Goal: Task Accomplishment & Management: Manage account settings

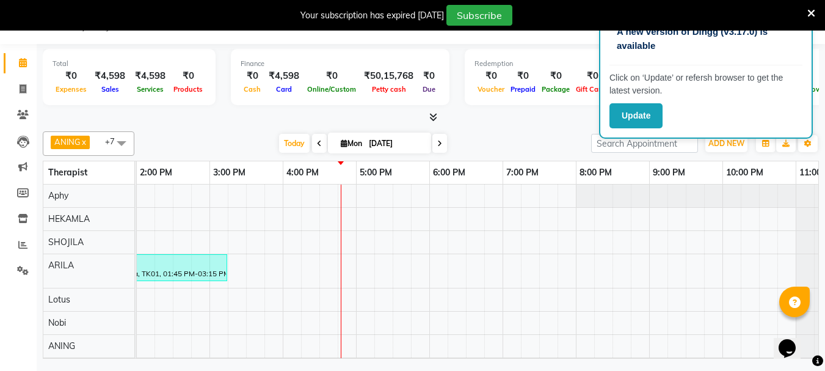
click at [436, 194] on div "divya, TK01, 01:45 PM-03:15 PM, Aroma 90mins NB divya, TK01, 02:45 PM-04:15 PM,…" at bounding box center [320, 288] width 1100 height 207
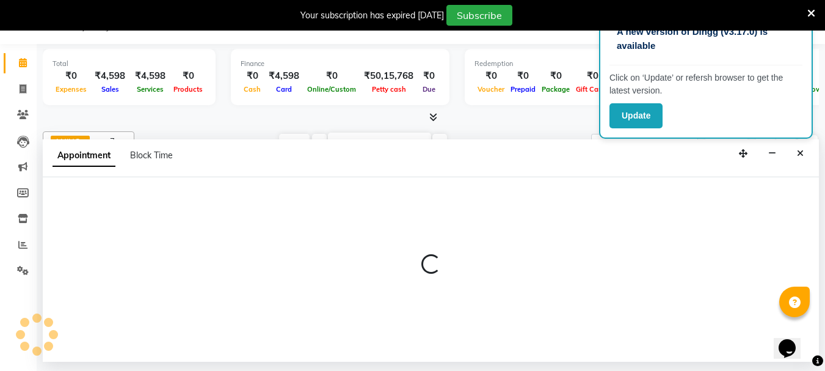
select select "13474"
select select "1080"
select select "tentative"
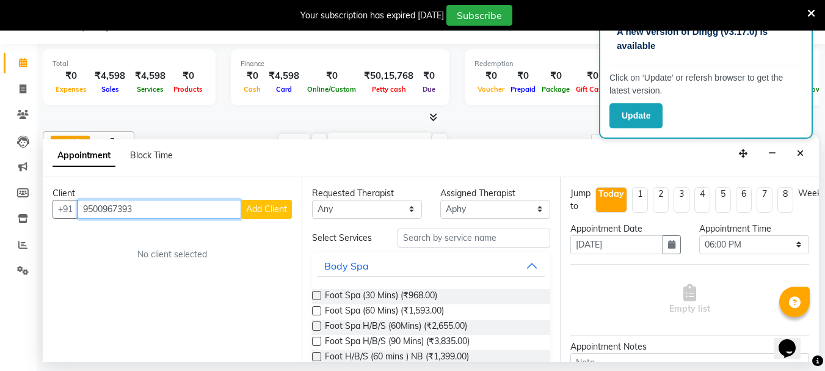
type input "9500967393"
click at [268, 211] on span "Add Client" at bounding box center [266, 208] width 41 height 11
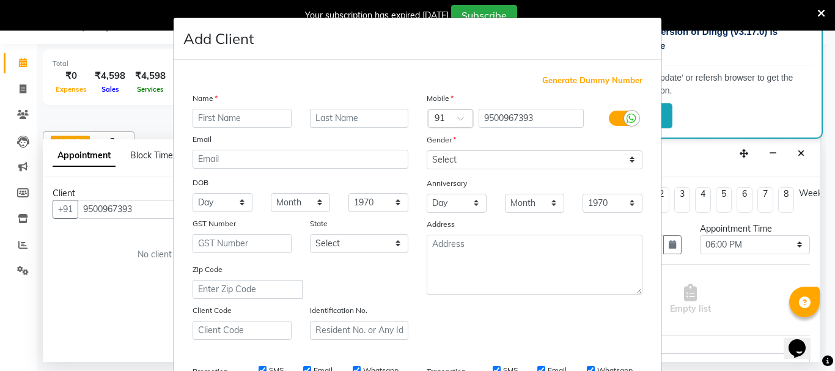
click at [214, 119] on input "text" at bounding box center [241, 118] width 99 height 19
type input "aruna"
click at [486, 159] on select "Select Male Female Other Prefer Not To Say" at bounding box center [534, 159] width 216 height 19
select select "male"
click at [426, 150] on select "Select Male Female Other Prefer Not To Say" at bounding box center [534, 159] width 216 height 19
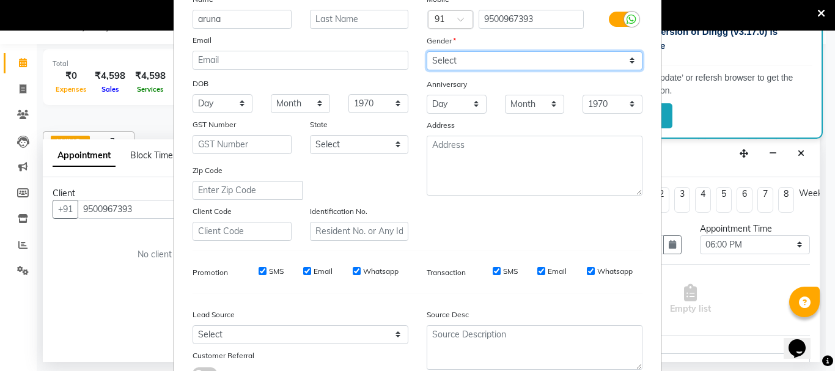
scroll to position [183, 0]
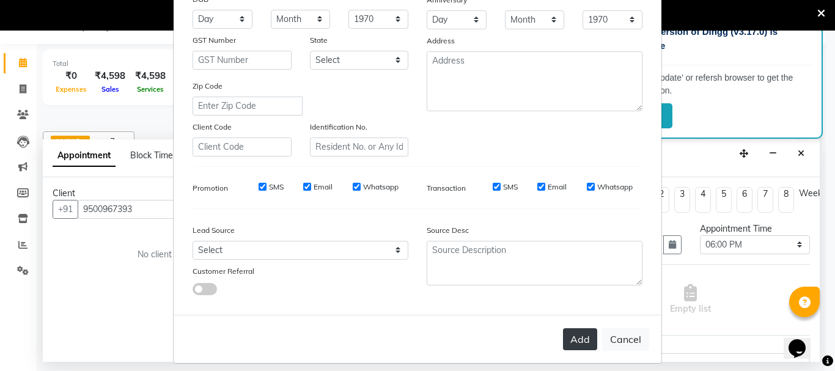
click at [580, 338] on button "Add" at bounding box center [580, 339] width 34 height 22
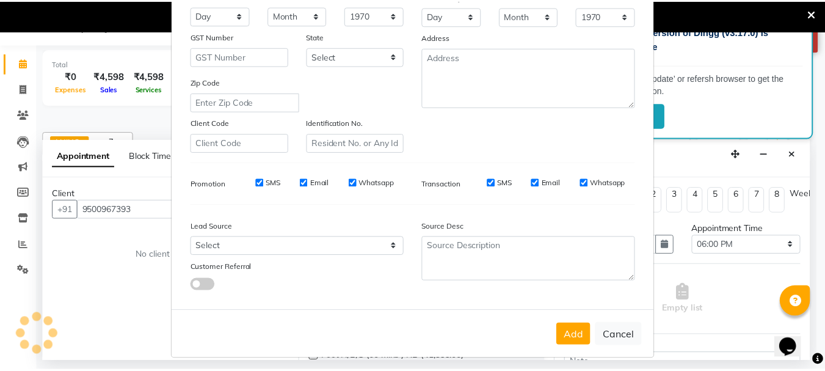
scroll to position [193, 0]
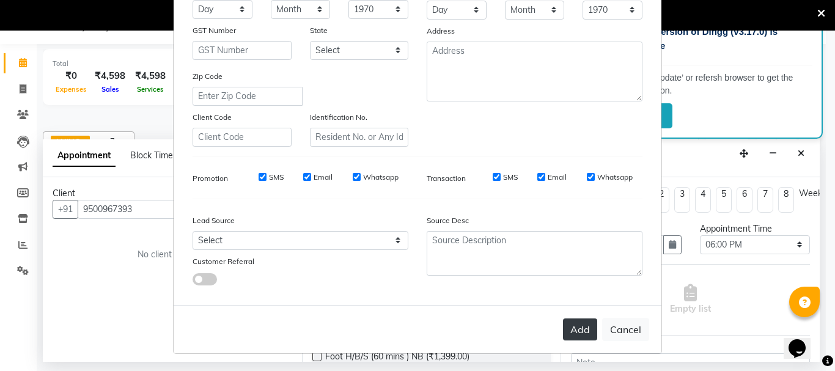
click at [576, 329] on button "Add" at bounding box center [580, 329] width 34 height 22
select select
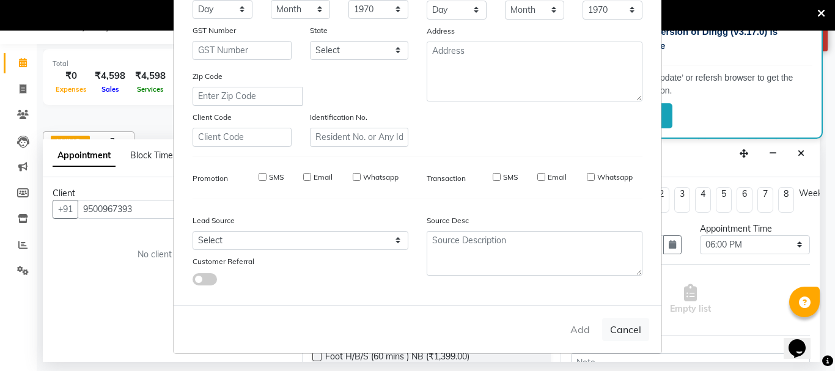
select select
checkbox input "false"
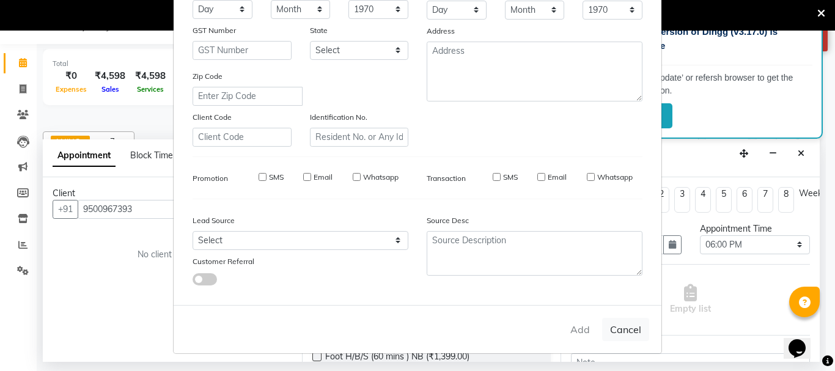
checkbox input "false"
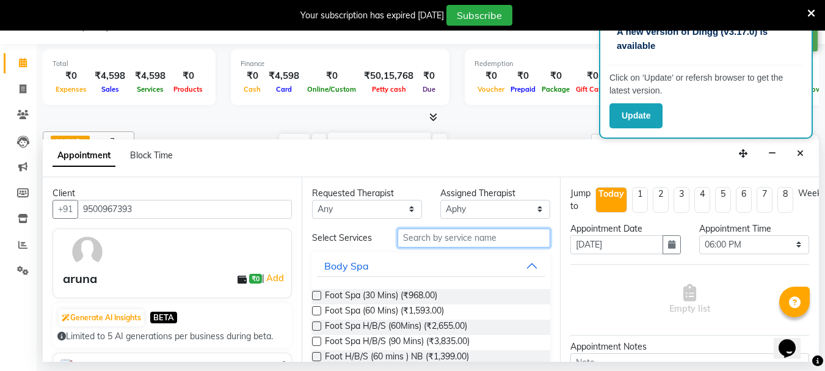
click at [419, 236] on input "text" at bounding box center [474, 238] width 153 height 19
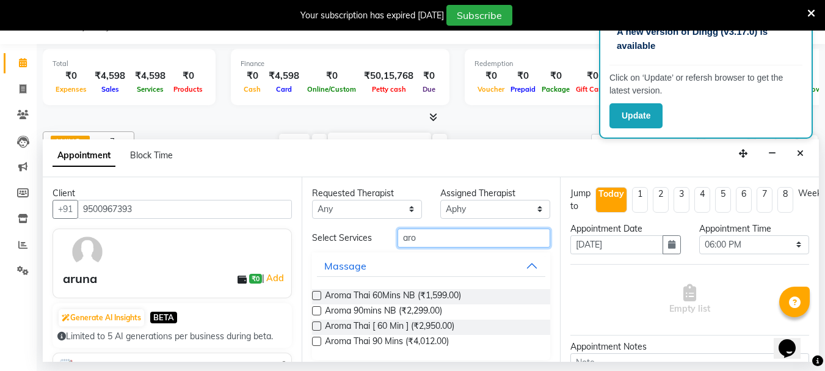
type input "aro"
click at [316, 326] on label at bounding box center [316, 325] width 9 height 9
click at [316, 326] on input "checkbox" at bounding box center [316, 327] width 8 height 8
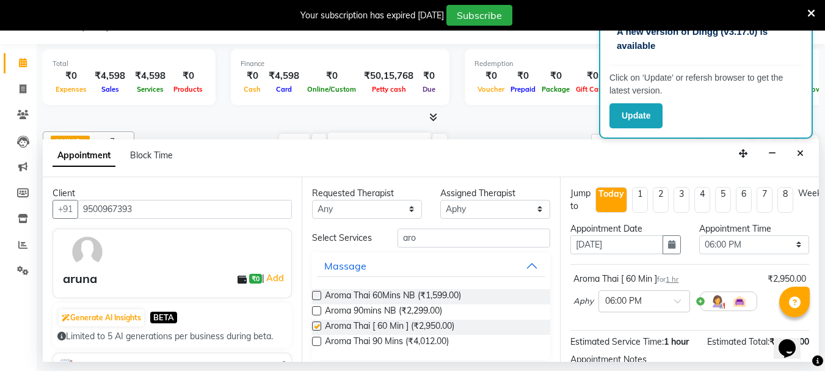
checkbox input "false"
click at [314, 295] on label at bounding box center [316, 295] width 9 height 9
click at [314, 295] on input "checkbox" at bounding box center [316, 297] width 8 height 8
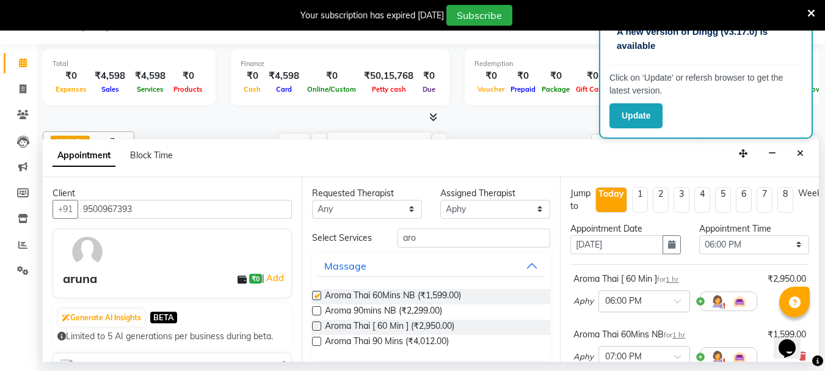
checkbox input "false"
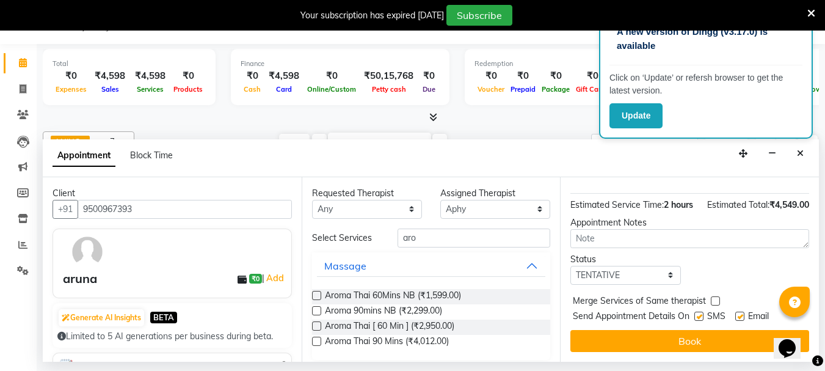
scroll to position [214, 0]
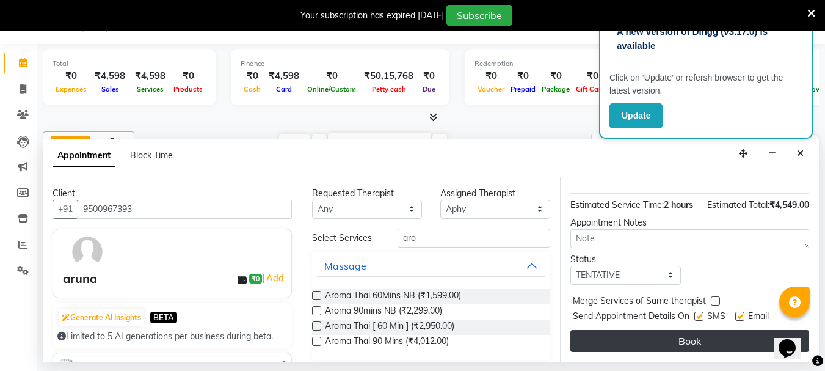
click at [697, 330] on button "Book" at bounding box center [690, 341] width 239 height 22
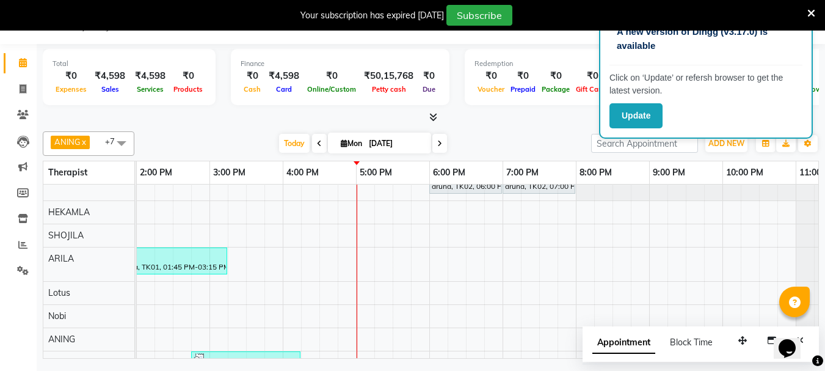
scroll to position [0, 0]
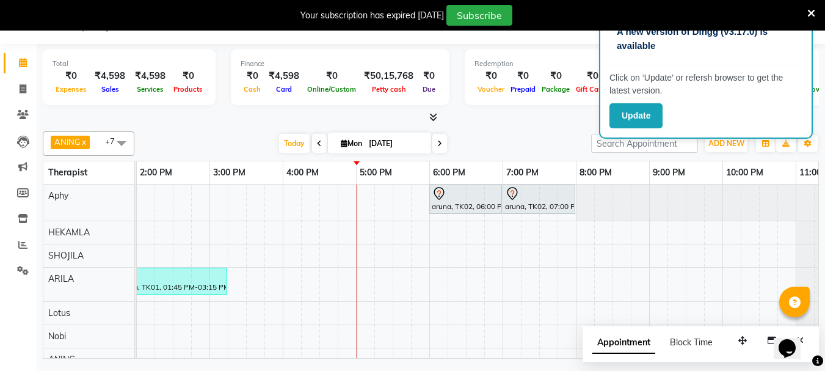
click at [346, 201] on div "aruna, TK02, 06:00 PM-07:00 PM, Aroma Thai [ 60 Min ] aruna, TK02, 07:00 PM-08:…" at bounding box center [320, 295] width 1100 height 221
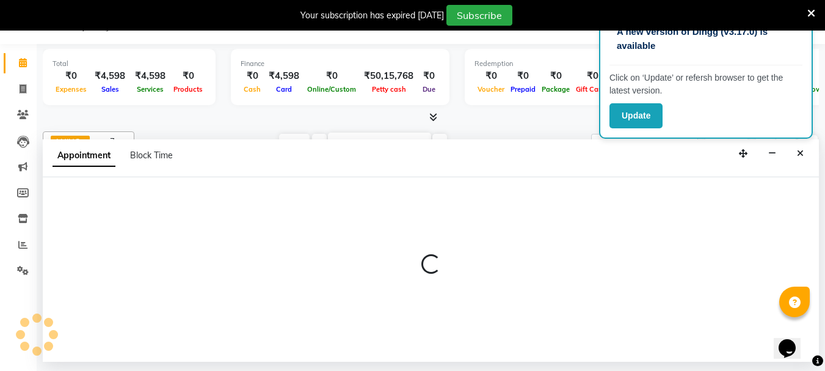
select select "13474"
select select "1005"
select select "tentative"
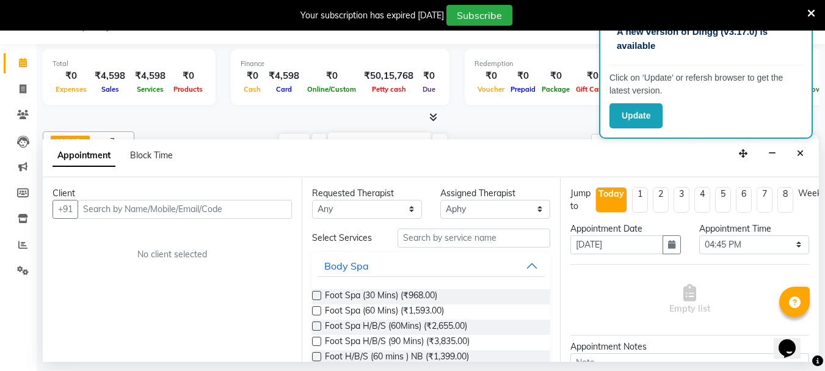
click at [102, 210] on input "text" at bounding box center [185, 209] width 214 height 19
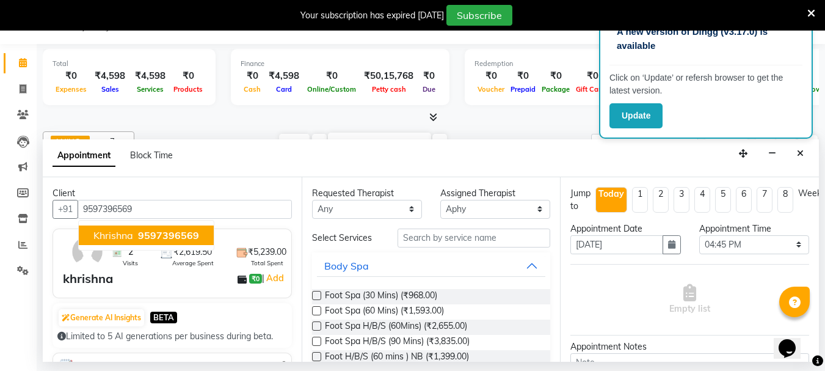
click at [143, 236] on span "9597396569" at bounding box center [168, 235] width 61 height 12
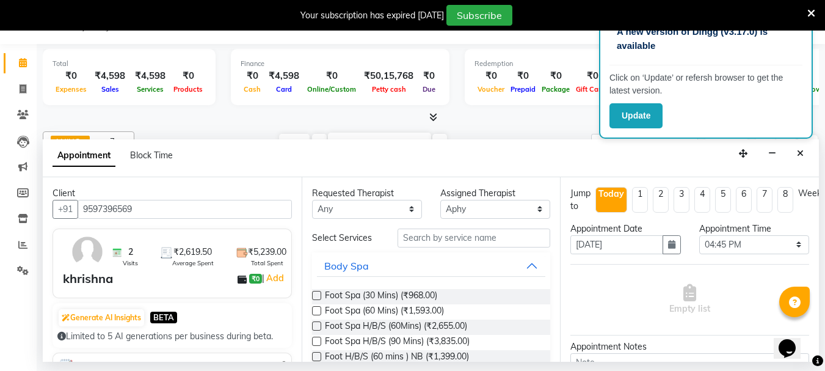
type input "9597396569"
click at [417, 240] on input "text" at bounding box center [474, 238] width 153 height 19
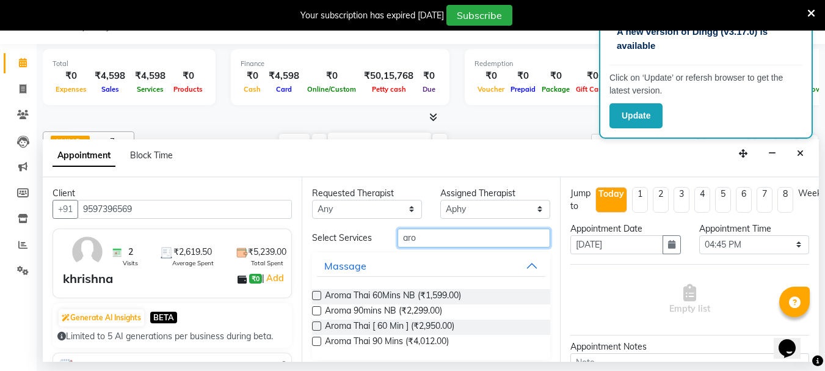
type input "aro"
click at [313, 324] on label at bounding box center [316, 325] width 9 height 9
click at [313, 324] on input "checkbox" at bounding box center [316, 327] width 8 height 8
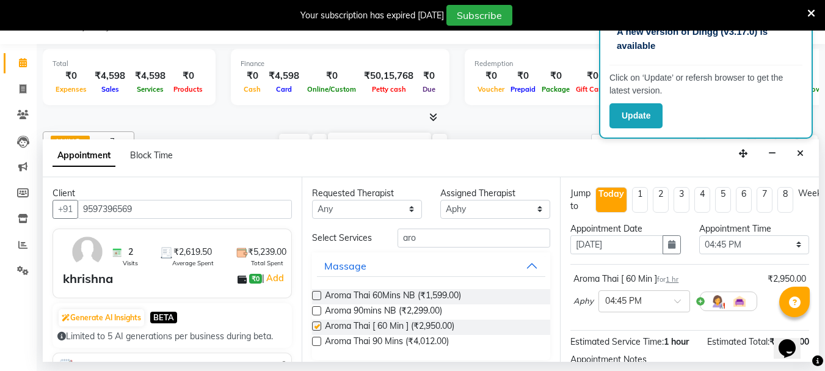
checkbox input "false"
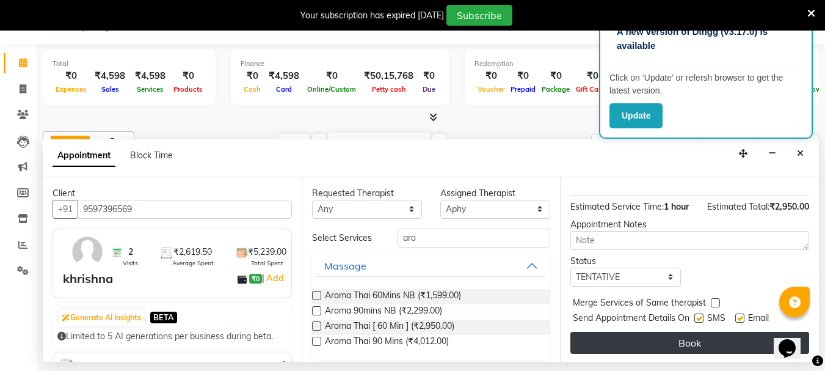
scroll to position [146, 0]
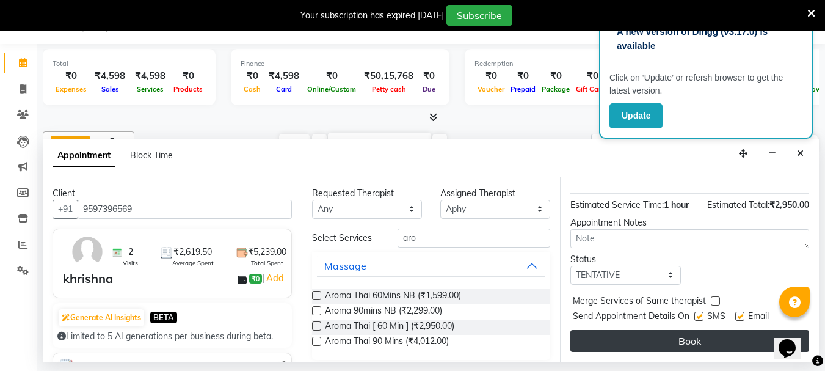
click at [689, 330] on button "Book" at bounding box center [690, 341] width 239 height 22
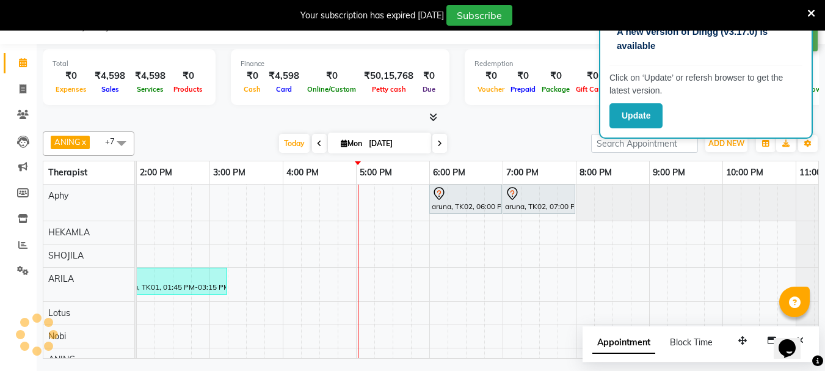
scroll to position [0, 0]
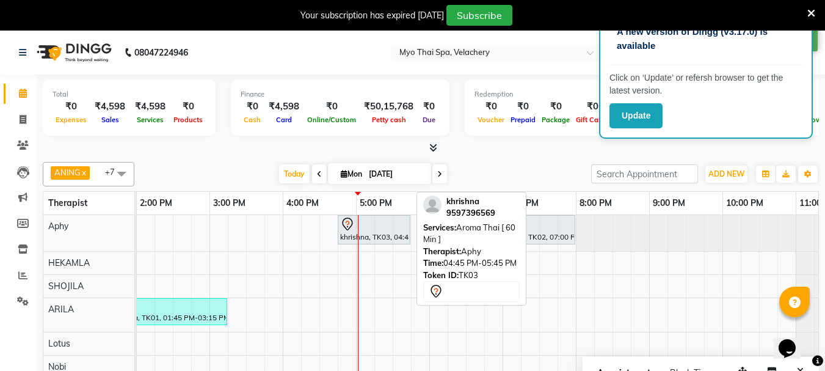
click at [368, 231] on div "khrishna, TK03, 04:45 PM-05:45 PM, Aroma Thai [ 60 Min ]" at bounding box center [374, 230] width 70 height 26
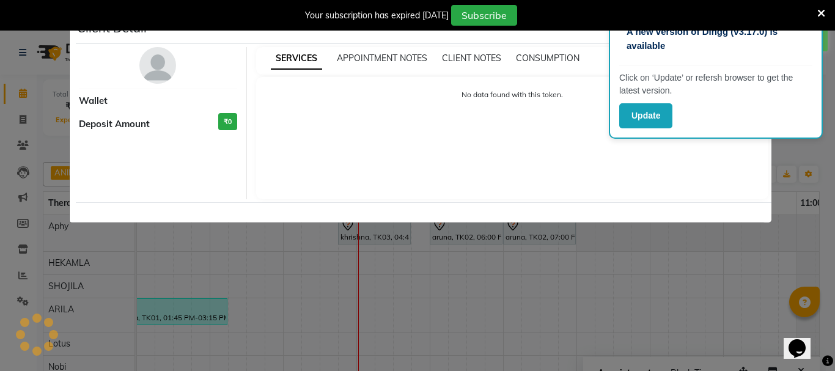
select select "7"
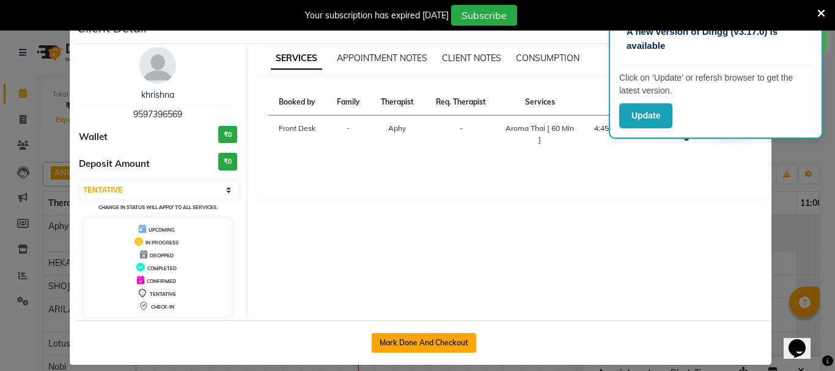
click at [390, 343] on button "Mark Done And Checkout" at bounding box center [423, 343] width 104 height 20
select select "service"
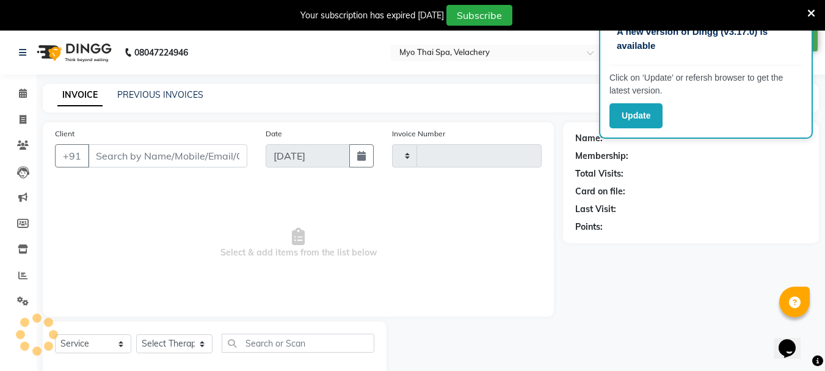
type input "1573"
select select "5554"
type input "9597396569"
select select "13474"
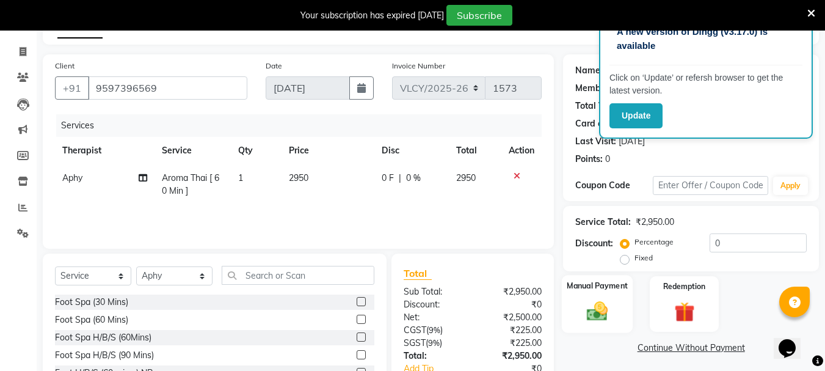
scroll to position [88, 0]
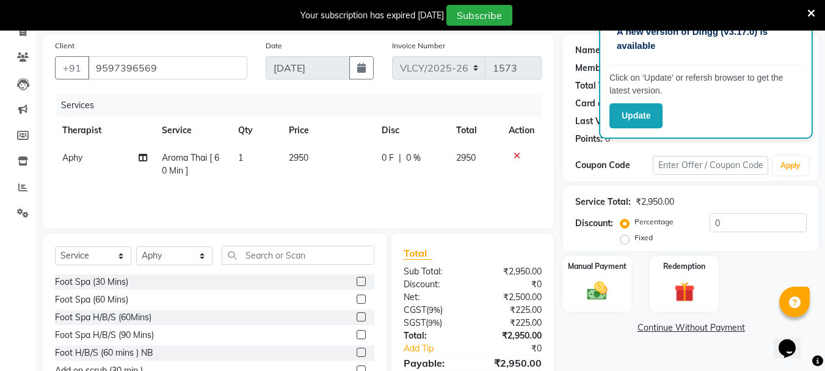
click at [635, 240] on label "Fixed" at bounding box center [644, 237] width 18 height 11
click at [625, 240] on input "Fixed" at bounding box center [627, 237] width 9 height 9
radio input "true"
click at [726, 221] on input "0" at bounding box center [758, 222] width 97 height 19
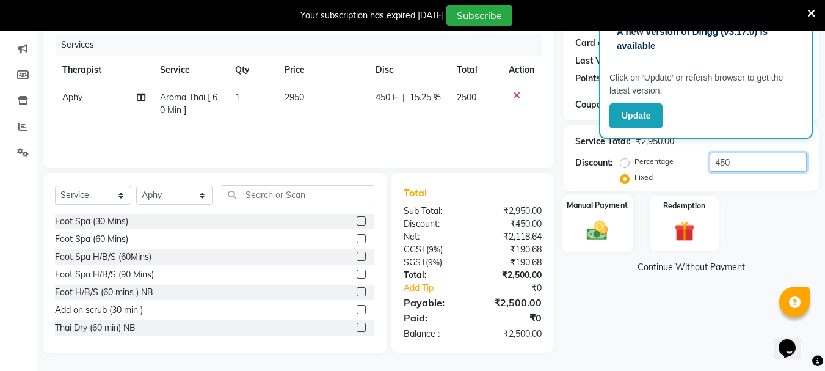
scroll to position [149, 0]
type input "450"
click at [595, 225] on img at bounding box center [597, 230] width 34 height 24
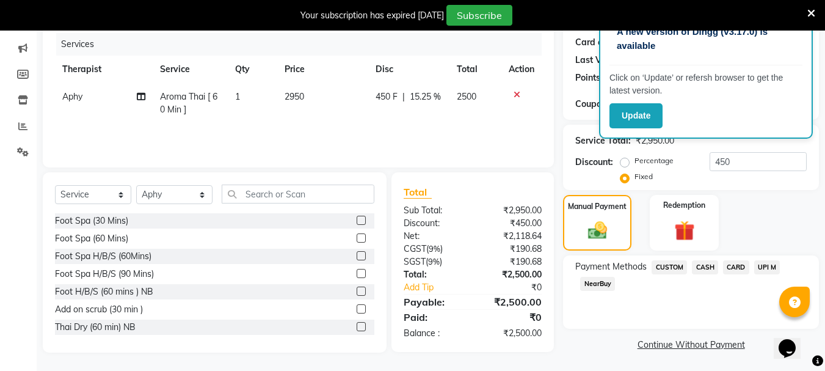
click at [768, 266] on span "UPI M" at bounding box center [768, 267] width 26 height 14
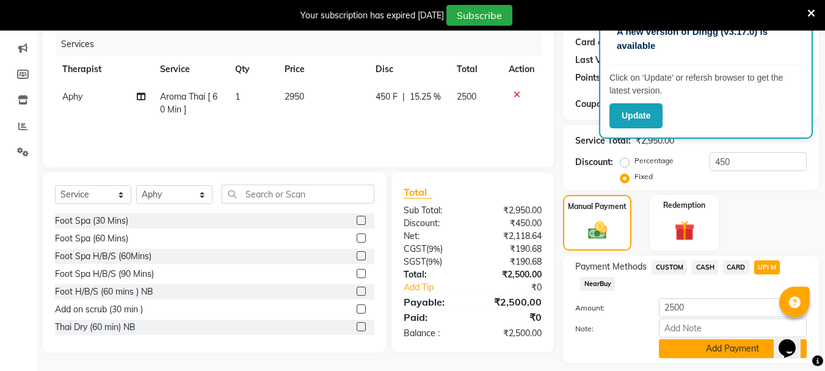
click at [696, 346] on button "Add Payment" at bounding box center [733, 348] width 148 height 19
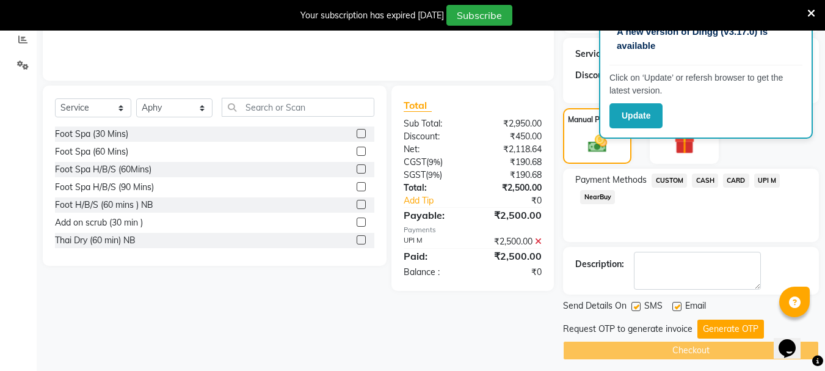
scroll to position [243, 0]
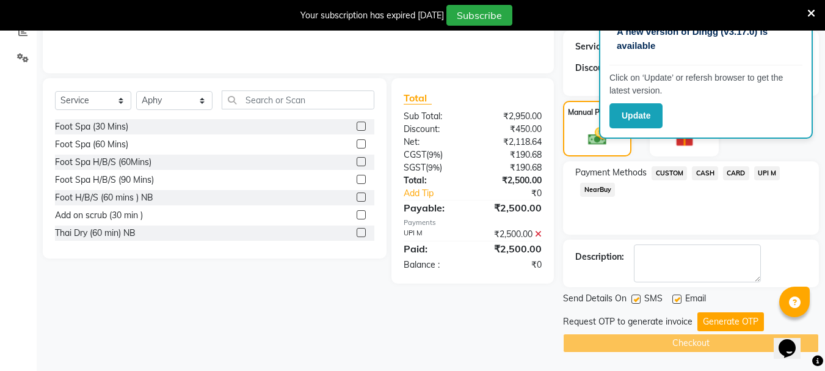
click at [725, 318] on button "Generate OTP" at bounding box center [731, 321] width 67 height 19
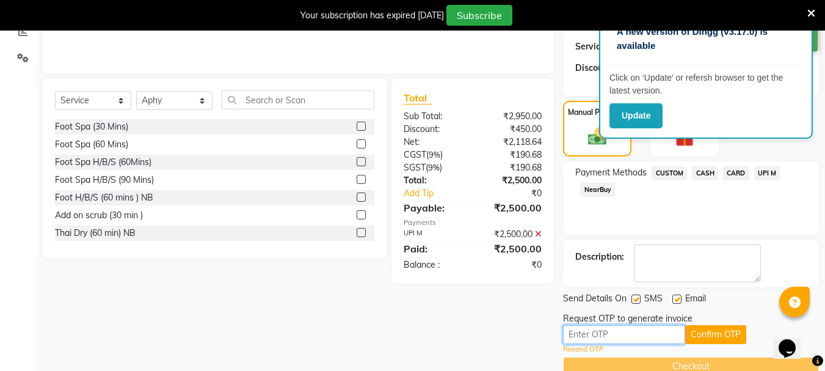
click at [582, 334] on input "text" at bounding box center [624, 334] width 122 height 19
type input "5965"
click at [710, 332] on button "Confirm OTP" at bounding box center [716, 334] width 61 height 19
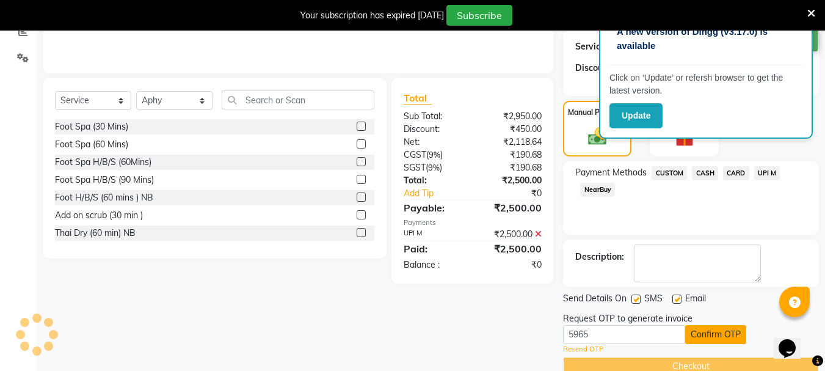
scroll to position [219, 0]
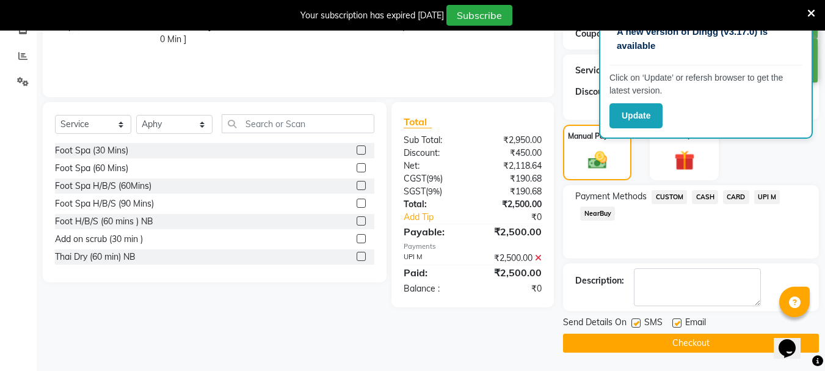
click at [704, 342] on button "Checkout" at bounding box center [691, 343] width 256 height 19
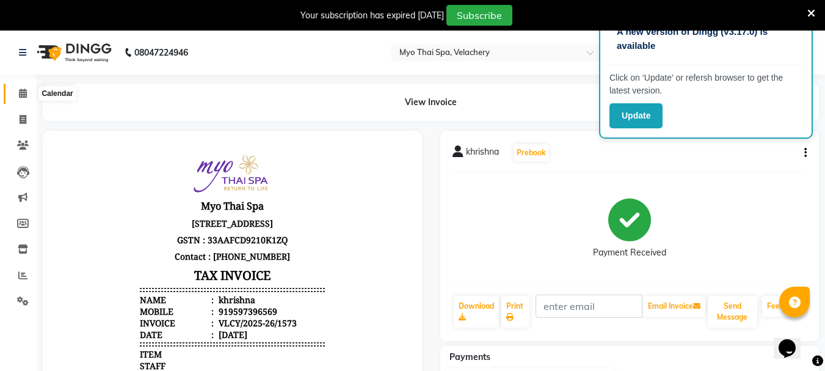
click at [20, 92] on icon at bounding box center [23, 93] width 8 height 9
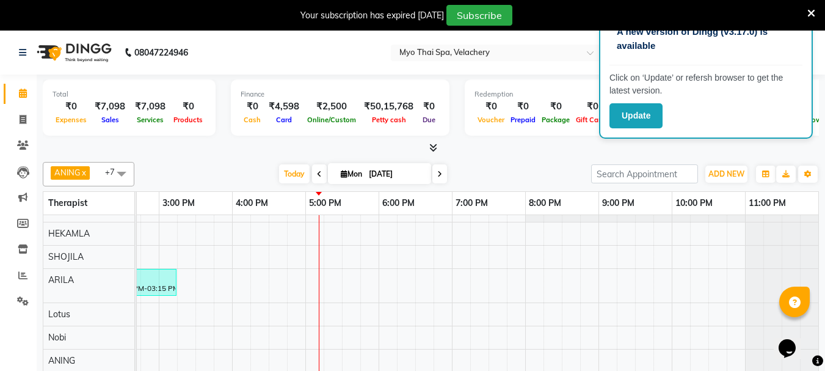
scroll to position [56, 0]
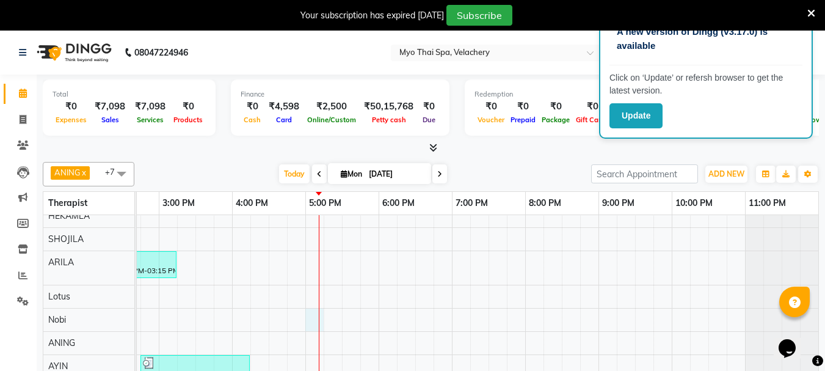
click at [313, 309] on div "khrishna, TK03, 04:45 PM-05:45 PM, Aroma Thai [ 60 Min ] aruna, TK02, 06:00 PM-…" at bounding box center [269, 278] width 1100 height 221
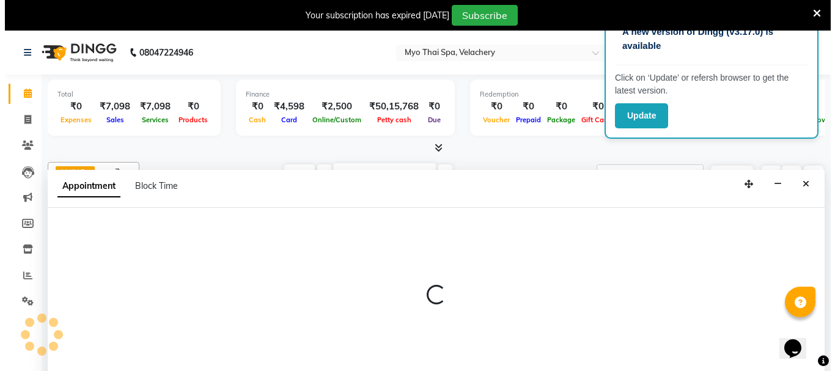
scroll to position [31, 0]
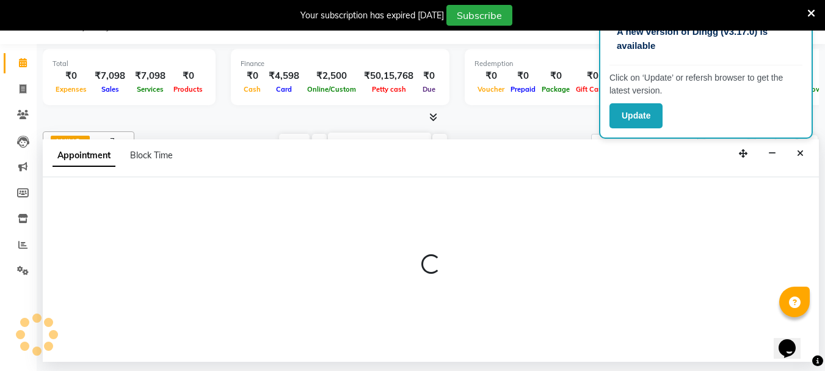
select select "76520"
select select "1020"
select select "tentative"
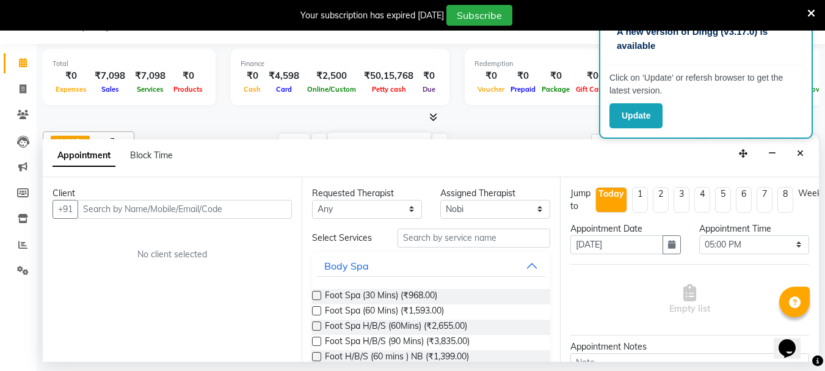
click at [106, 213] on input "text" at bounding box center [185, 209] width 214 height 19
type input "9095321098"
click at [262, 214] on button "Add Client" at bounding box center [266, 209] width 51 height 19
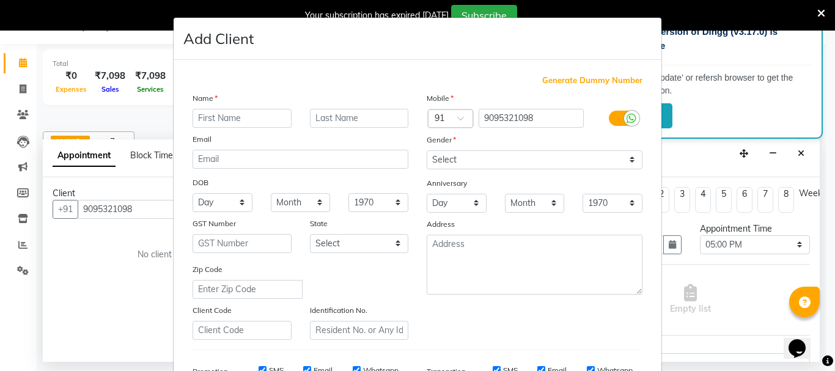
click at [209, 117] on input "text" at bounding box center [241, 118] width 99 height 19
type input "sriram"
click at [513, 155] on select "Select Male Female Other Prefer Not To Say" at bounding box center [534, 159] width 216 height 19
click at [426, 150] on select "Select Male Female Other Prefer Not To Say" at bounding box center [534, 159] width 216 height 19
click at [473, 155] on select "Select Male Female Other Prefer Not To Say" at bounding box center [534, 159] width 216 height 19
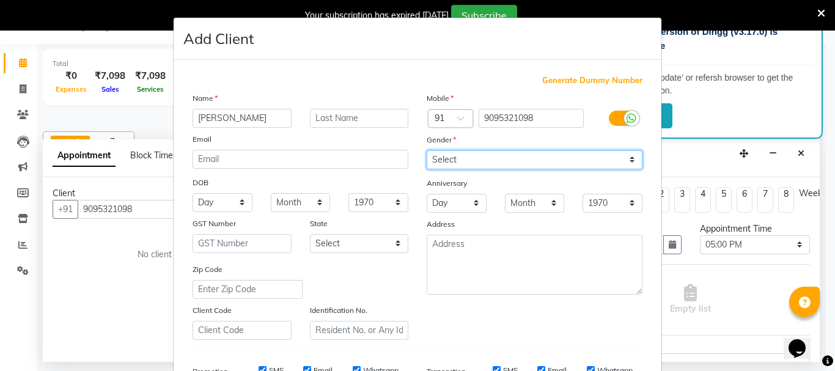
select select "male"
click at [426, 150] on select "Select Male Female Other Prefer Not To Say" at bounding box center [534, 159] width 216 height 19
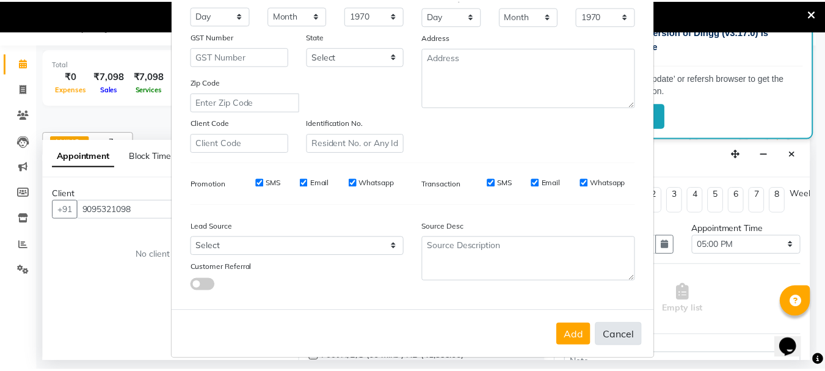
scroll to position [193, 0]
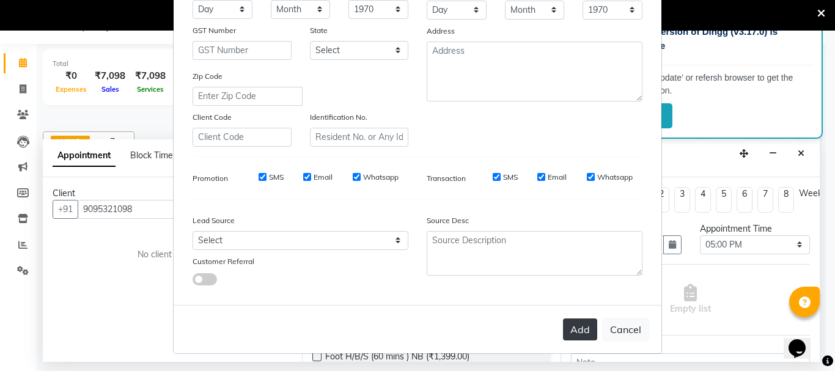
click at [580, 325] on button "Add" at bounding box center [580, 329] width 34 height 22
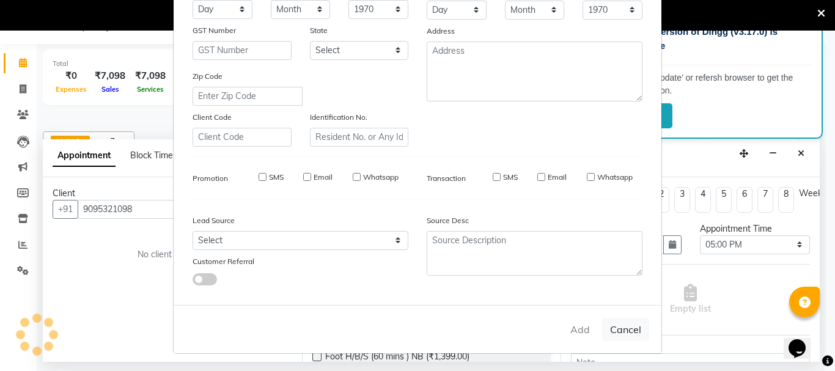
select select
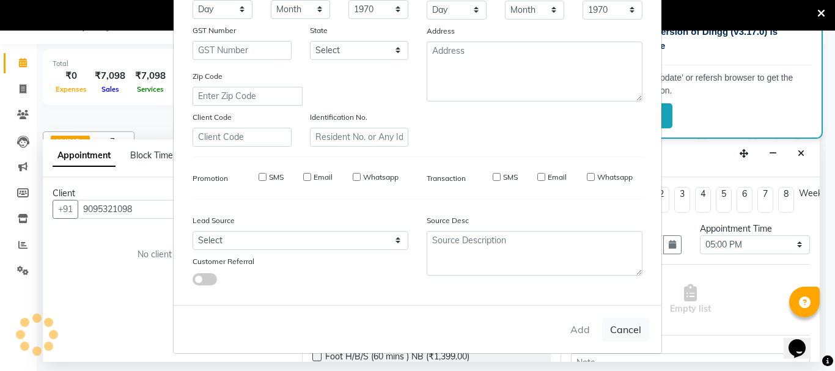
select select
checkbox input "false"
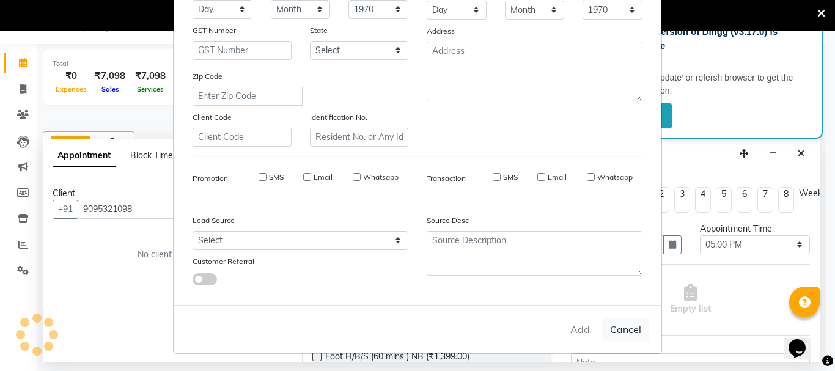
checkbox input "false"
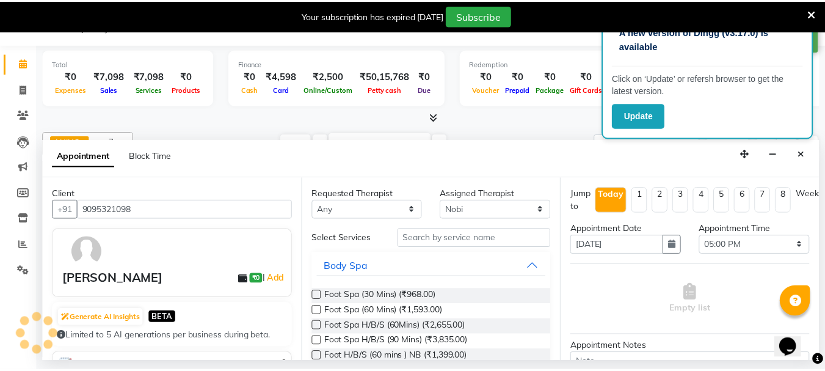
scroll to position [56, 409]
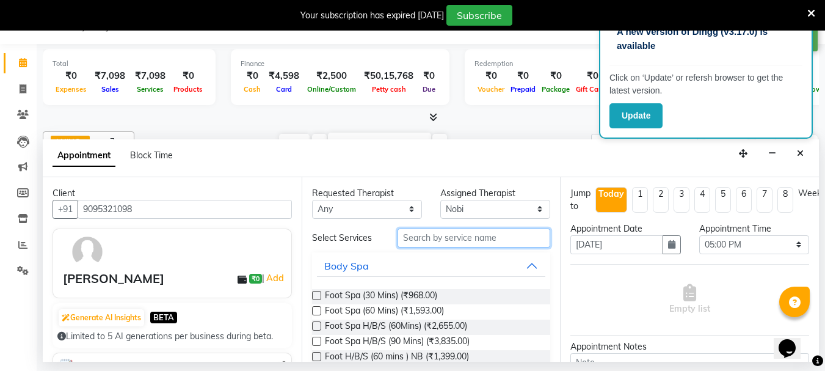
click at [431, 235] on input "text" at bounding box center [474, 238] width 153 height 19
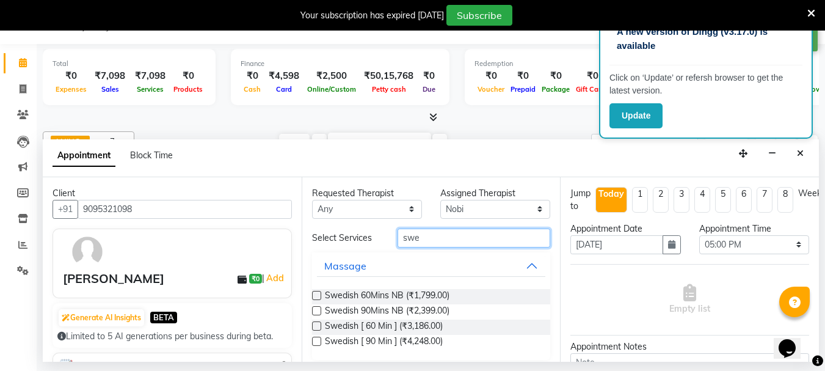
type input "swe"
click at [316, 294] on label at bounding box center [316, 295] width 9 height 9
click at [316, 294] on input "checkbox" at bounding box center [316, 297] width 8 height 8
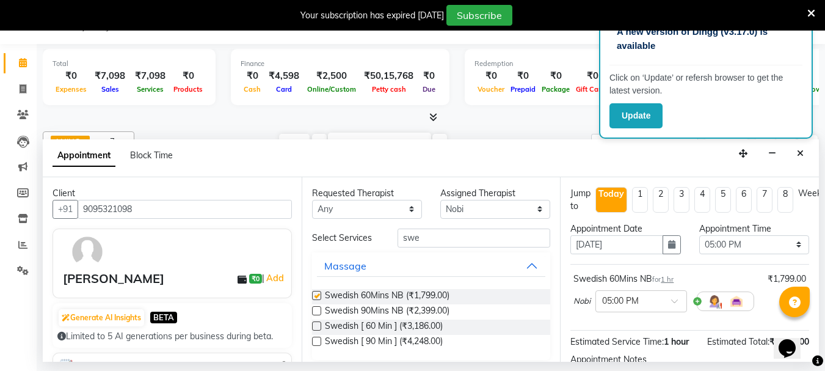
checkbox input "false"
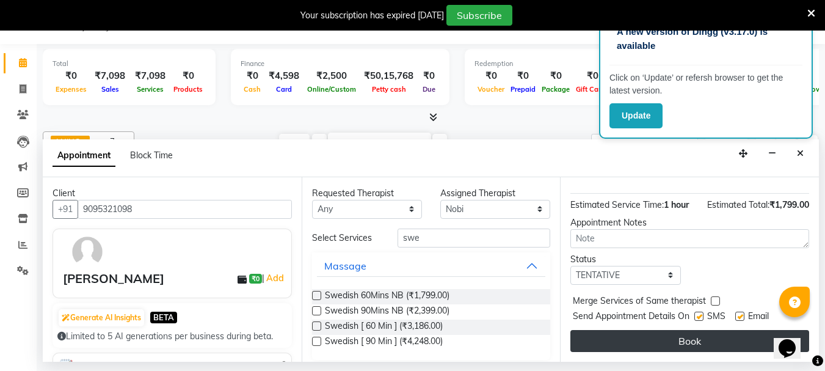
scroll to position [146, 0]
click at [679, 331] on button "Book" at bounding box center [690, 341] width 239 height 22
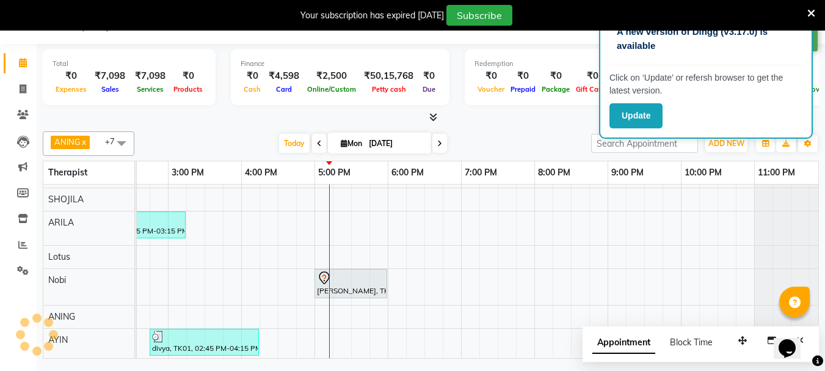
scroll to position [0, 0]
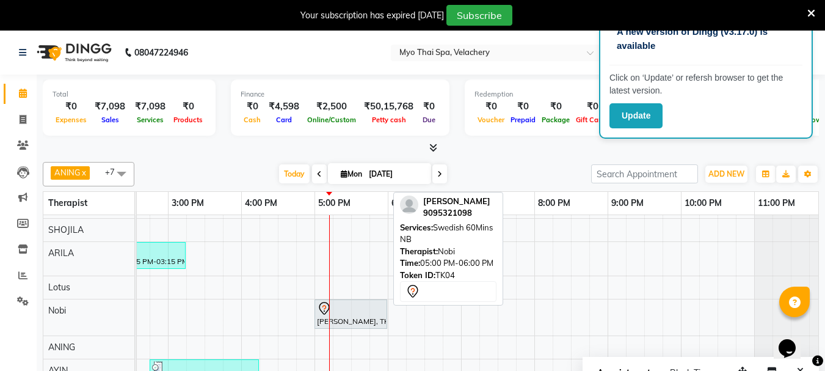
click at [337, 313] on div at bounding box center [351, 308] width 68 height 15
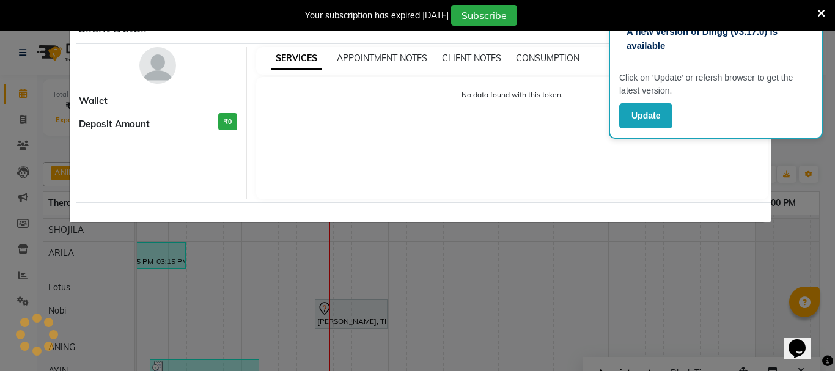
select select "7"
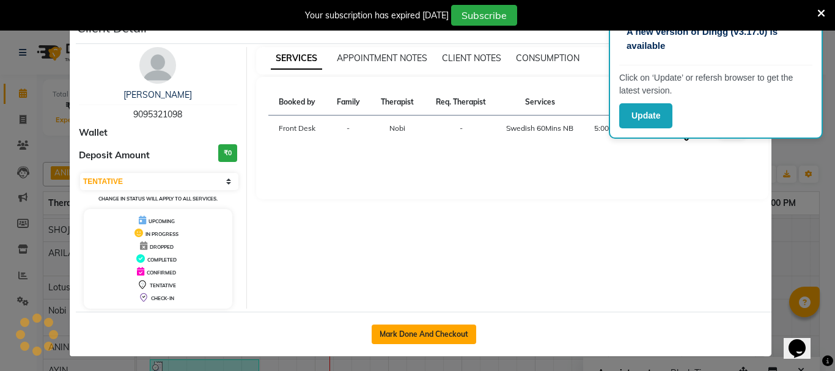
click at [384, 336] on button "Mark Done And Checkout" at bounding box center [423, 334] width 104 height 20
select select "service"
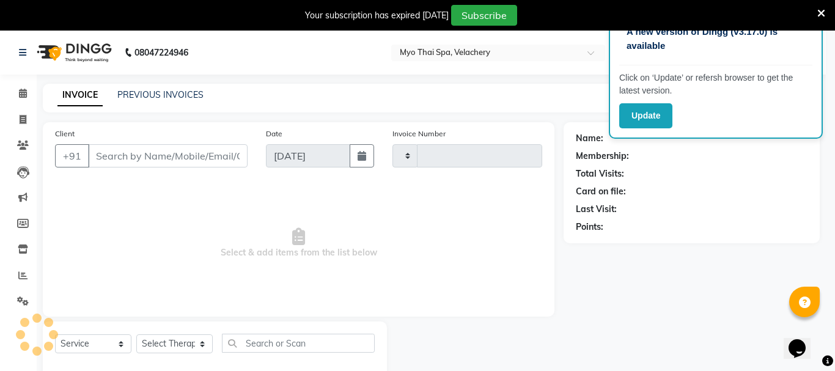
type input "1574"
select select "5554"
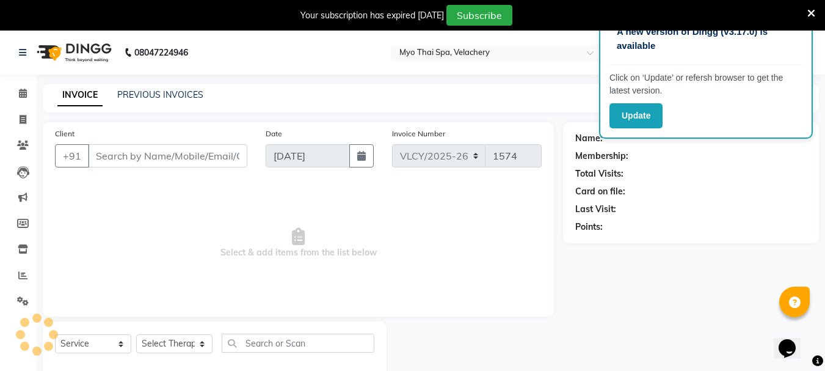
type input "9095321098"
select select "76520"
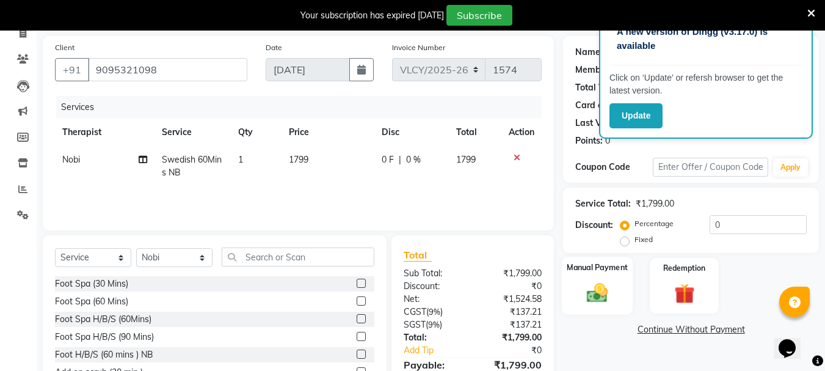
scroll to position [88, 0]
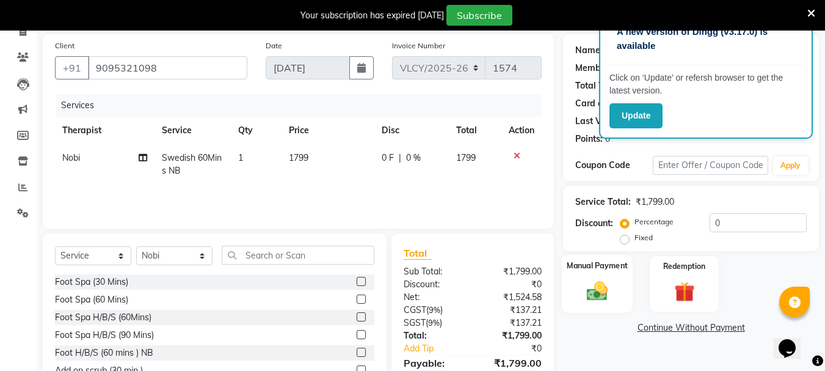
click at [602, 279] on img at bounding box center [597, 291] width 34 height 24
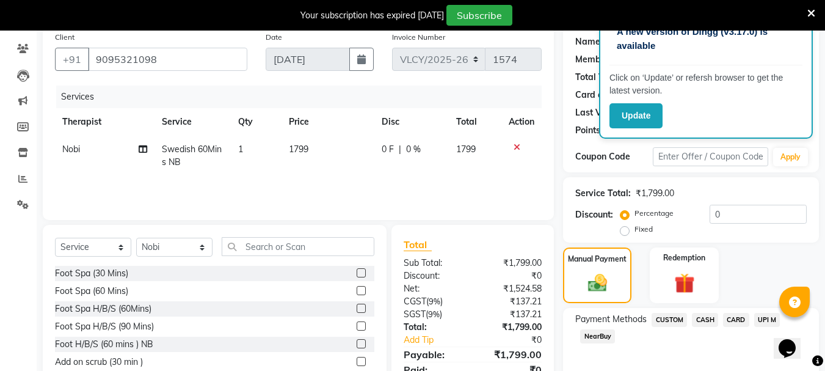
scroll to position [150, 0]
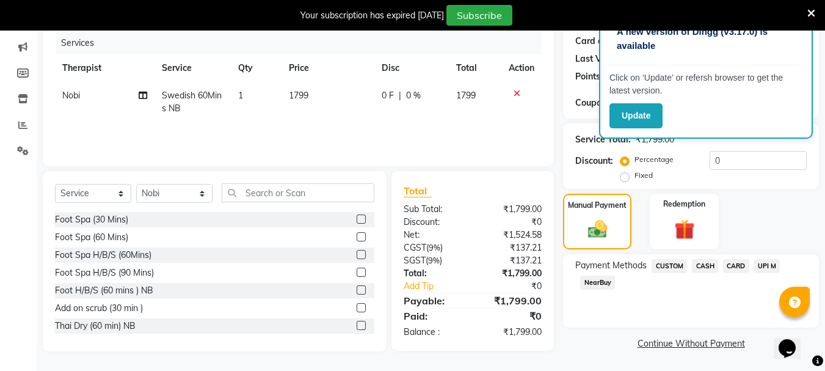
click at [598, 282] on span "NearBuy" at bounding box center [597, 283] width 35 height 14
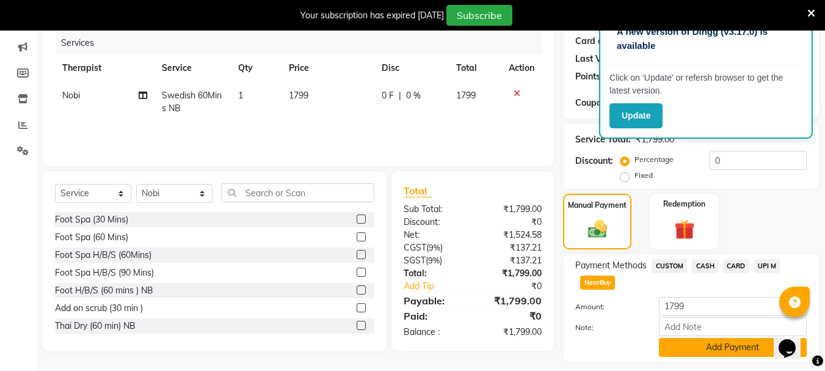
click at [698, 342] on button "Add Payment" at bounding box center [733, 347] width 148 height 19
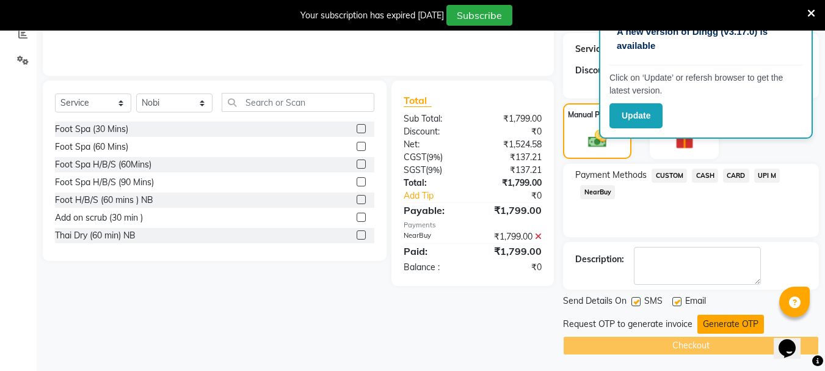
scroll to position [243, 0]
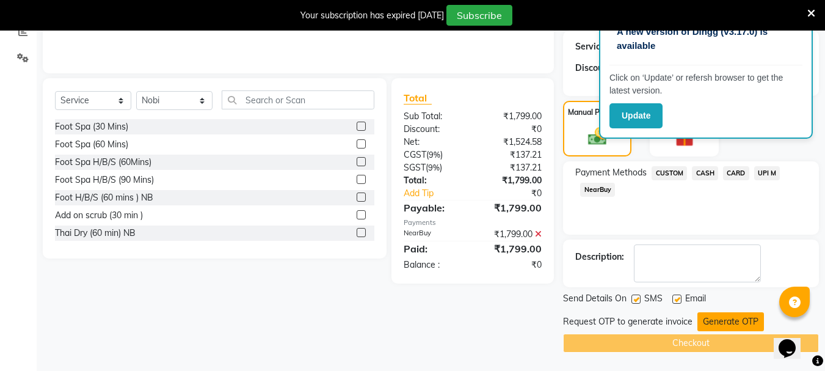
click at [742, 324] on button "Generate OTP" at bounding box center [731, 321] width 67 height 19
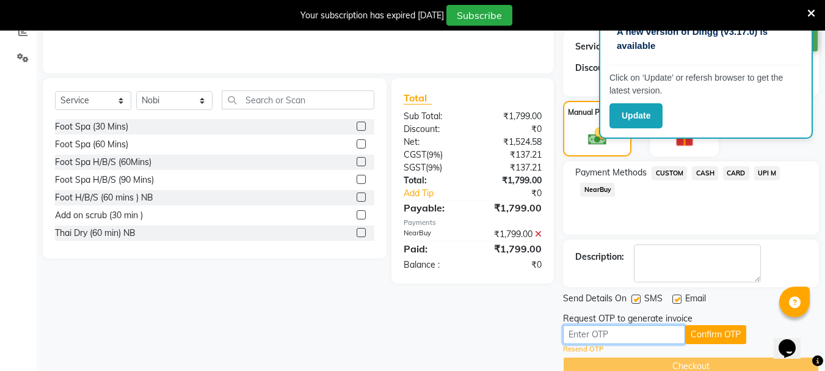
click at [583, 331] on input "text" at bounding box center [624, 334] width 122 height 19
type input "6506"
click at [723, 330] on button "Confirm OTP" at bounding box center [716, 334] width 61 height 19
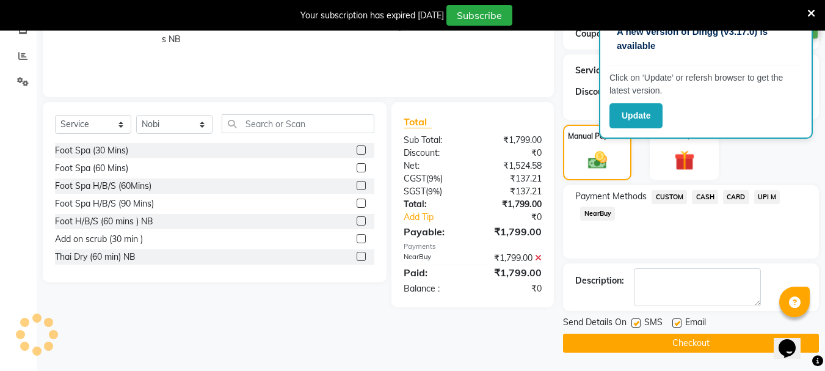
scroll to position [219, 0]
click at [703, 340] on button "Checkout" at bounding box center [691, 343] width 256 height 19
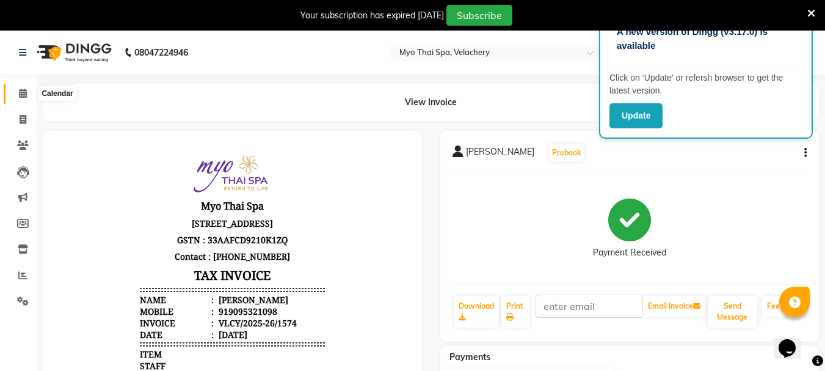
click at [20, 92] on icon at bounding box center [23, 93] width 8 height 9
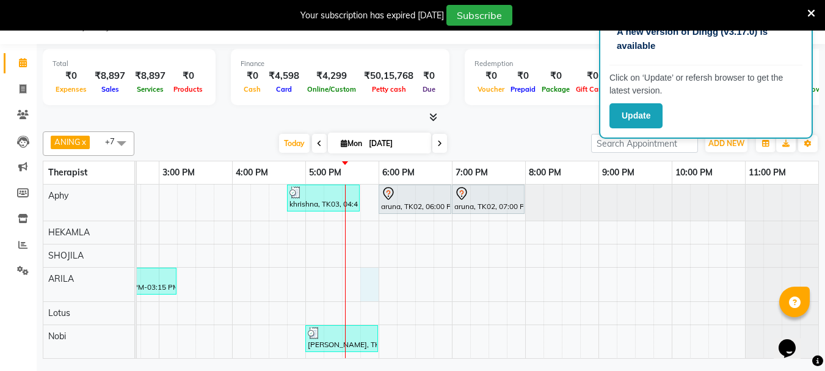
click at [364, 285] on div "khrishna, TK03, 04:45 PM-05:45 PM, Aroma Thai [ 60 Min ] aruna, TK02, 06:00 PM-…" at bounding box center [269, 301] width 1100 height 232
select select "37462"
select select "tentative"
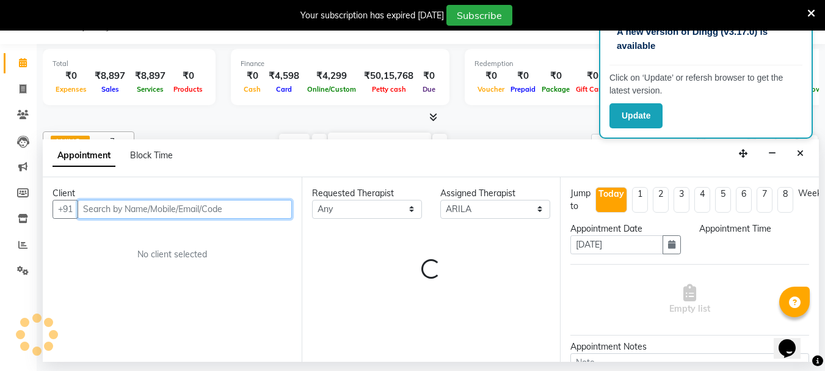
select select "1065"
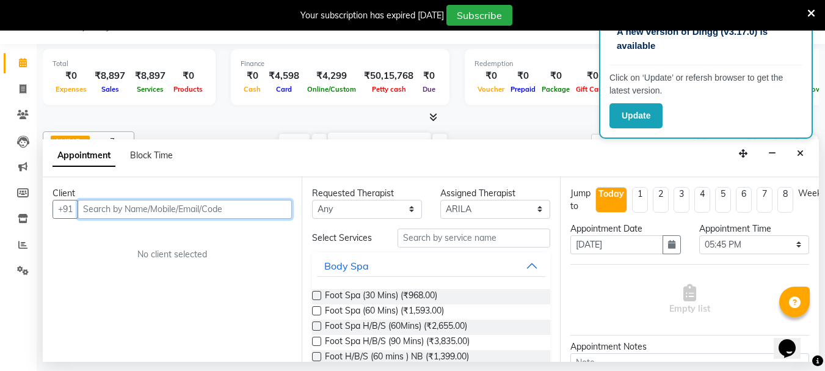
click at [98, 207] on input "text" at bounding box center [185, 209] width 214 height 19
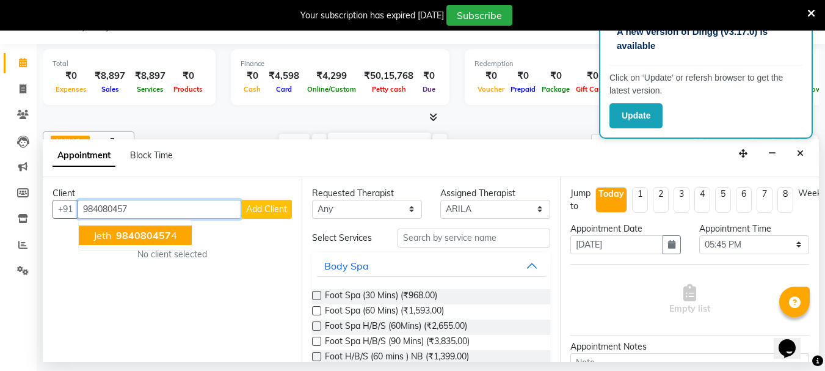
click at [127, 233] on span "984080457" at bounding box center [143, 235] width 55 height 12
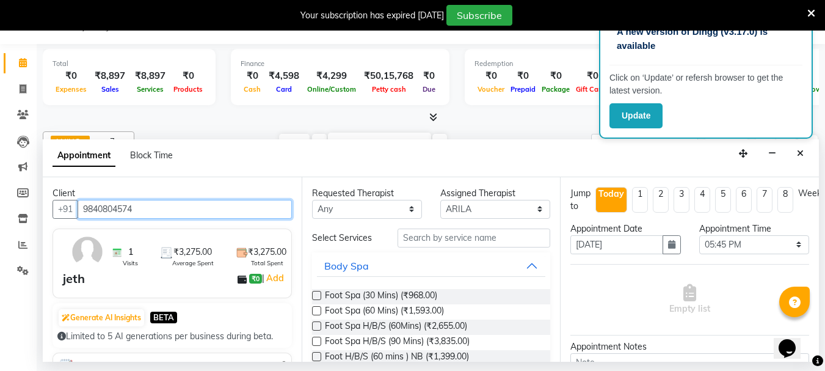
type input "9840804574"
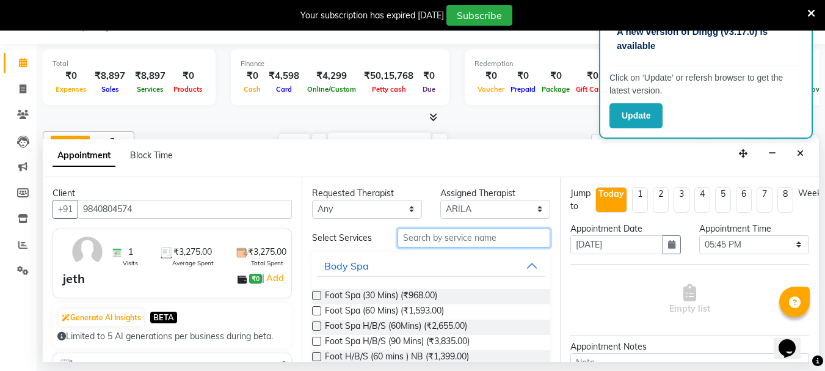
click at [427, 240] on input "text" at bounding box center [474, 238] width 153 height 19
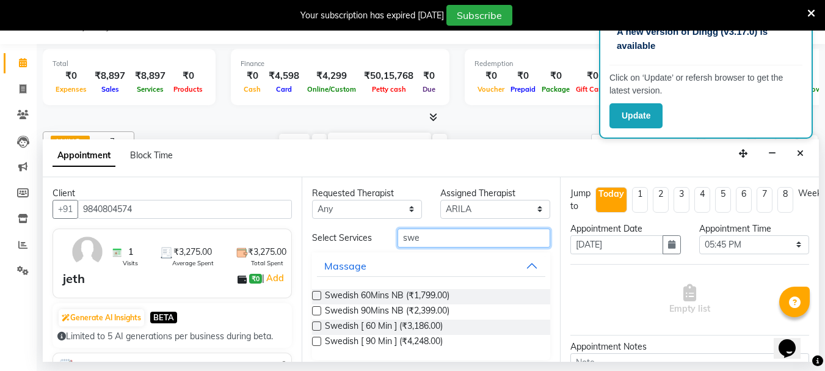
type input "swe"
click at [316, 322] on label at bounding box center [316, 325] width 9 height 9
click at [316, 323] on input "checkbox" at bounding box center [316, 327] width 8 height 8
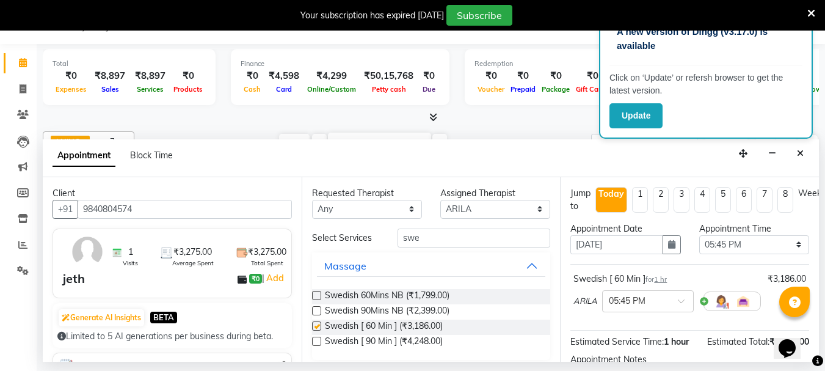
checkbox input "false"
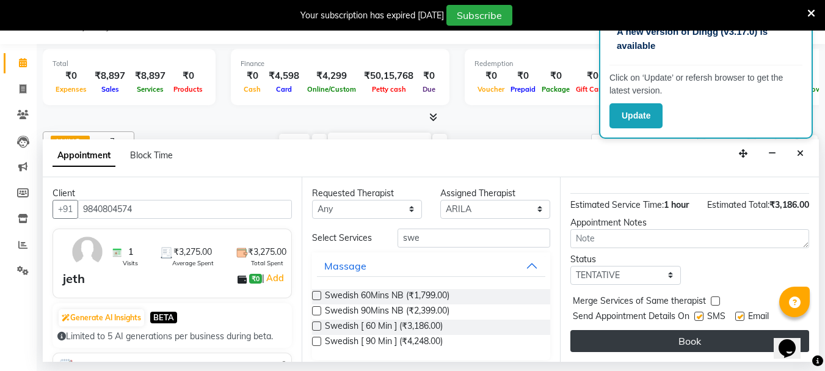
scroll to position [146, 0]
click at [712, 330] on button "Book" at bounding box center [690, 341] width 239 height 22
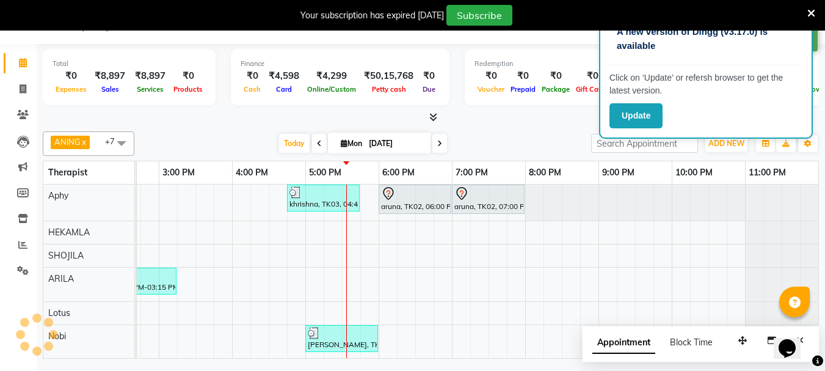
scroll to position [0, 0]
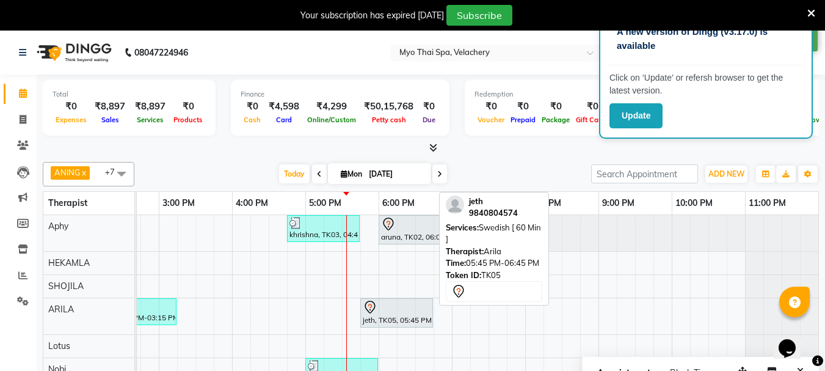
click at [400, 316] on div "jeth, TK05, 05:45 PM-06:45 PM, Swedish [ 60 Min ]" at bounding box center [397, 313] width 70 height 26
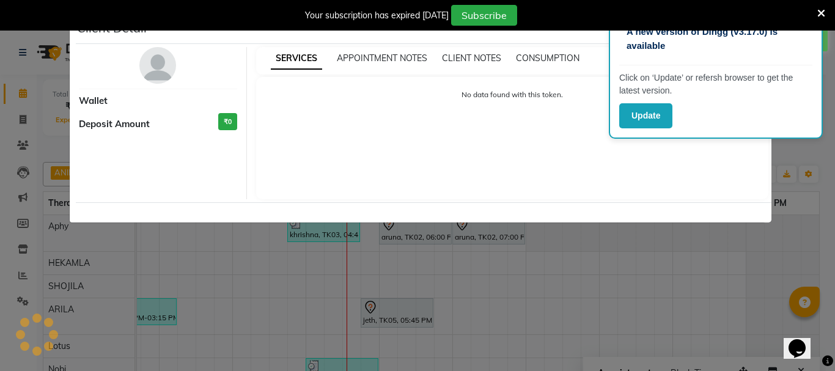
select select "7"
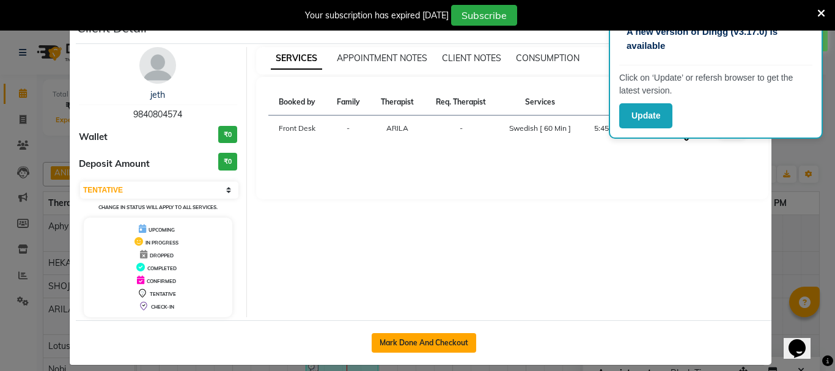
click at [396, 337] on button "Mark Done And Checkout" at bounding box center [423, 343] width 104 height 20
select select "service"
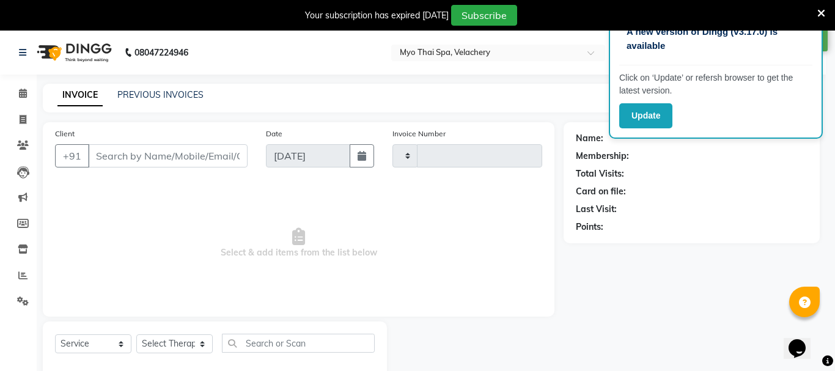
type input "1575"
select select "5554"
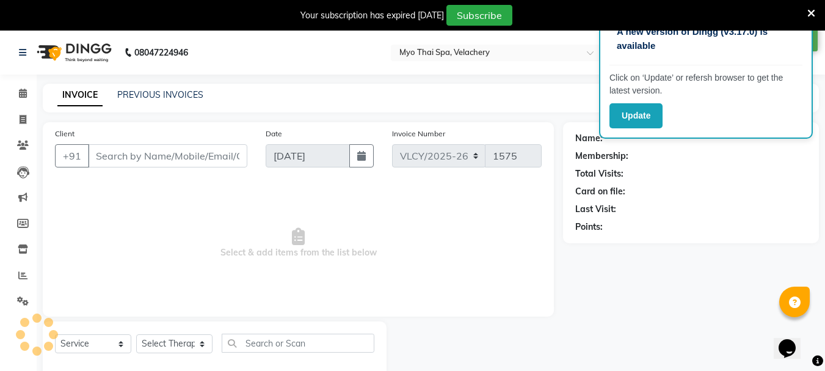
type input "9840804574"
select select "37462"
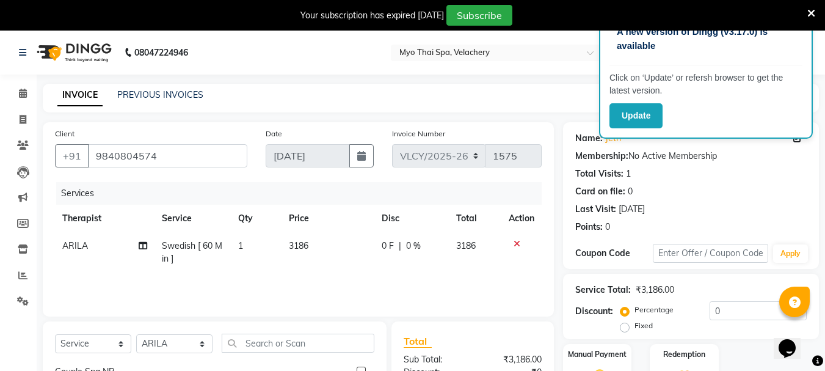
click at [626, 174] on div "1" at bounding box center [628, 173] width 5 height 13
click at [22, 92] on icon at bounding box center [23, 93] width 8 height 9
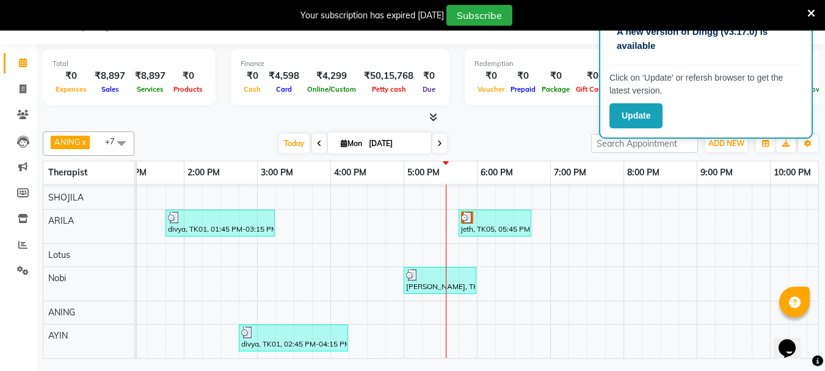
scroll to position [0, 418]
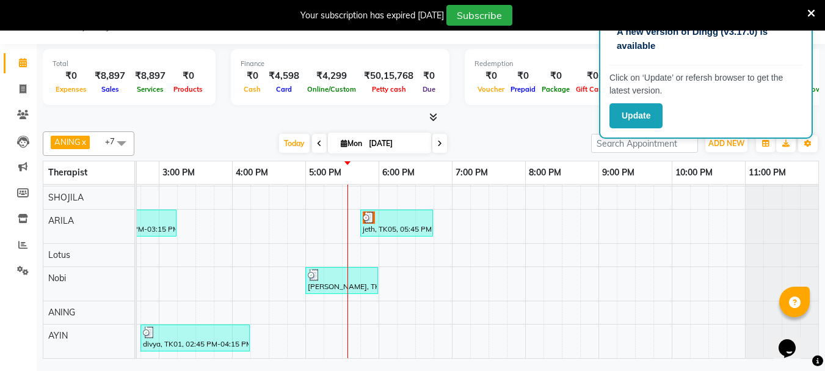
drag, startPoint x: 507, startPoint y: 354, endPoint x: 7, endPoint y: 4, distance: 610.2
click at [357, 238] on div "khrishna, TK03, 04:45 PM-05:45 PM, Aroma Thai [ 60 Min ] aruna, TK02, 06:00 PM-…" at bounding box center [269, 242] width 1100 height 232
select select "76519"
select select "1065"
select select "tentative"
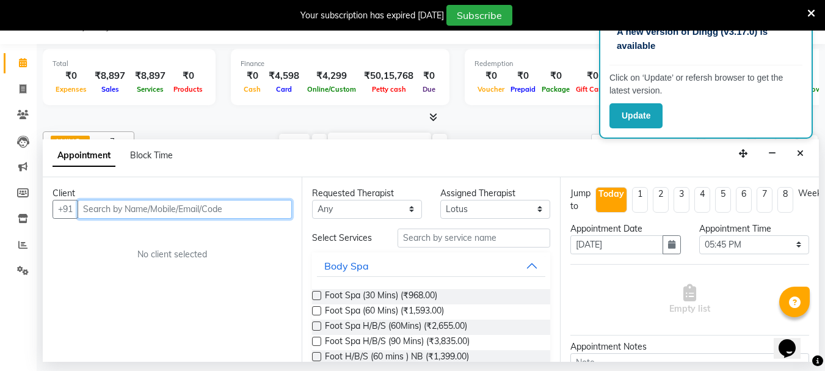
click at [99, 209] on input "text" at bounding box center [185, 209] width 214 height 19
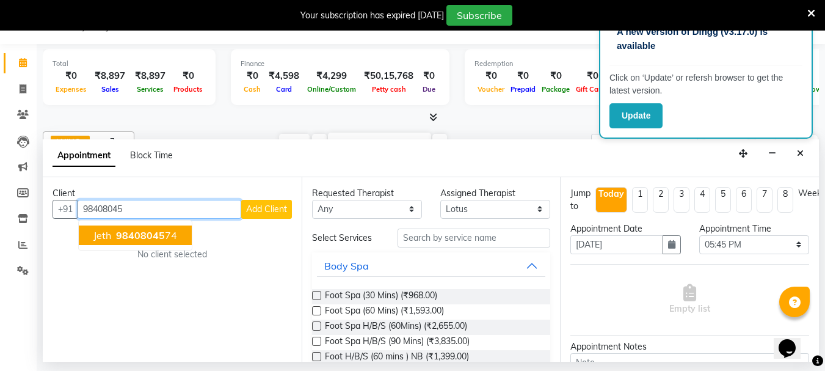
click at [123, 235] on span "98408045" at bounding box center [140, 235] width 49 height 12
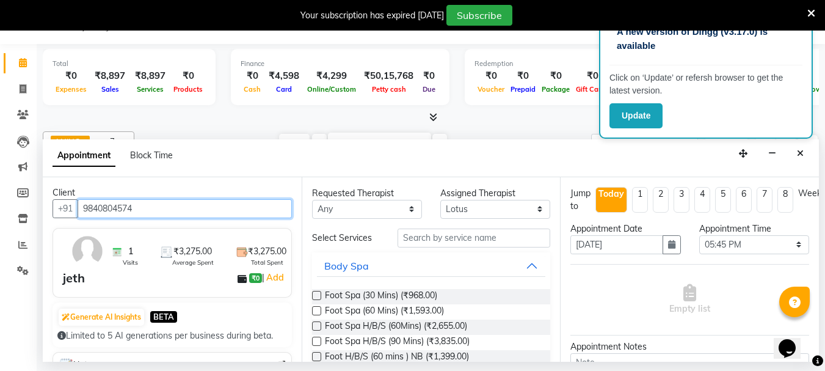
scroll to position [0, 0]
type input "9840804574"
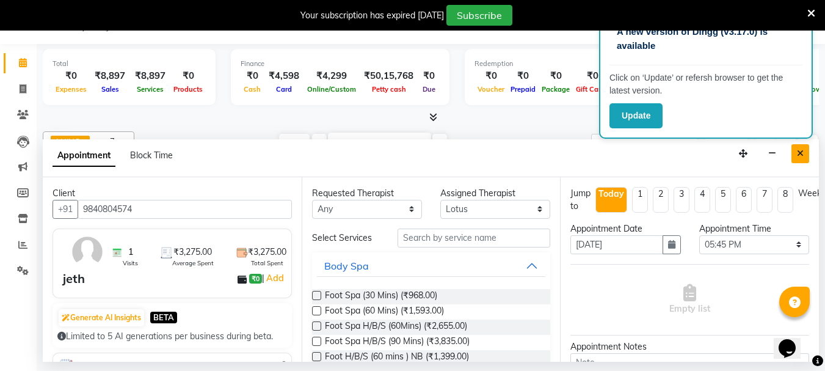
click at [796, 149] on button "Close" at bounding box center [801, 153] width 18 height 19
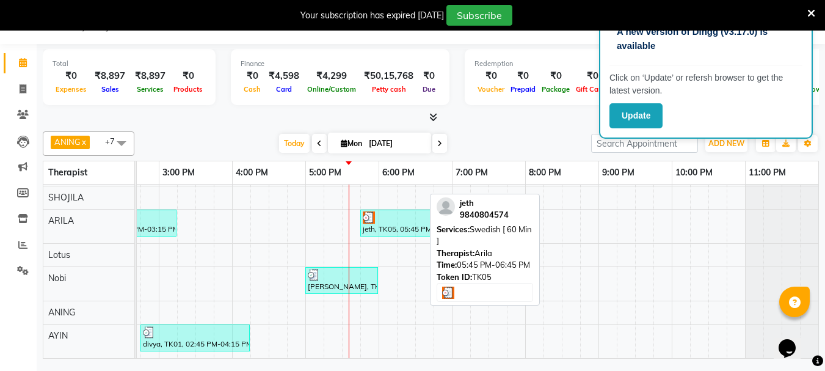
click at [379, 218] on div "jeth, TK05, 05:45 PM-06:45 PM, Swedish [ 60 Min ]" at bounding box center [397, 222] width 70 height 23
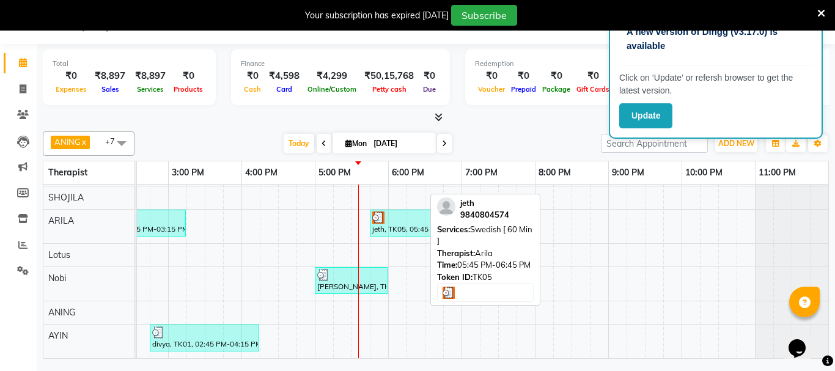
select select "3"
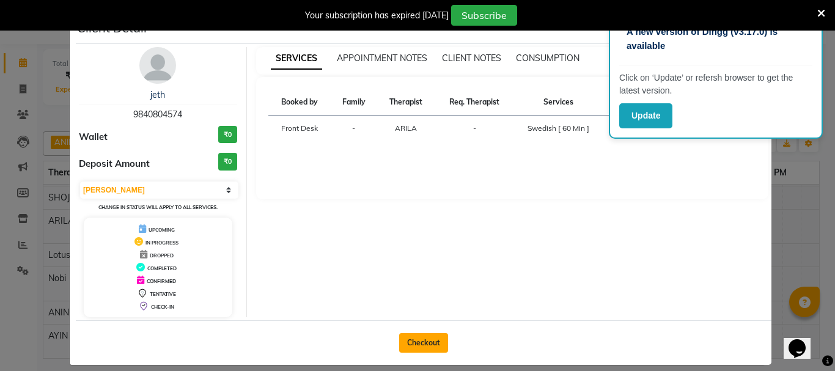
click at [414, 344] on button "Checkout" at bounding box center [423, 343] width 49 height 20
select select "service"
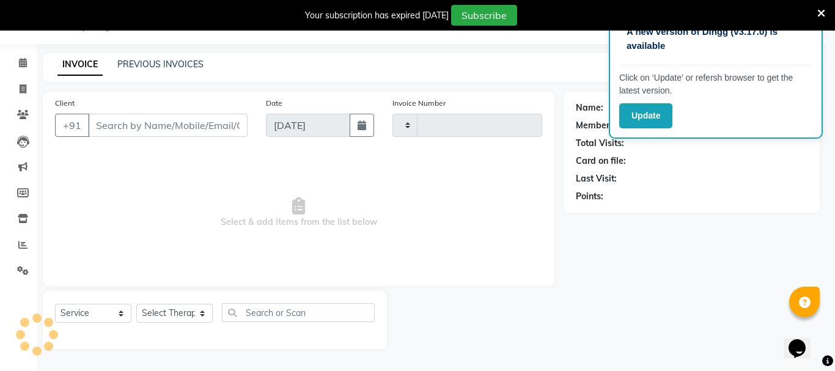
type input "1575"
select select "5554"
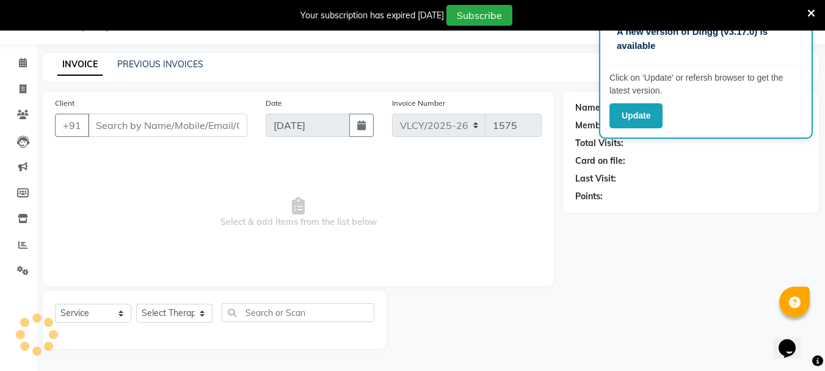
type input "9840804574"
select select "37462"
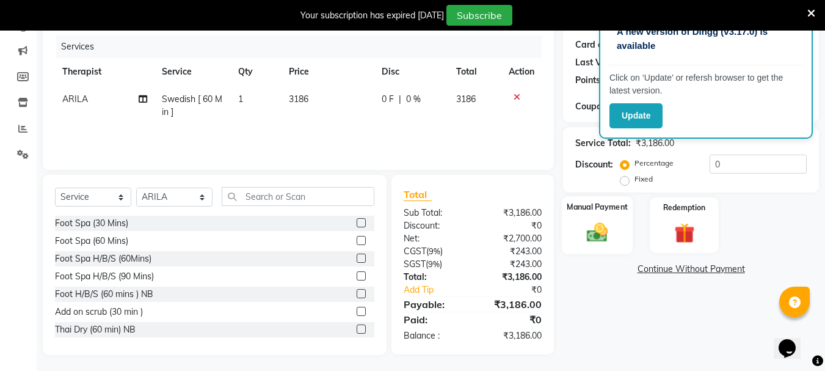
scroll to position [149, 0]
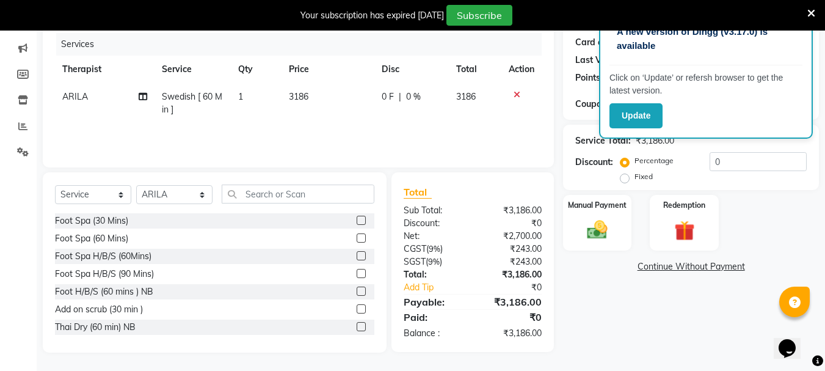
click at [635, 176] on label "Fixed" at bounding box center [644, 176] width 18 height 11
click at [624, 176] on input "Fixed" at bounding box center [627, 176] width 9 height 9
radio input "true"
click at [722, 159] on input "0" at bounding box center [758, 161] width 97 height 19
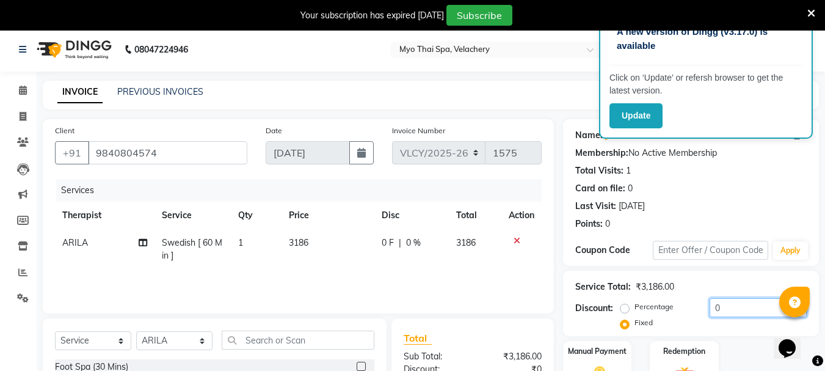
scroll to position [0, 0]
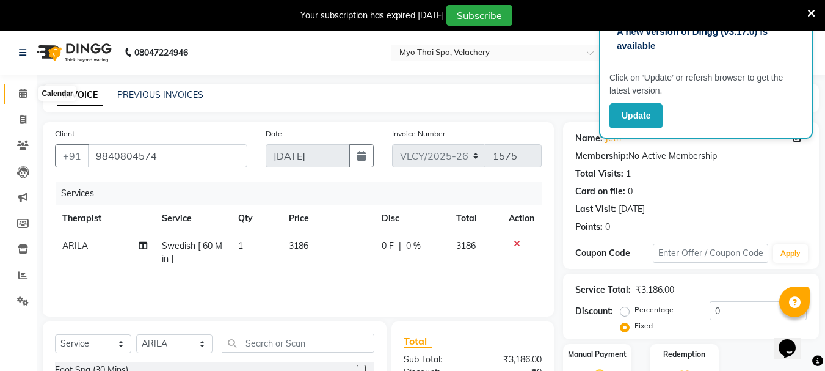
click at [23, 93] on icon at bounding box center [23, 93] width 8 height 9
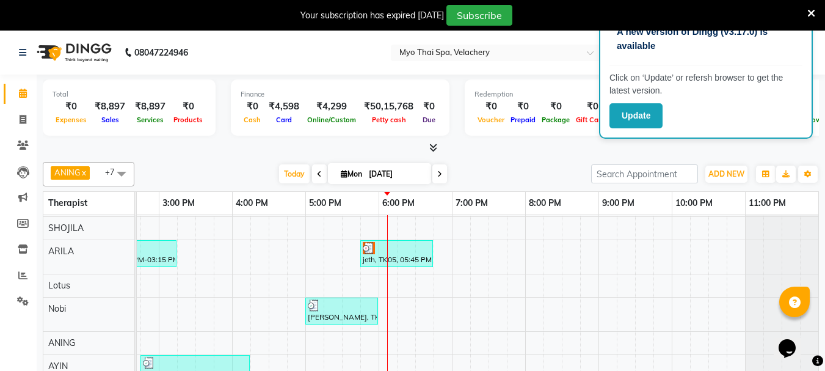
scroll to position [67, 0]
click at [383, 273] on div "khrishna, TK03, 04:45 PM-05:45 PM, Aroma Thai [ 60 Min ] aruna, TK02, 06:00 PM-…" at bounding box center [269, 273] width 1100 height 232
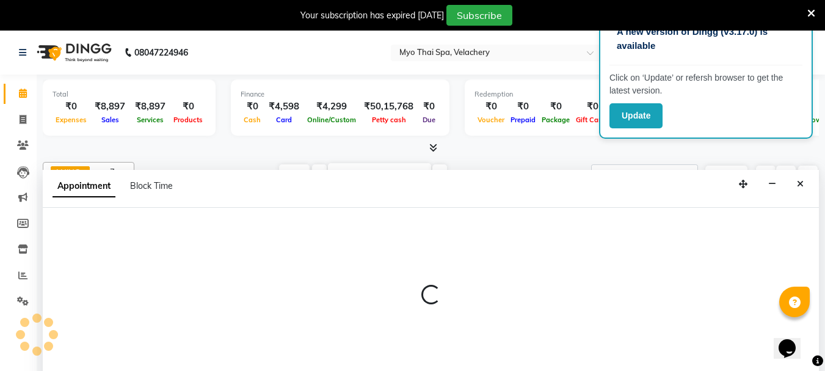
scroll to position [31, 0]
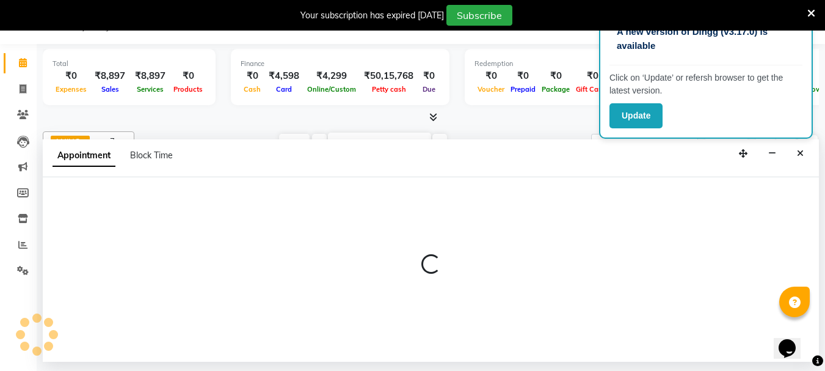
select select "76519"
select select "tentative"
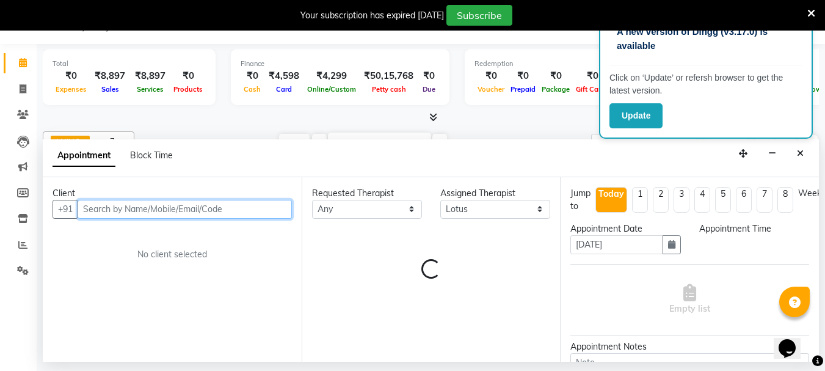
select select "1080"
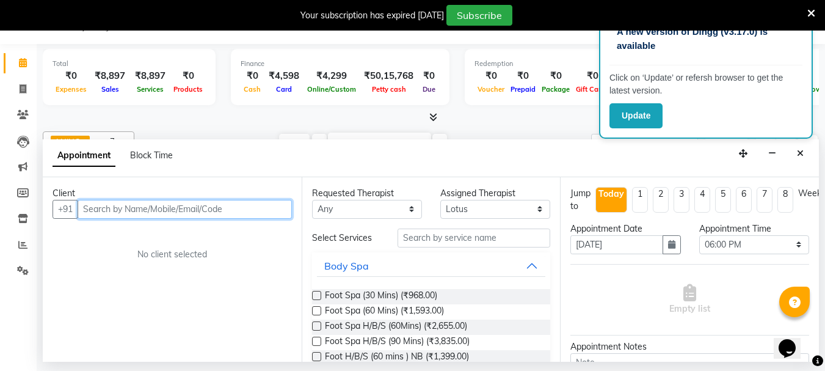
click at [94, 207] on input "text" at bounding box center [185, 209] width 214 height 19
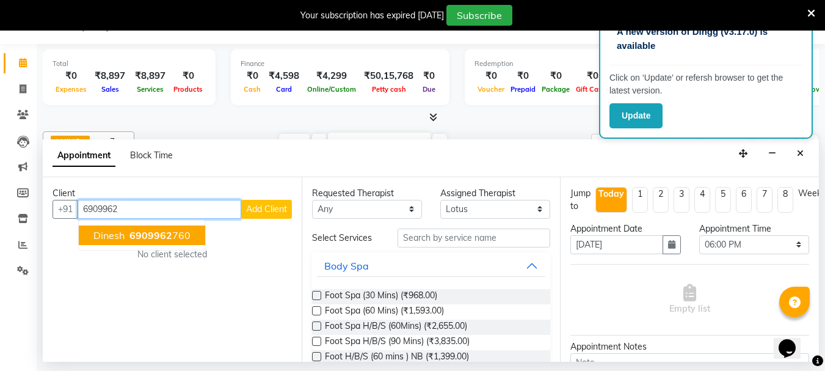
click at [139, 235] on span "6909962" at bounding box center [151, 235] width 43 height 12
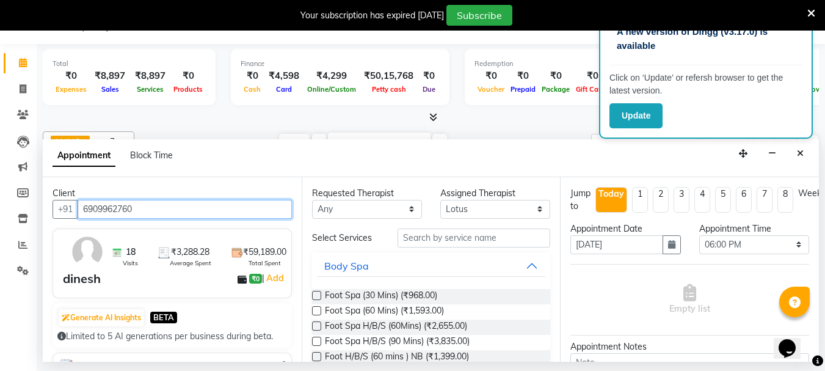
type input "6909962760"
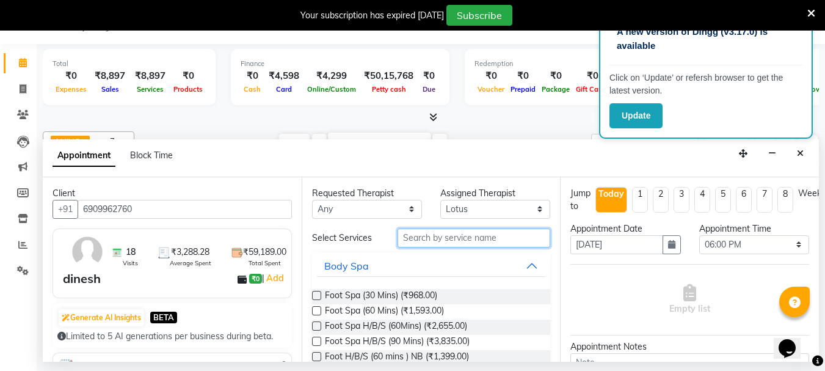
click at [419, 238] on input "text" at bounding box center [474, 238] width 153 height 19
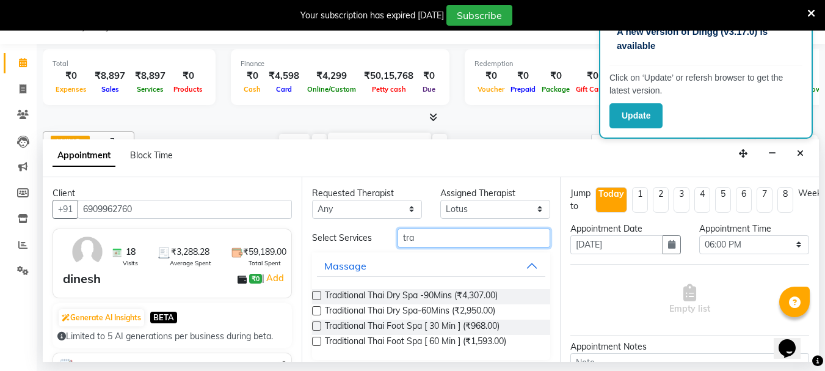
type input "tra"
click at [318, 311] on label at bounding box center [316, 310] width 9 height 9
click at [318, 311] on input "checkbox" at bounding box center [316, 312] width 8 height 8
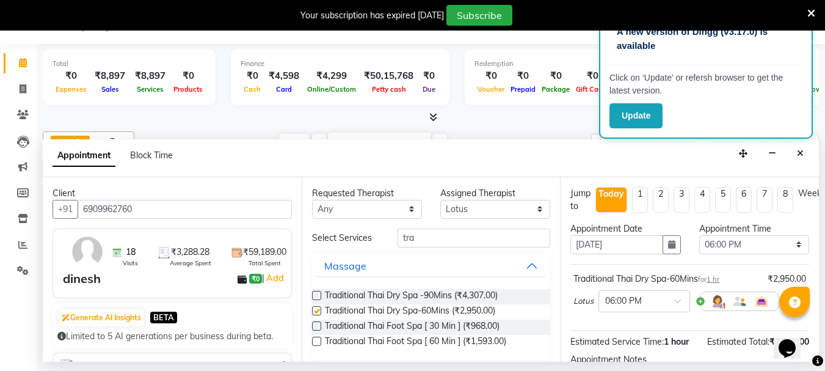
checkbox input "false"
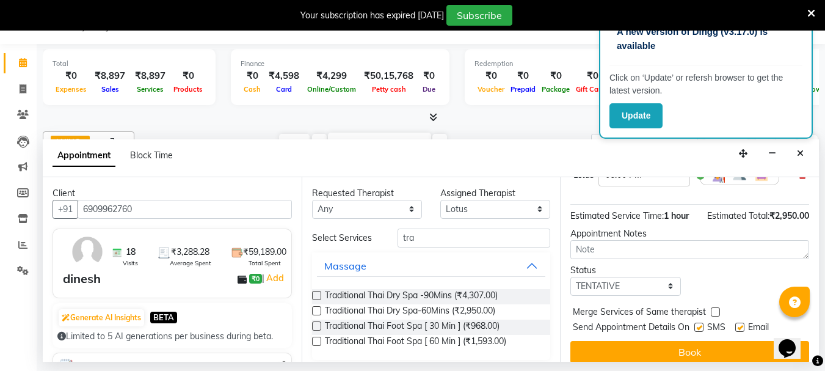
scroll to position [146, 0]
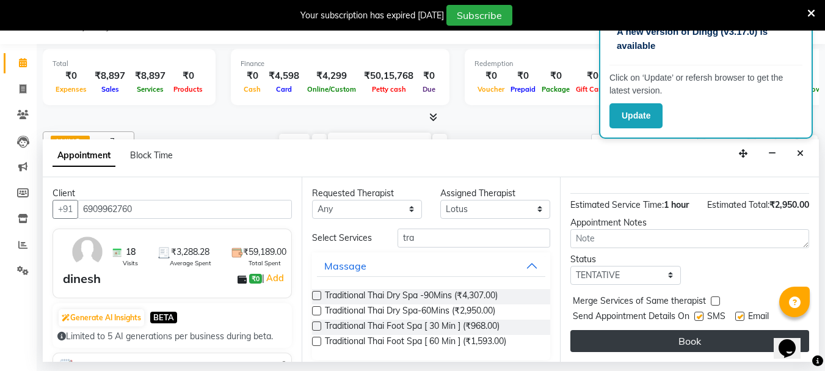
click at [671, 331] on button "Book" at bounding box center [690, 341] width 239 height 22
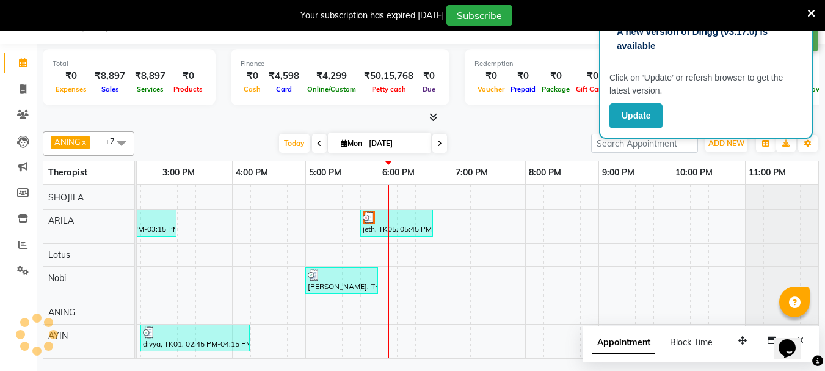
scroll to position [0, 0]
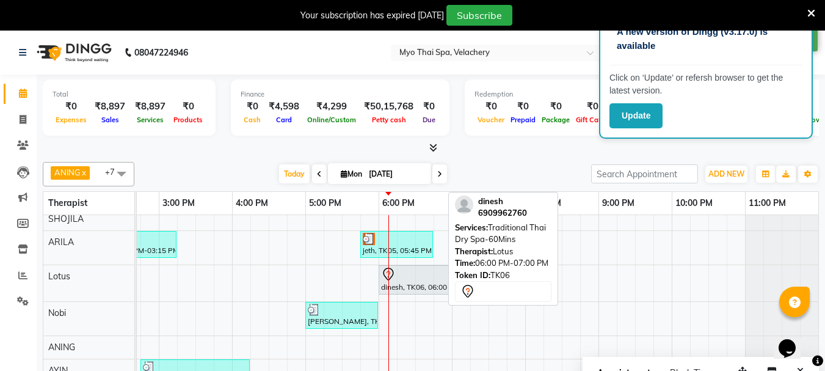
click at [391, 282] on div "dinesh, TK06, 06:00 PM-07:00 PM, Traditional Thai Dry Spa-60Mins" at bounding box center [415, 280] width 70 height 26
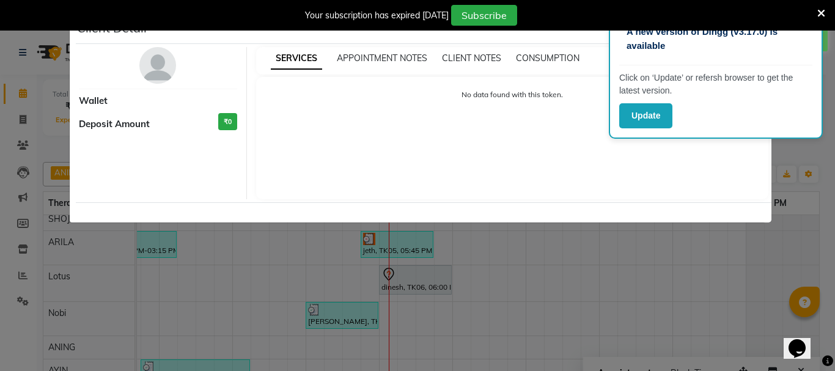
select select "7"
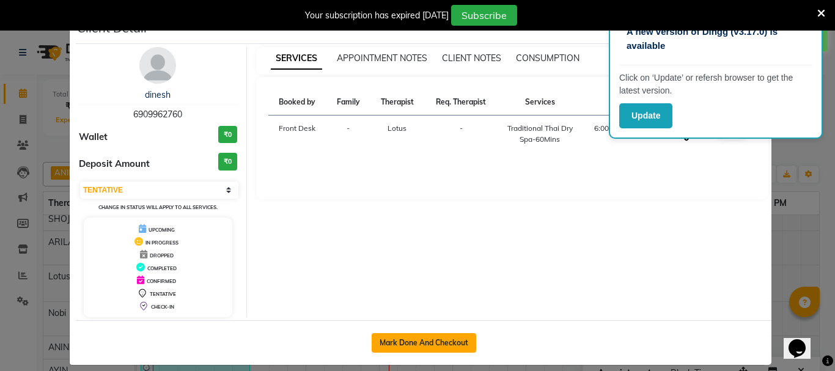
click at [402, 337] on button "Mark Done And Checkout" at bounding box center [423, 343] width 104 height 20
select select "service"
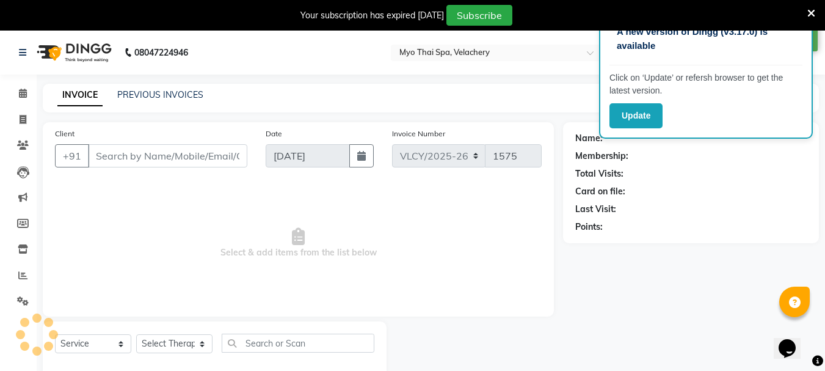
type input "6909962760"
select select "76519"
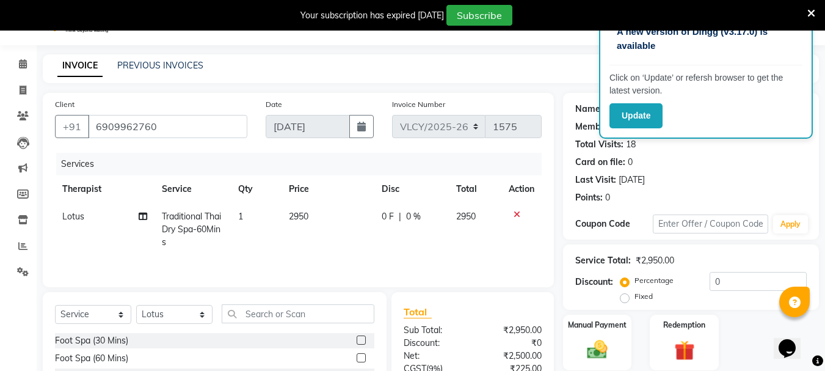
scroll to position [27, 0]
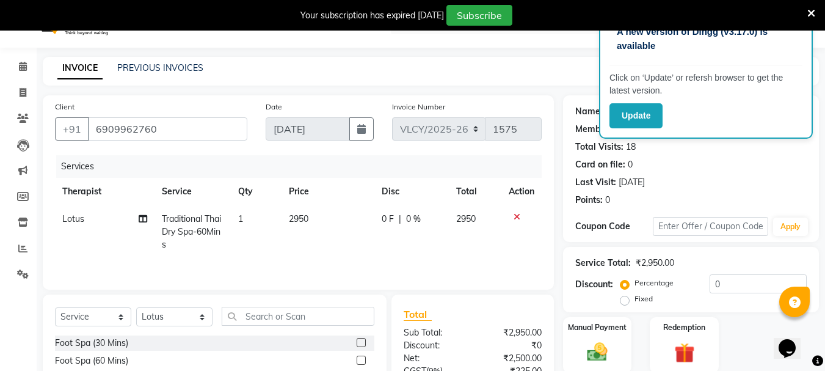
click at [635, 301] on label "Fixed" at bounding box center [644, 298] width 18 height 11
click at [627, 301] on input "Fixed" at bounding box center [627, 298] width 9 height 9
radio input "true"
click at [722, 283] on input "0" at bounding box center [758, 283] width 97 height 19
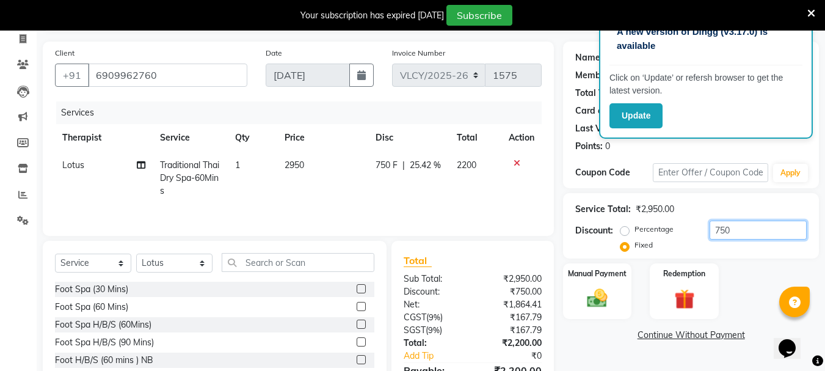
scroll to position [149, 0]
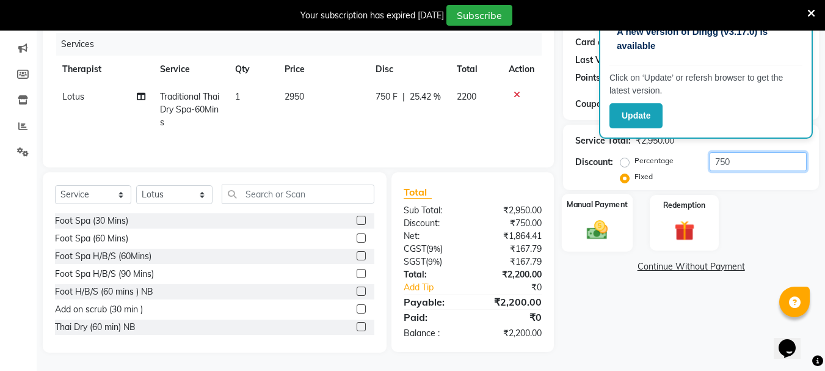
type input "750"
click at [594, 228] on img at bounding box center [597, 230] width 34 height 24
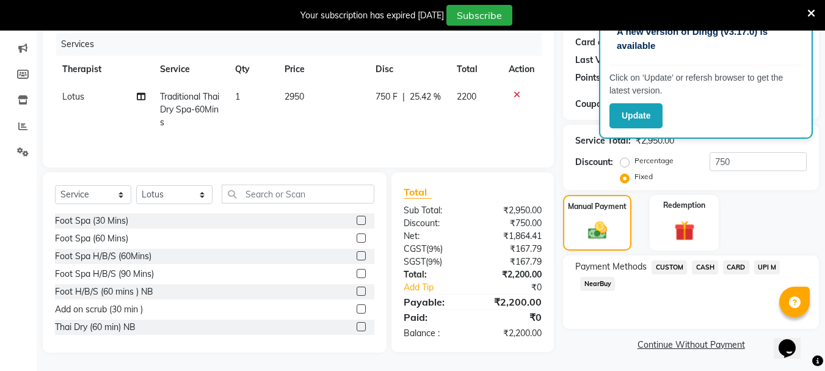
click at [706, 266] on span "CASH" at bounding box center [705, 267] width 26 height 14
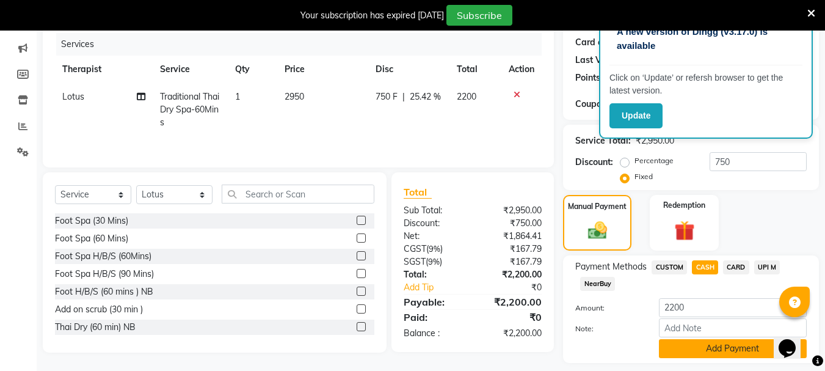
click at [714, 346] on button "Add Payment" at bounding box center [733, 348] width 148 height 19
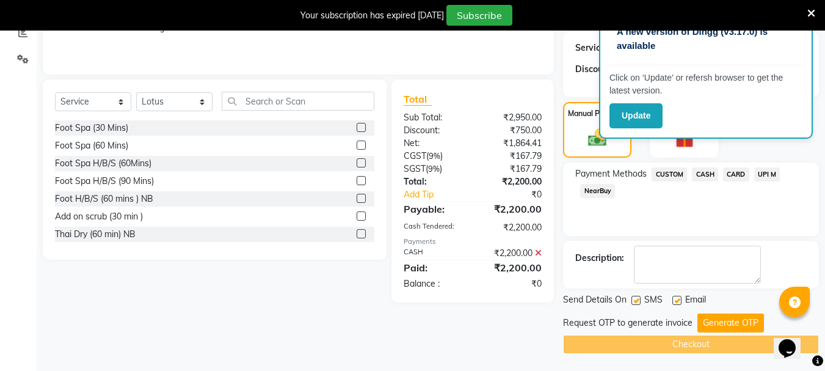
scroll to position [243, 0]
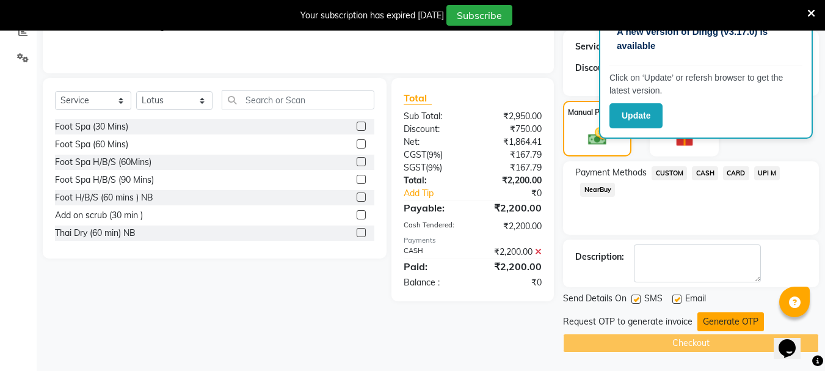
click at [721, 320] on button "Generate OTP" at bounding box center [731, 321] width 67 height 19
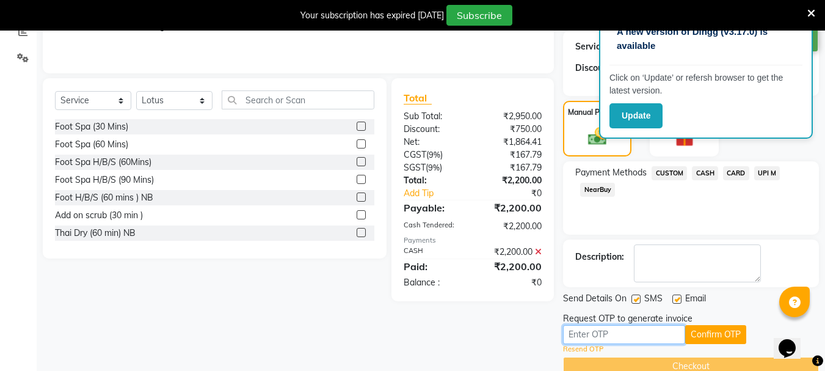
click at [596, 332] on input "text" at bounding box center [624, 334] width 122 height 19
type input "2346"
click at [707, 334] on button "Confirm OTP" at bounding box center [716, 334] width 61 height 19
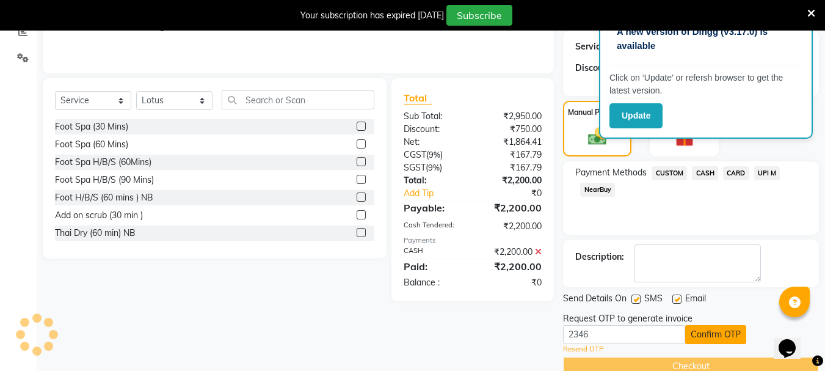
scroll to position [219, 0]
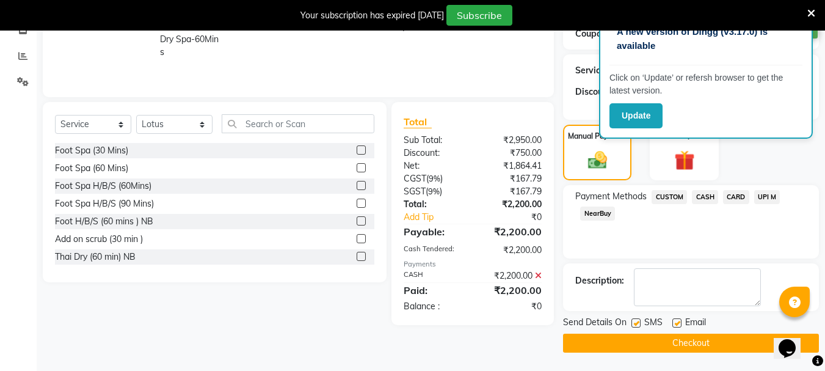
click at [695, 343] on button "Checkout" at bounding box center [691, 343] width 256 height 19
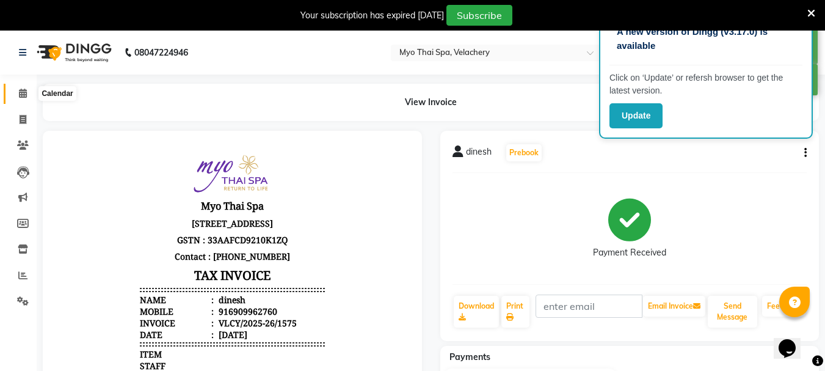
click at [22, 92] on icon at bounding box center [23, 93] width 8 height 9
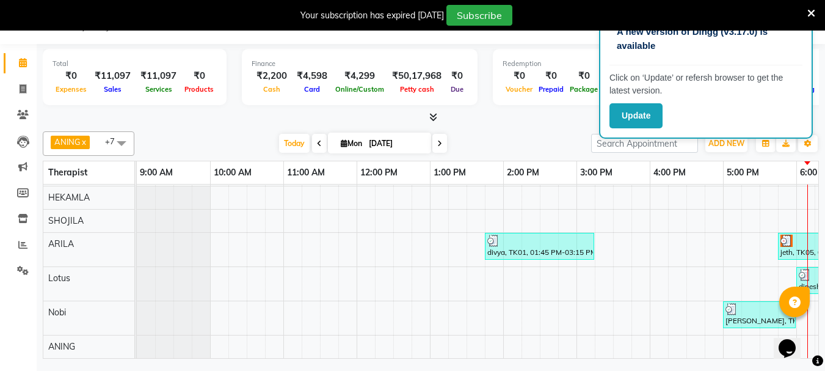
scroll to position [23, 0]
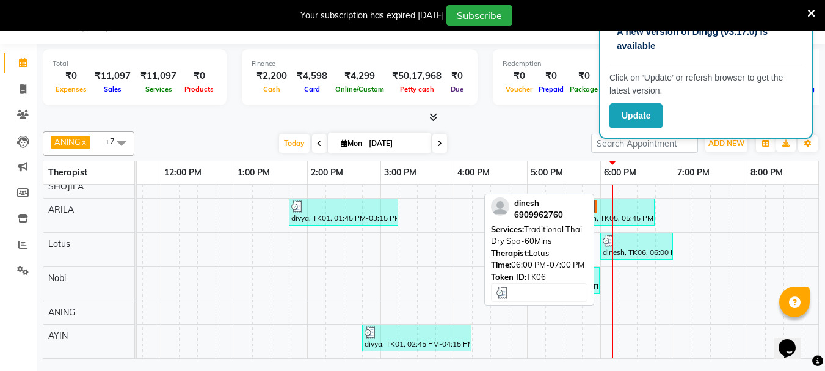
click at [640, 239] on div "dinesh, TK06, 06:00 PM-07:00 PM, Traditional Thai Dry Spa-60Mins" at bounding box center [637, 246] width 70 height 23
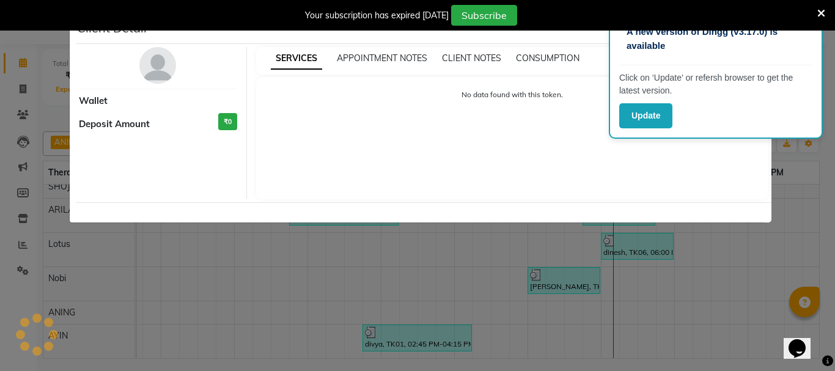
select select "3"
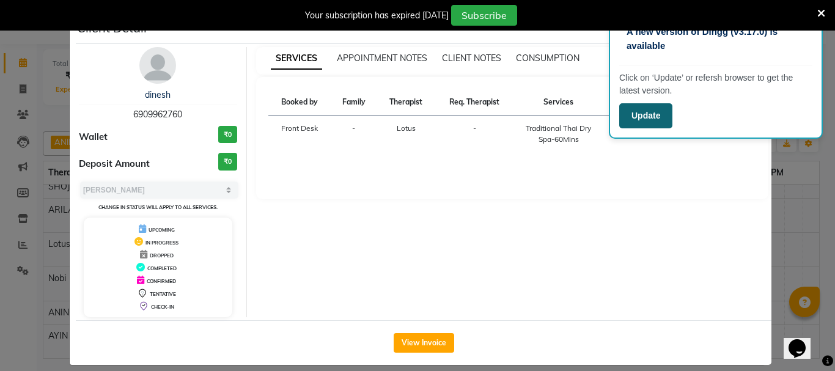
click at [649, 112] on button "Update" at bounding box center [645, 115] width 53 height 25
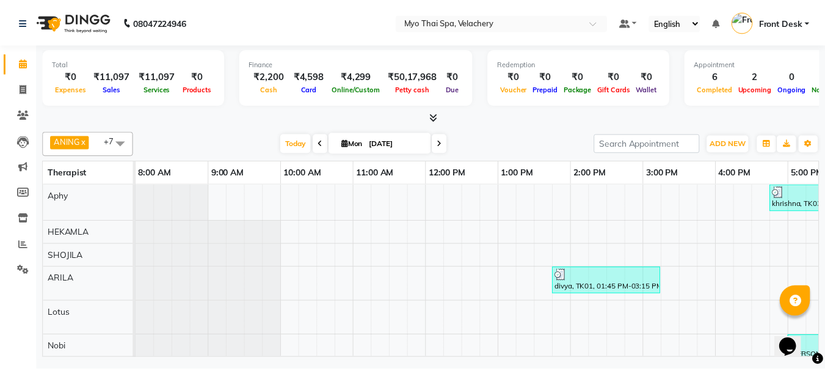
scroll to position [0, 189]
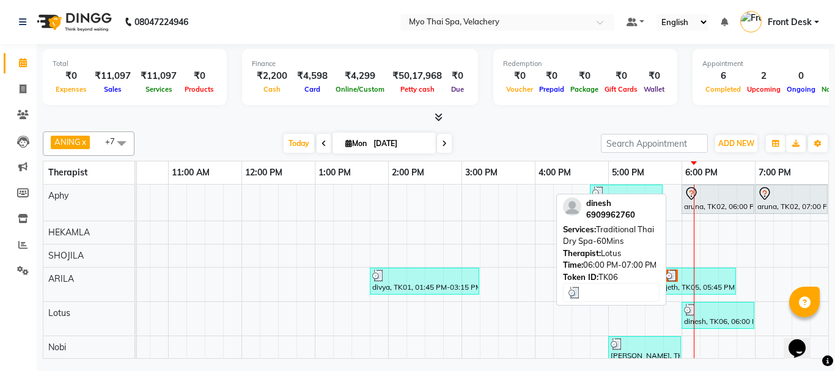
click at [701, 313] on div at bounding box center [718, 310] width 68 height 12
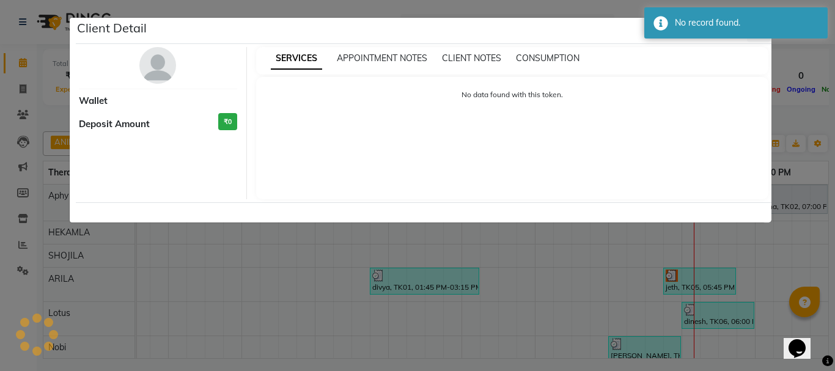
click at [360, 313] on ngb-modal-window "Client Detail Wallet Deposit Amount ₹0 SERVICES APPOINTMENT NOTES CLIENT NOTES …" at bounding box center [417, 185] width 835 height 371
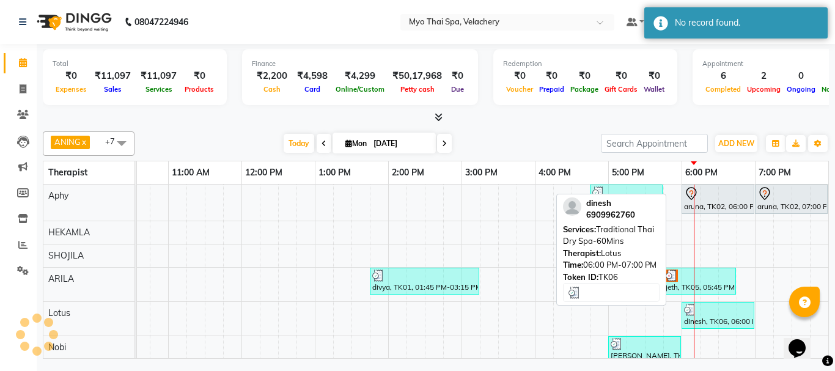
click at [712, 319] on div "dinesh, TK06, 06:00 PM-07:00 PM, Traditional Thai Dry Spa-60Mins" at bounding box center [717, 315] width 70 height 23
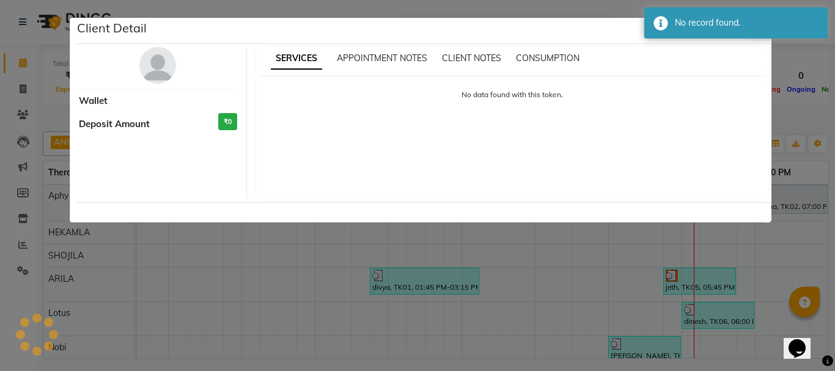
select select "3"
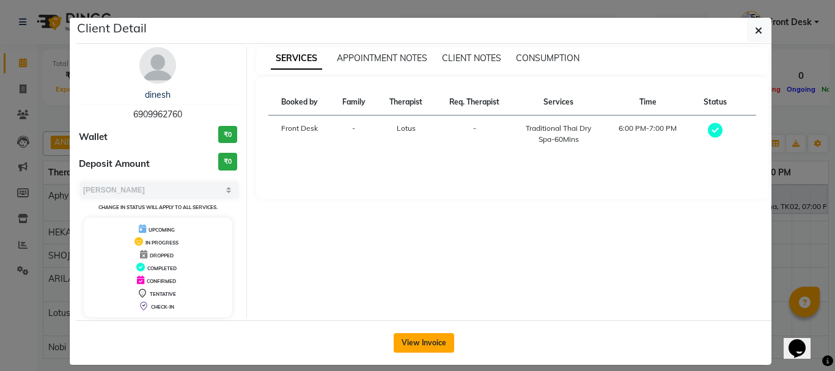
click at [404, 342] on button "View Invoice" at bounding box center [423, 343] width 60 height 20
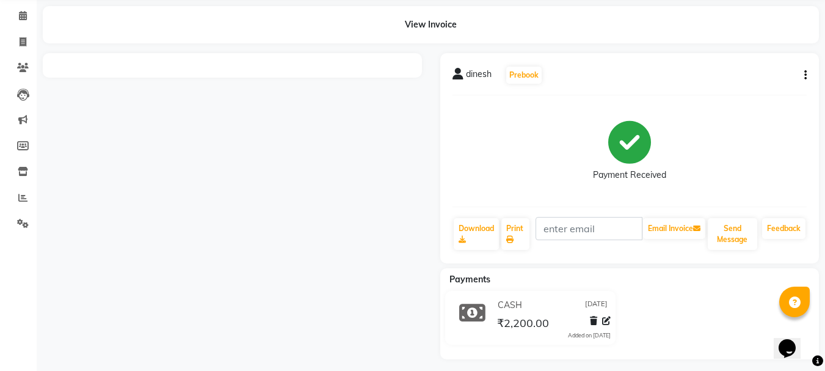
scroll to position [54, 0]
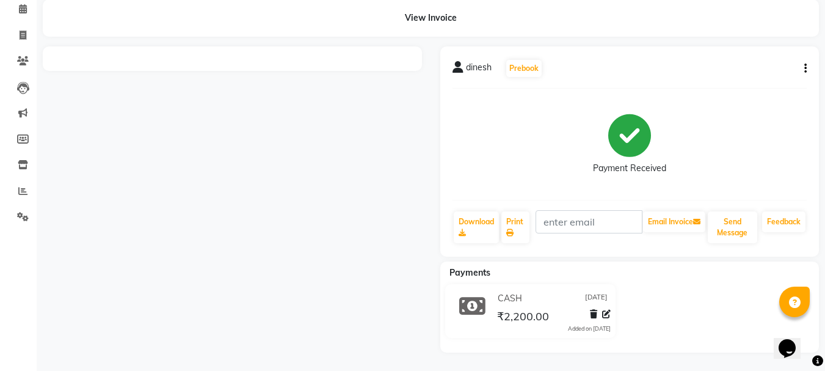
click at [807, 66] on div "dinesh Prebook Payment Received Download Print Email Invoice Send Message Feedb…" at bounding box center [630, 151] width 379 height 210
click at [805, 68] on icon "button" at bounding box center [806, 68] width 2 height 1
click at [747, 69] on div "Edit Item Staff" at bounding box center [745, 68] width 84 height 15
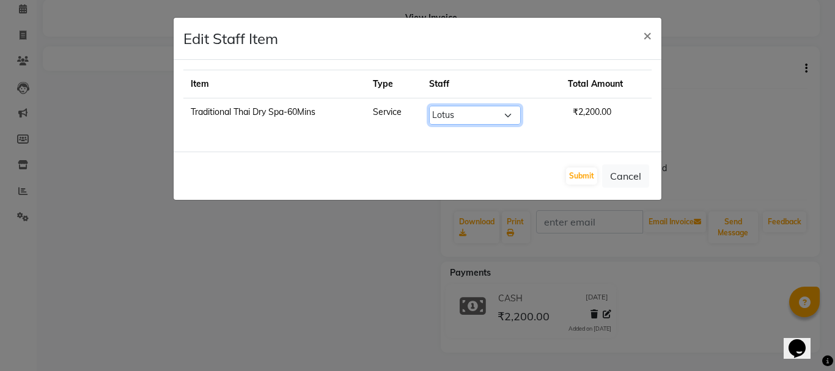
click at [511, 112] on select "Select ANING Aphy ARILA AYIN CHONCHON Front Desk HEKAMLA Lotus Nobi SHOJILA" at bounding box center [475, 115] width 92 height 19
select select "84844"
click at [431, 106] on select "Select ANING Aphy ARILA AYIN CHONCHON Front Desk HEKAMLA Lotus Nobi SHOJILA" at bounding box center [475, 115] width 92 height 19
click at [579, 174] on button "Submit" at bounding box center [581, 175] width 31 height 17
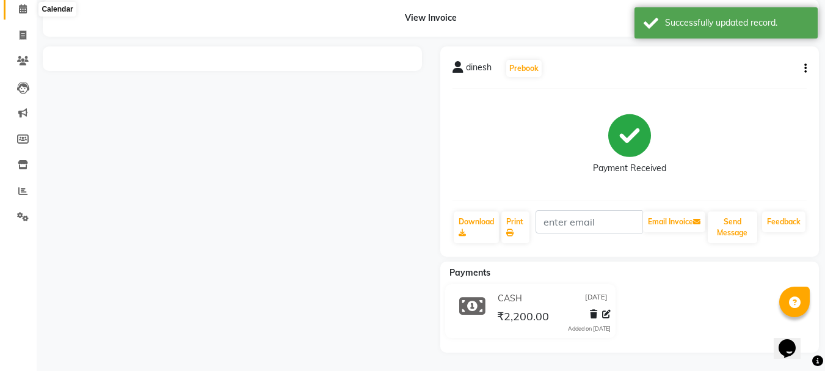
click at [23, 7] on icon at bounding box center [23, 8] width 8 height 9
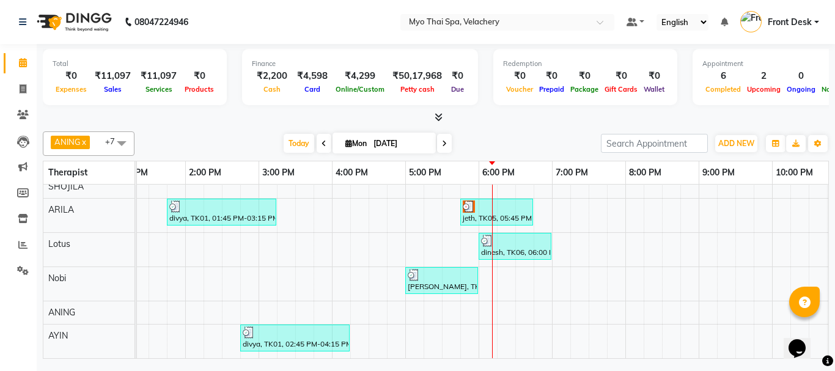
drag, startPoint x: 522, startPoint y: 353, endPoint x: 31, endPoint y: 24, distance: 590.7
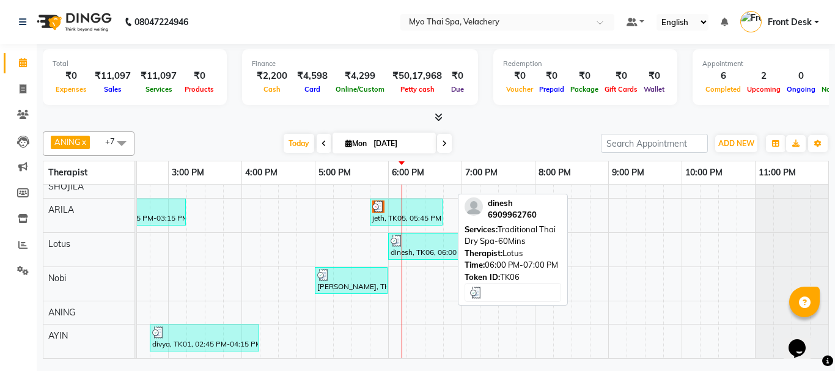
click at [394, 238] on div "dinesh, TK06, 06:00 PM-07:00 PM, Traditional Thai Dry Spa-60Mins" at bounding box center [424, 246] width 70 height 23
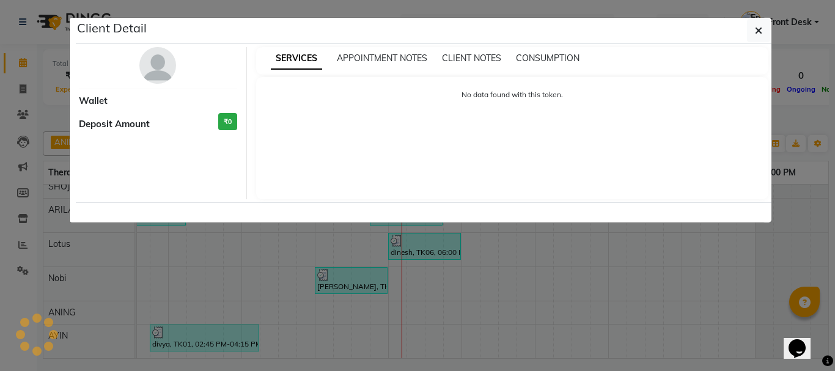
select select "3"
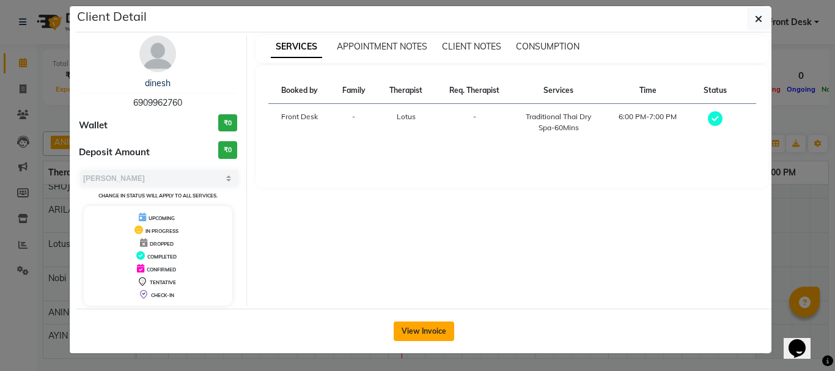
click at [409, 333] on button "View Invoice" at bounding box center [423, 331] width 60 height 20
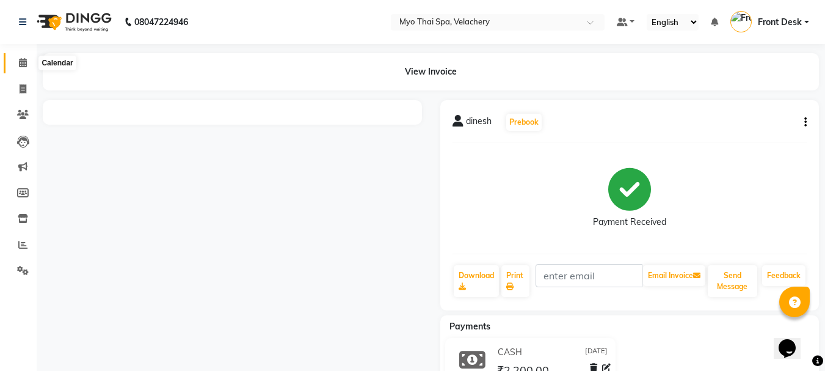
click at [16, 61] on span at bounding box center [22, 63] width 21 height 14
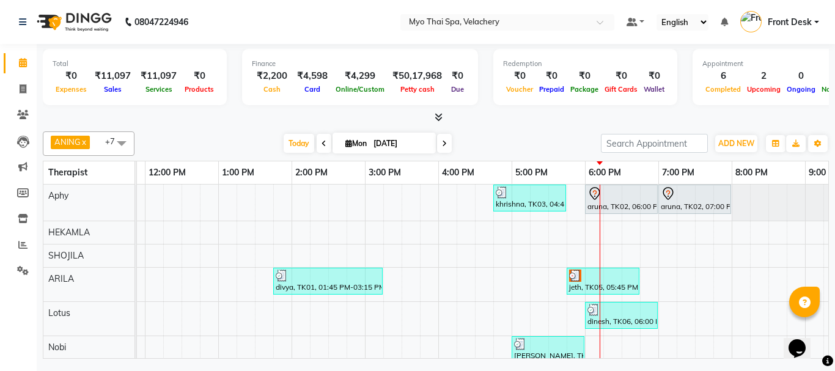
scroll to position [0, 412]
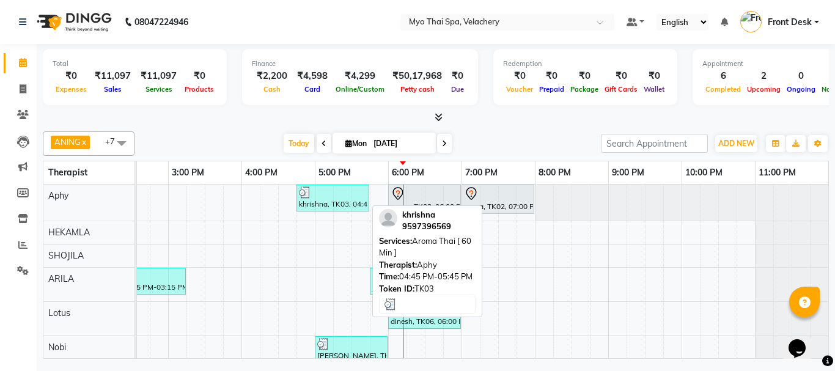
click at [325, 203] on div "khrishna, TK03, 04:45 PM-05:45 PM, Aroma Thai [ 60 Min ]" at bounding box center [333, 197] width 70 height 23
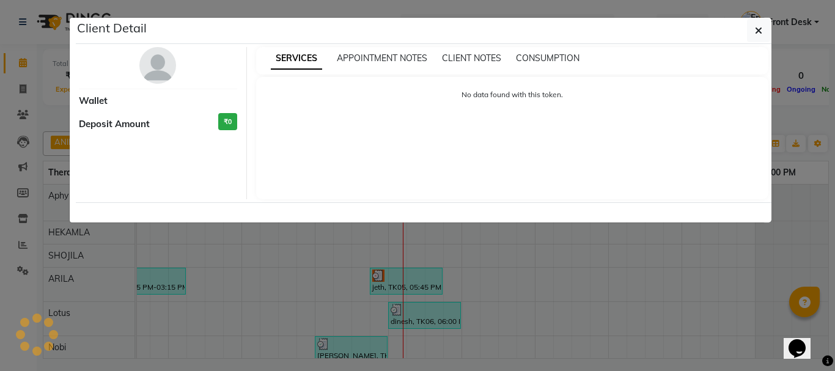
select select "3"
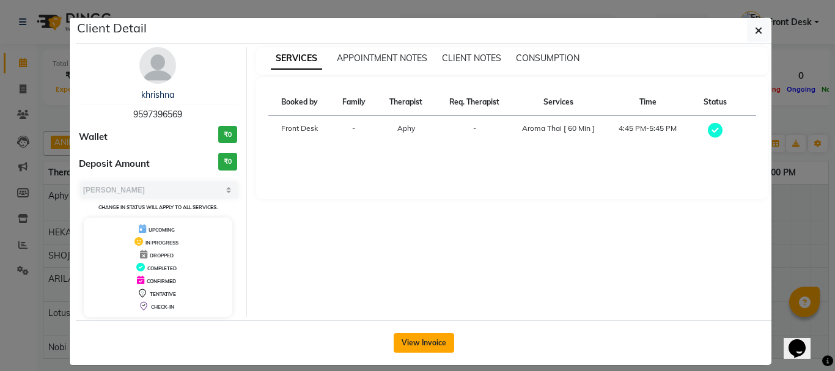
click at [408, 340] on button "View Invoice" at bounding box center [423, 343] width 60 height 20
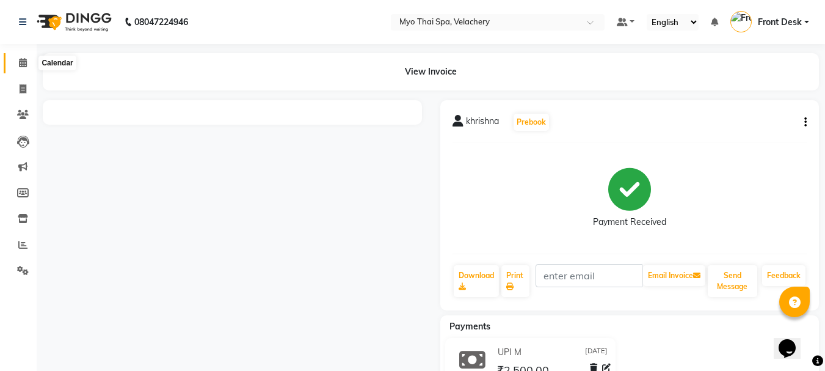
click at [21, 60] on icon at bounding box center [23, 62] width 8 height 9
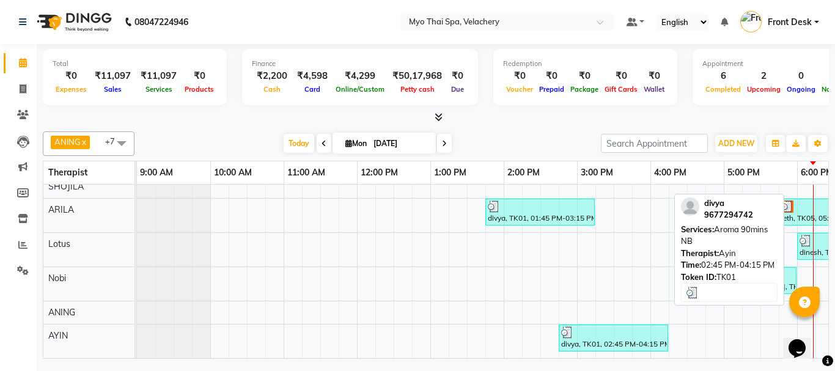
click at [608, 334] on div "divya, TK01, 02:45 PM-04:15 PM, Aroma 90mins NB" at bounding box center [613, 337] width 107 height 23
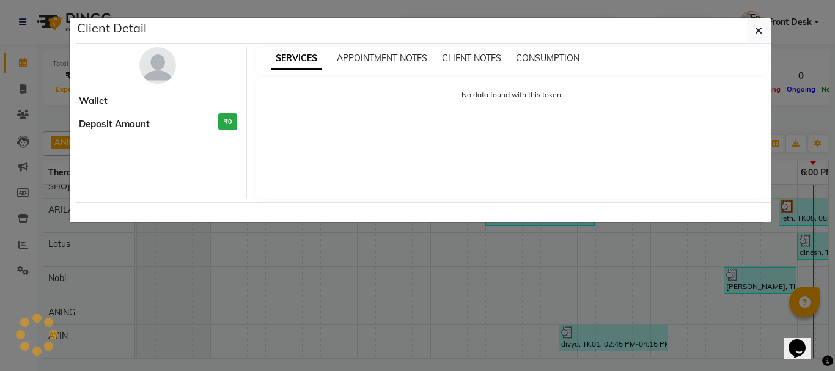
select select "3"
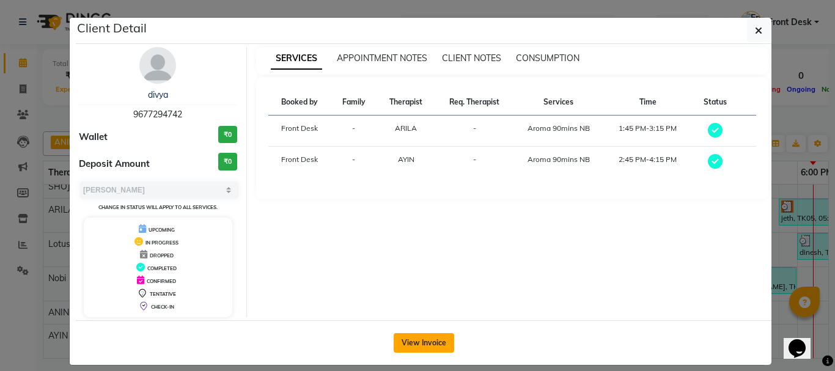
click at [407, 340] on button "View Invoice" at bounding box center [423, 343] width 60 height 20
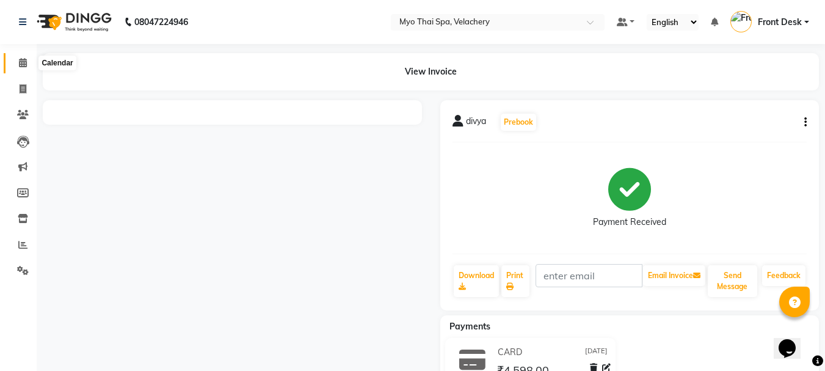
click at [24, 57] on span at bounding box center [22, 63] width 21 height 14
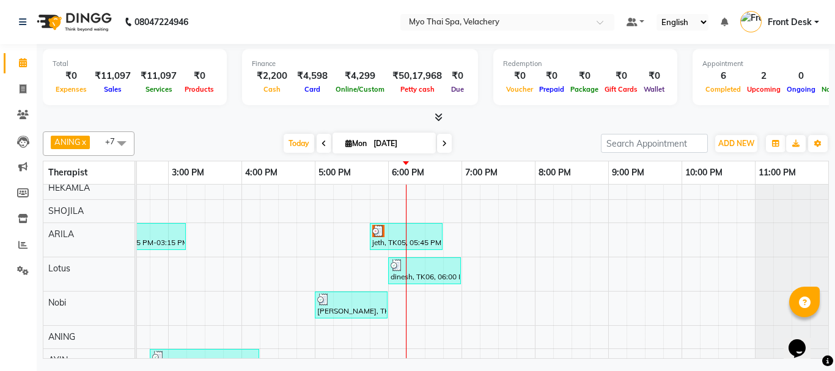
scroll to position [78, 418]
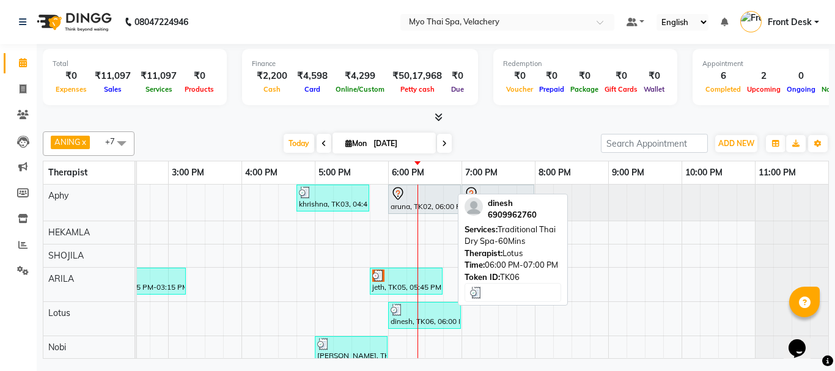
click at [411, 318] on div "dinesh, TK06, 06:00 PM-07:00 PM, Traditional Thai Dry Spa-60Mins" at bounding box center [424, 315] width 70 height 23
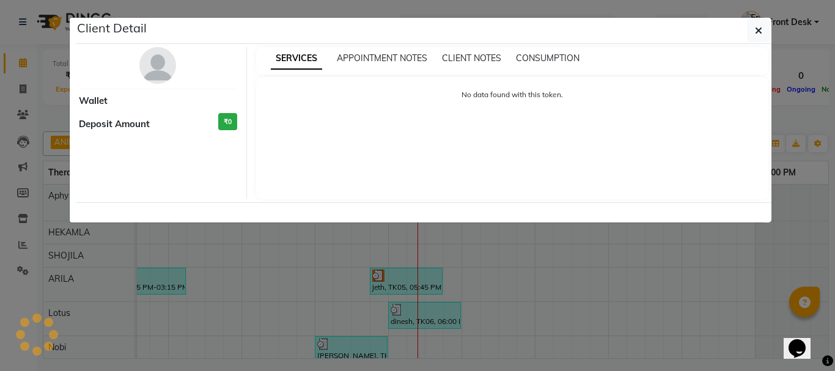
select select "3"
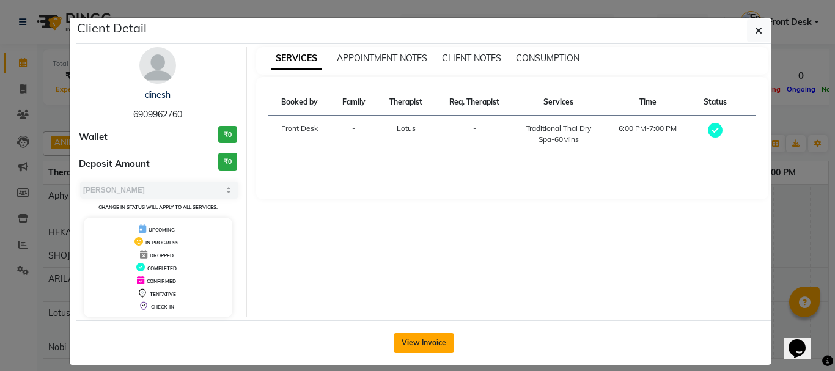
click at [401, 345] on button "View Invoice" at bounding box center [423, 343] width 60 height 20
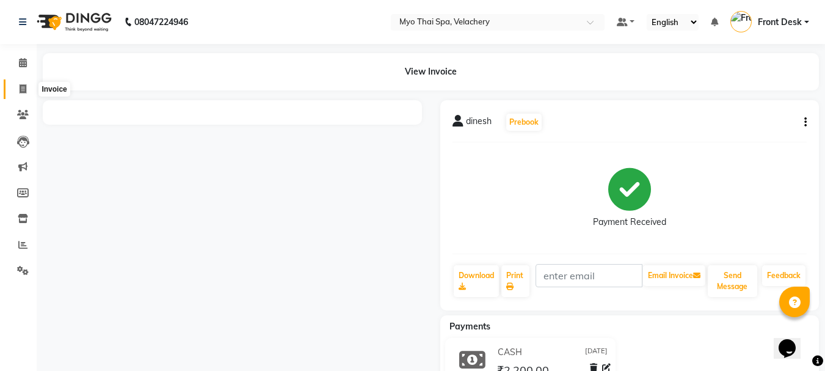
click at [21, 86] on icon at bounding box center [23, 88] width 7 height 9
select select "service"
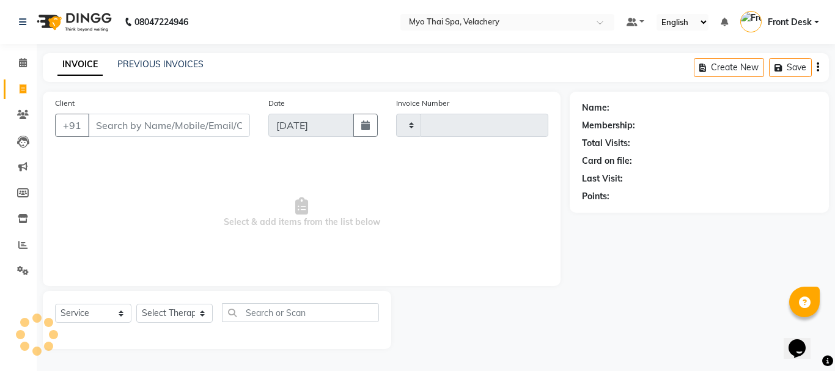
type input "1576"
select select "5554"
click at [18, 117] on icon at bounding box center [23, 114] width 12 height 9
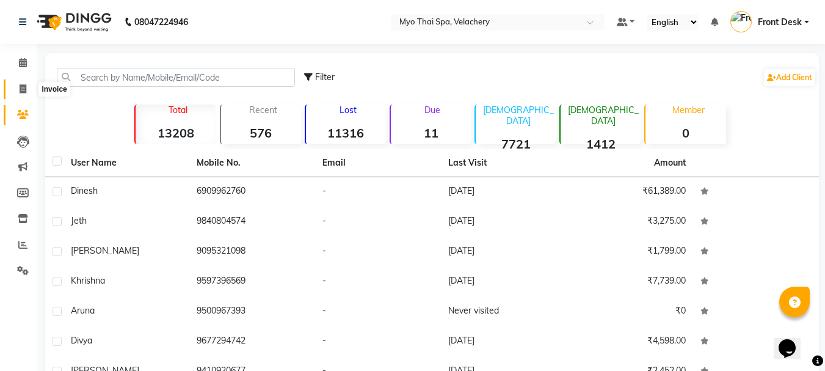
click at [24, 91] on icon at bounding box center [23, 88] width 7 height 9
select select "service"
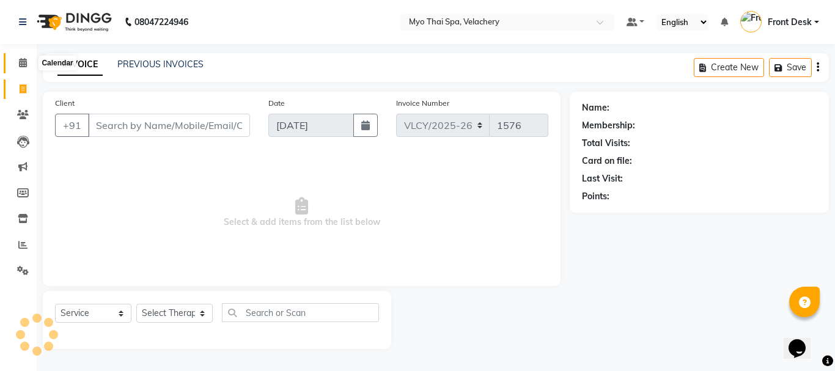
click at [26, 62] on icon at bounding box center [23, 62] width 8 height 9
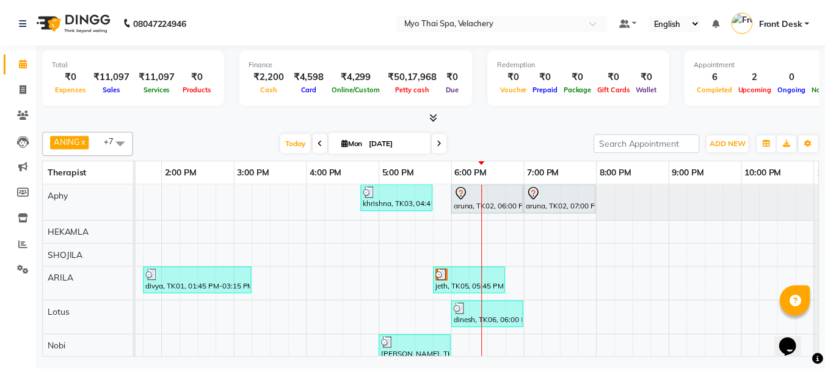
scroll to position [0, 409]
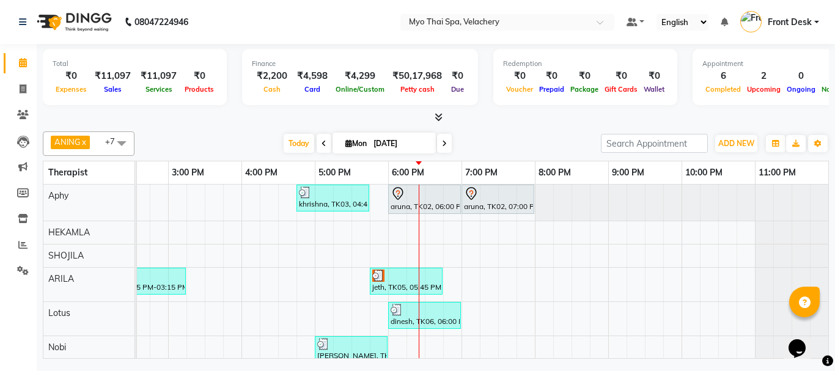
drag, startPoint x: 811, startPoint y: 343, endPoint x: 831, endPoint y: 342, distance: 19.6
click at [822, 342] on html "Opens Chat This icon Opens the chat window." at bounding box center [802, 340] width 39 height 37
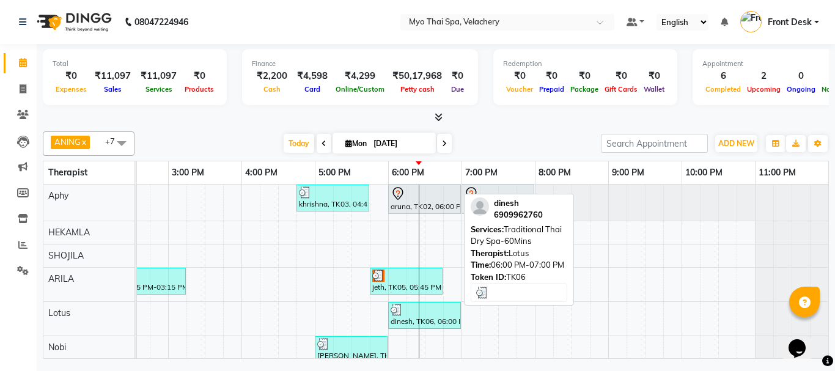
click at [396, 320] on div "dinesh, TK06, 06:00 PM-07:00 PM, Traditional Thai Dry Spa-60Mins" at bounding box center [424, 315] width 70 height 23
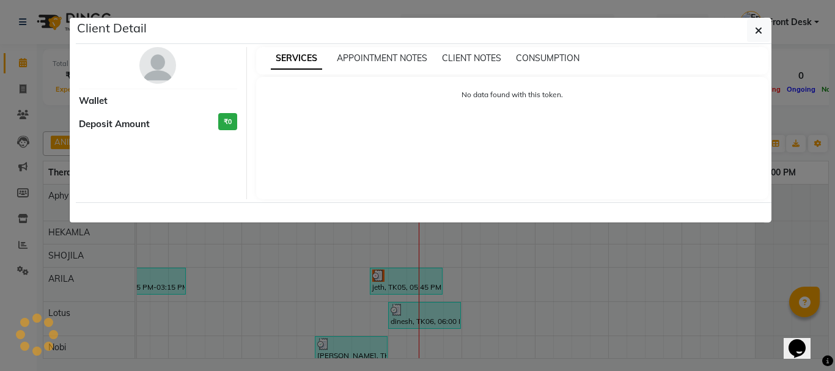
select select "3"
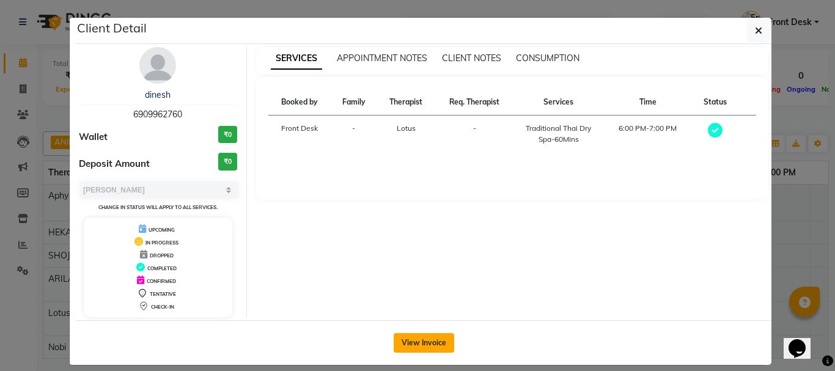
click at [414, 342] on button "View Invoice" at bounding box center [423, 343] width 60 height 20
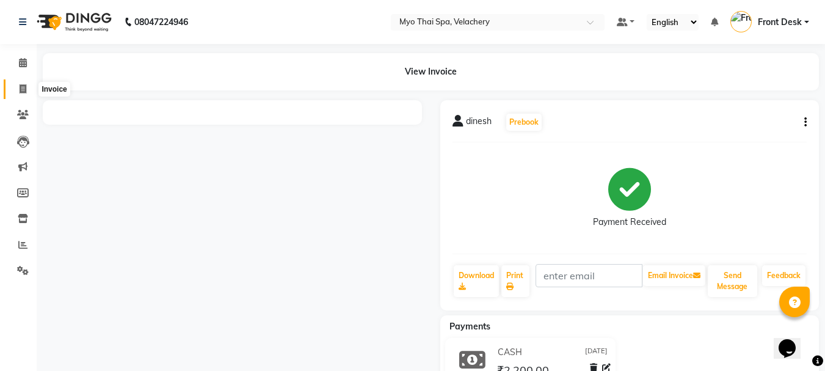
click at [21, 90] on icon at bounding box center [23, 88] width 7 height 9
select select "service"
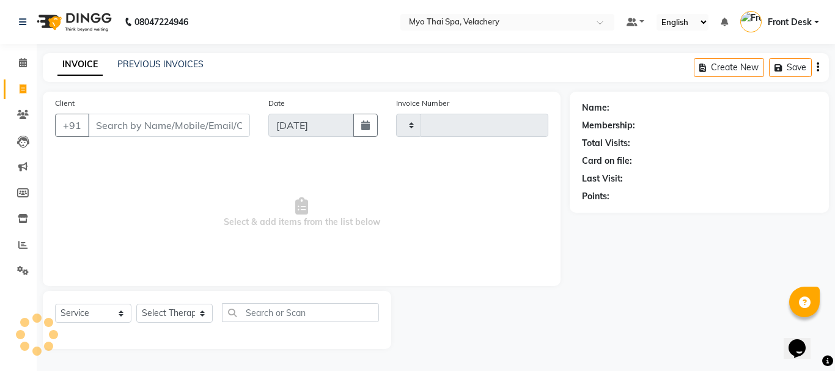
type input "1576"
select select "5554"
click at [21, 62] on icon at bounding box center [23, 62] width 8 height 9
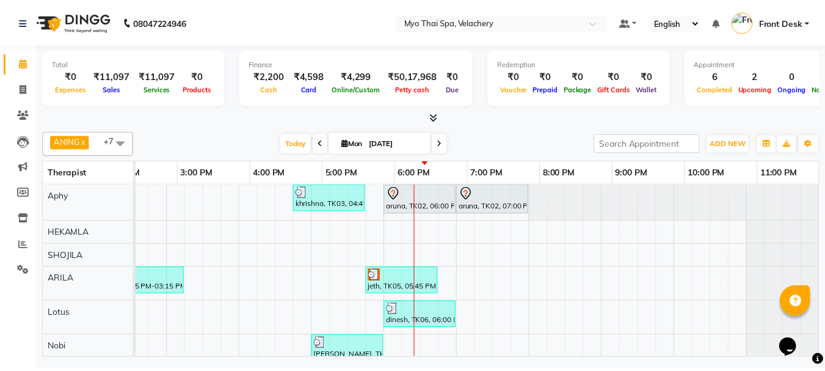
scroll to position [0, 409]
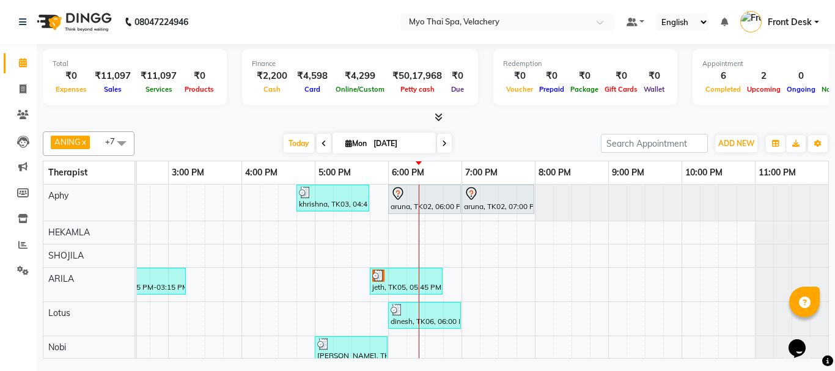
drag, startPoint x: 528, startPoint y: 354, endPoint x: 24, endPoint y: 22, distance: 603.4
click at [20, 244] on icon at bounding box center [22, 244] width 9 height 9
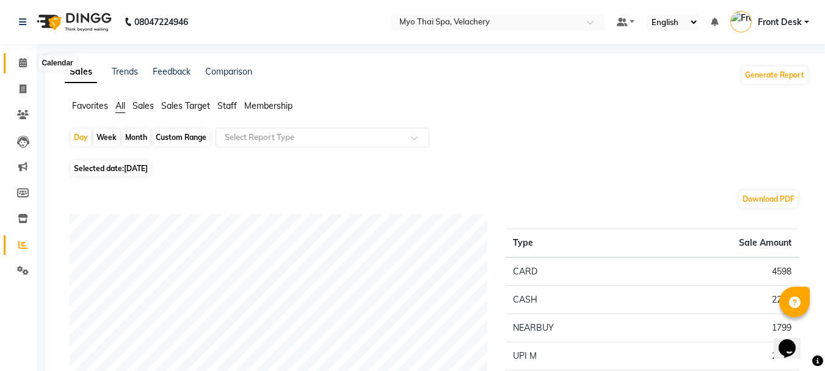
click at [19, 60] on icon at bounding box center [23, 62] width 8 height 9
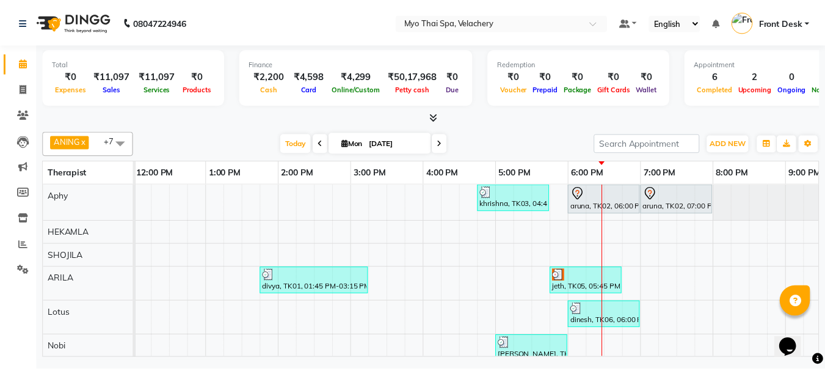
scroll to position [0, 409]
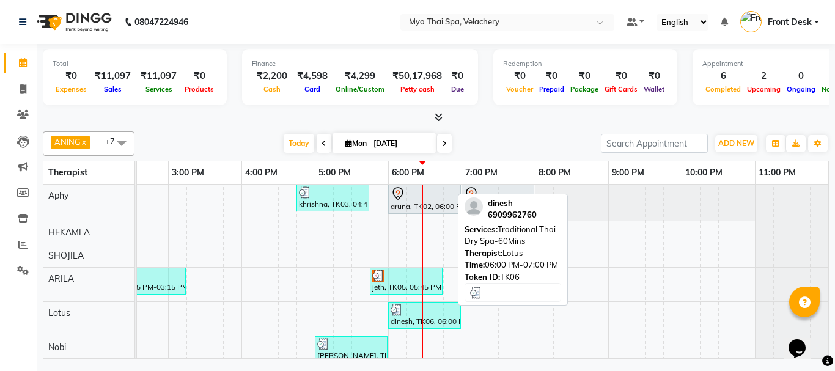
click at [394, 315] on div at bounding box center [424, 310] width 68 height 12
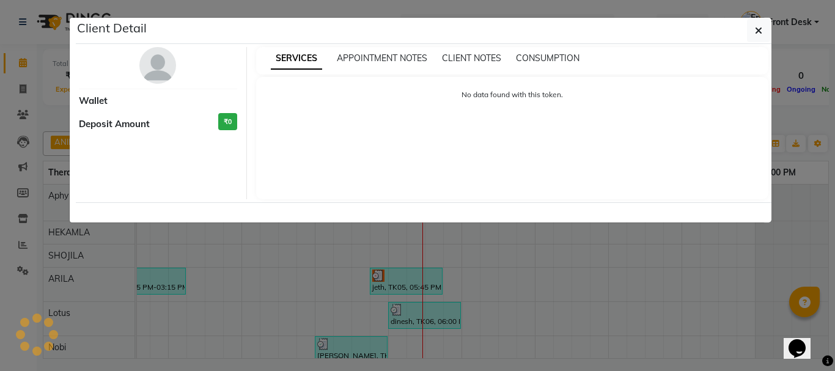
select select "3"
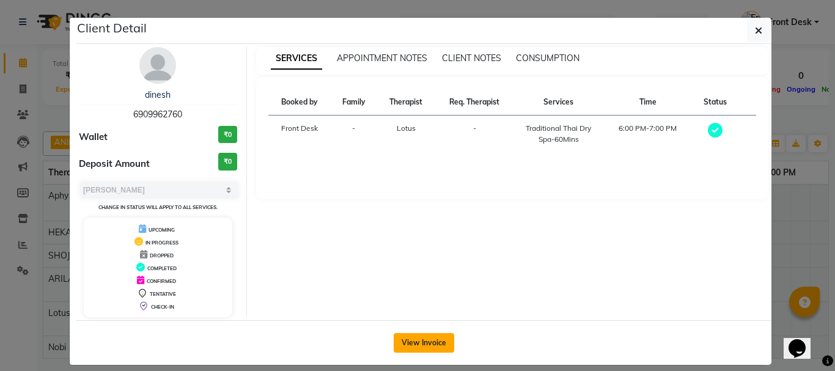
click at [422, 338] on button "View Invoice" at bounding box center [423, 343] width 60 height 20
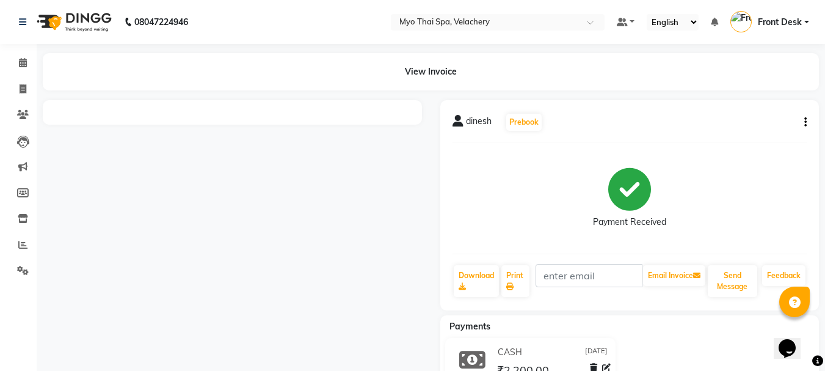
drag, startPoint x: 299, startPoint y: 213, endPoint x: 550, endPoint y: 92, distance: 279.0
click at [550, 92] on main "View Invoice dinesh Prebook Payment Received Download Print Email Invoice Send …" at bounding box center [431, 238] width 789 height 371
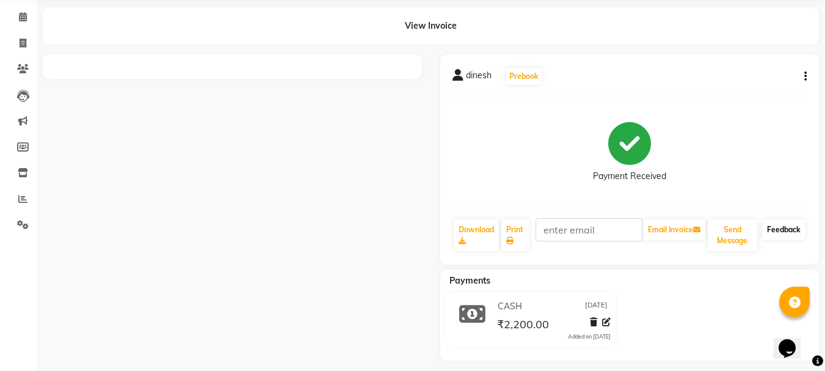
scroll to position [54, 0]
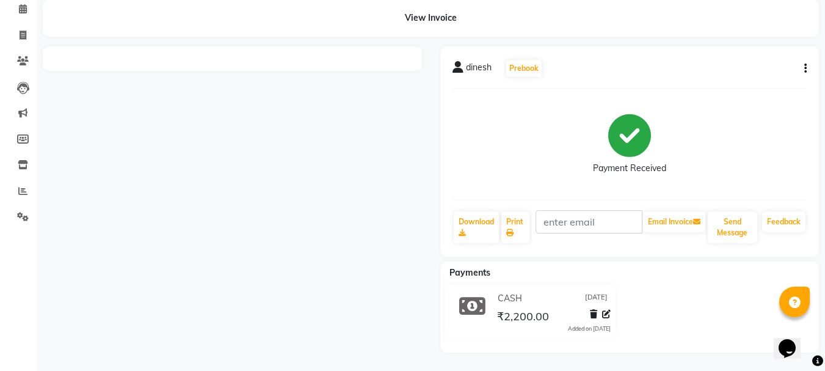
click at [807, 69] on icon "button" at bounding box center [806, 68] width 2 height 1
click at [434, 18] on div "View Invoice" at bounding box center [431, 17] width 777 height 37
click at [439, 23] on div "View Invoice" at bounding box center [431, 17] width 777 height 37
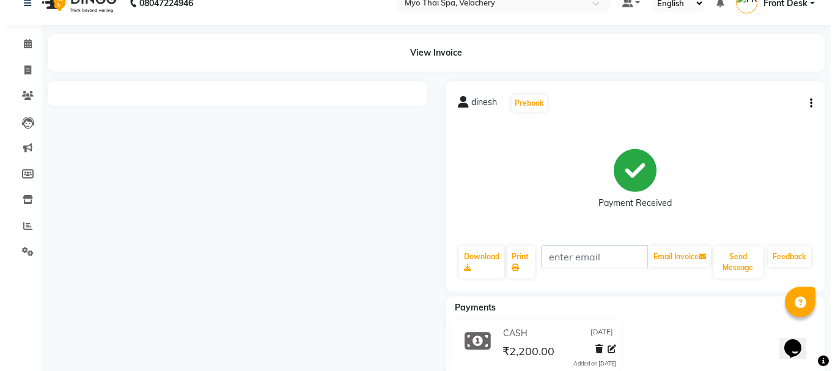
scroll to position [0, 0]
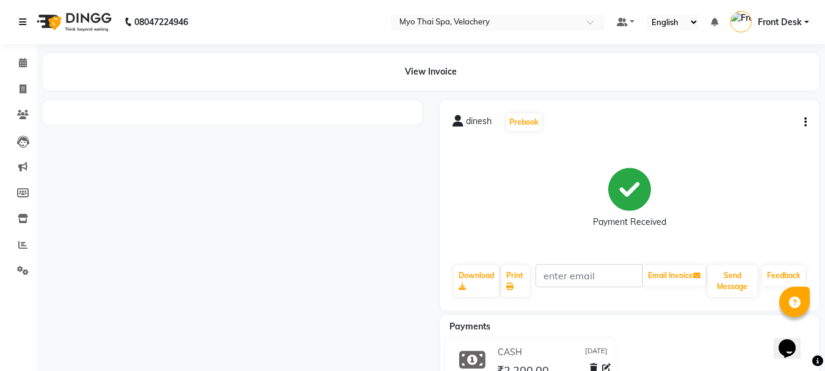
click at [22, 23] on icon at bounding box center [22, 22] width 7 height 9
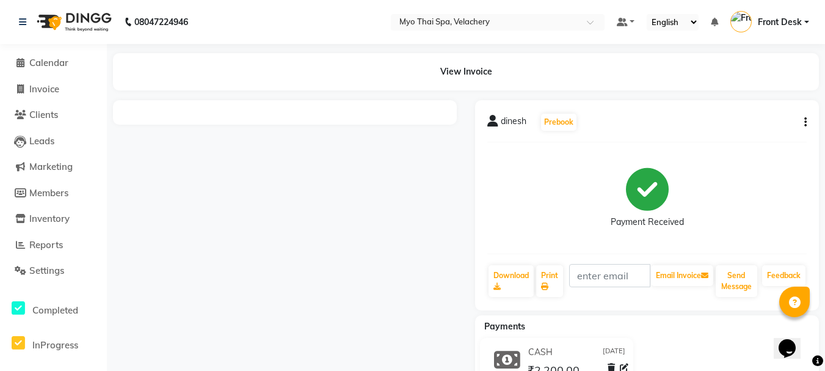
click at [133, 93] on main "View Invoice dinesh Prebook Payment Received Download Print Email Invoice Send …" at bounding box center [466, 238] width 719 height 371
click at [17, 65] on icon at bounding box center [20, 62] width 8 height 9
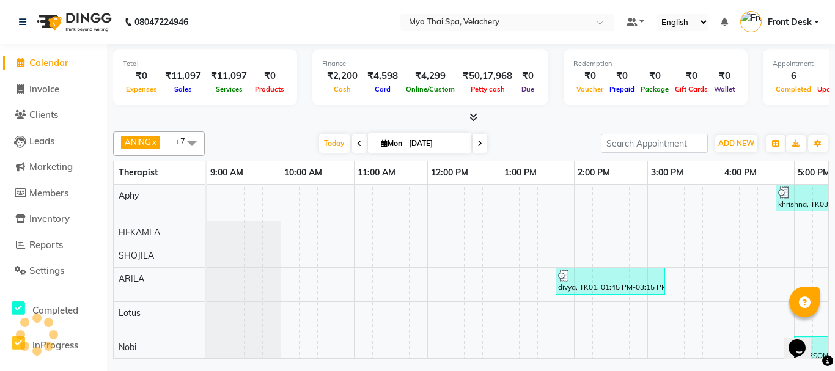
click at [144, 117] on div at bounding box center [470, 117] width 715 height 13
click at [189, 111] on div at bounding box center [470, 117] width 715 height 13
drag, startPoint x: 189, startPoint y: 111, endPoint x: 182, endPoint y: 114, distance: 7.4
click at [189, 112] on div at bounding box center [470, 117] width 715 height 13
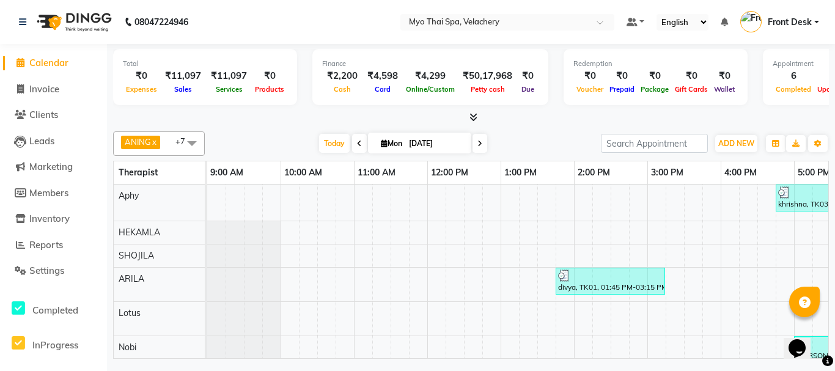
click at [182, 114] on div at bounding box center [470, 117] width 715 height 13
click at [21, 88] on icon at bounding box center [20, 88] width 7 height 9
select select "service"
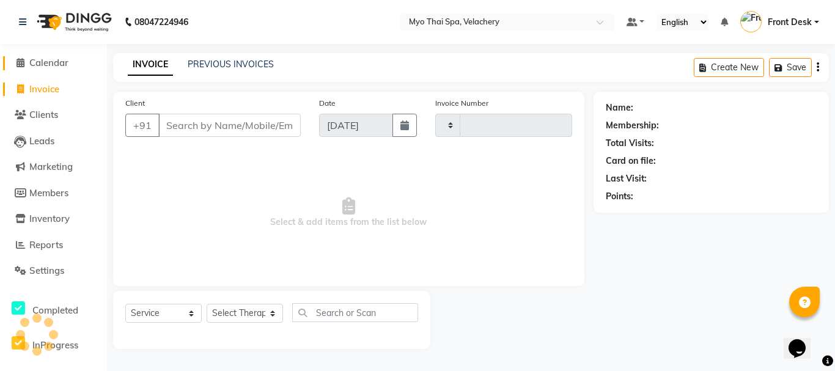
type input "1576"
select select "5554"
click at [46, 59] on span "Calendar" at bounding box center [48, 63] width 39 height 12
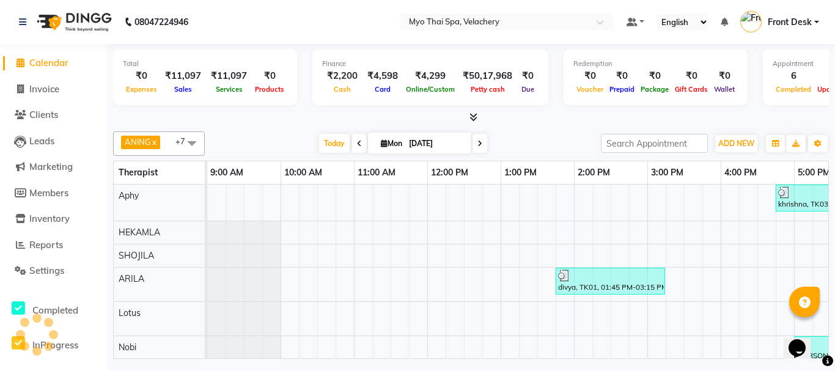
click at [18, 17] on div "08047224946" at bounding box center [104, 22] width 188 height 34
click at [20, 19] on icon at bounding box center [22, 22] width 7 height 9
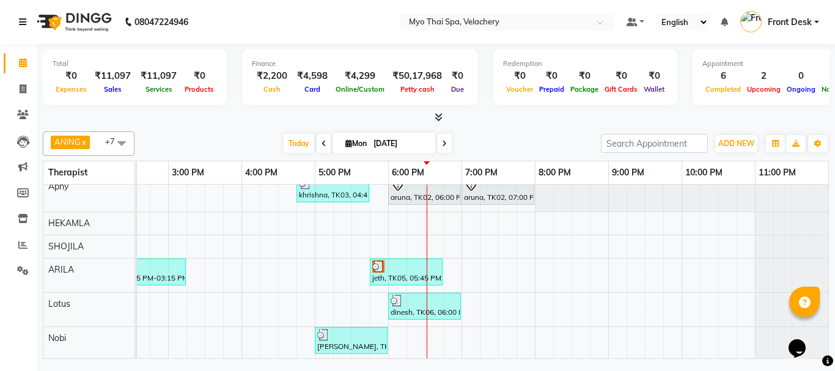
scroll to position [70, 0]
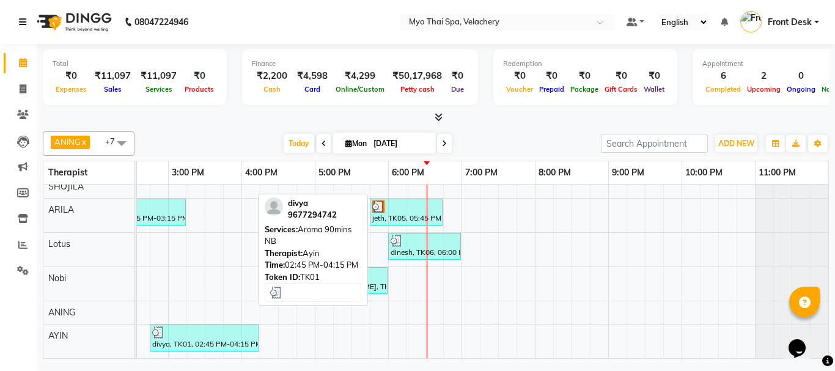
click at [174, 332] on div "divya, TK01, 02:45 PM-04:15 PM, Aroma 90mins NB" at bounding box center [204, 337] width 107 height 23
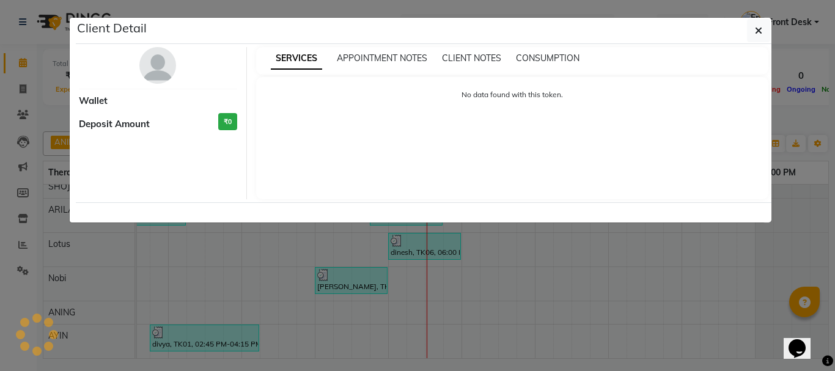
select select "3"
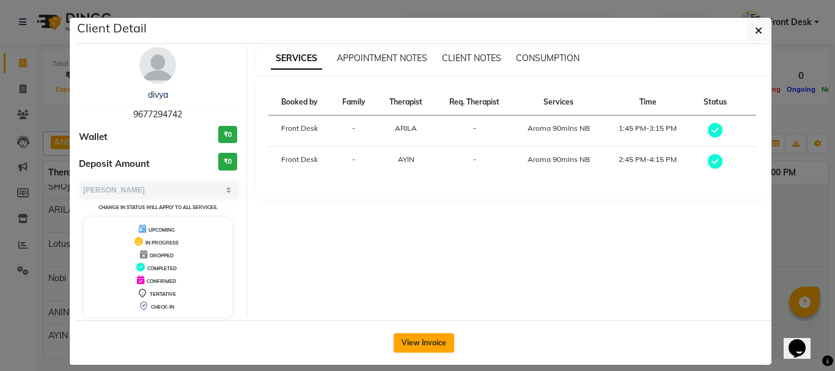
click at [404, 344] on button "View Invoice" at bounding box center [423, 343] width 60 height 20
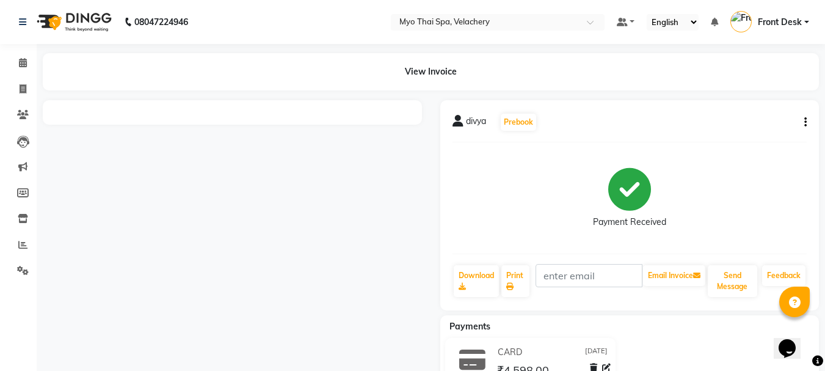
click at [449, 74] on div "View Invoice" at bounding box center [431, 71] width 777 height 37
click at [397, 160] on div at bounding box center [233, 253] width 398 height 306
drag, startPoint x: 397, startPoint y: 160, endPoint x: 293, endPoint y: 188, distance: 106.9
click at [368, 181] on div at bounding box center [233, 253] width 398 height 306
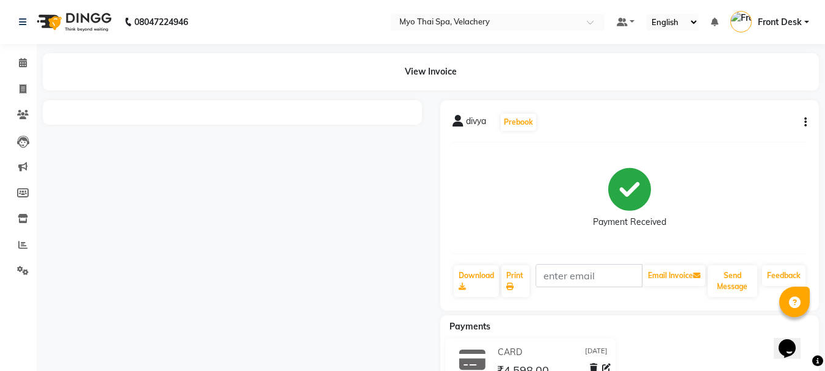
drag, startPoint x: 247, startPoint y: 142, endPoint x: 414, endPoint y: 164, distance: 168.9
click at [414, 164] on div at bounding box center [233, 253] width 398 height 306
click at [19, 62] on icon at bounding box center [23, 62] width 8 height 9
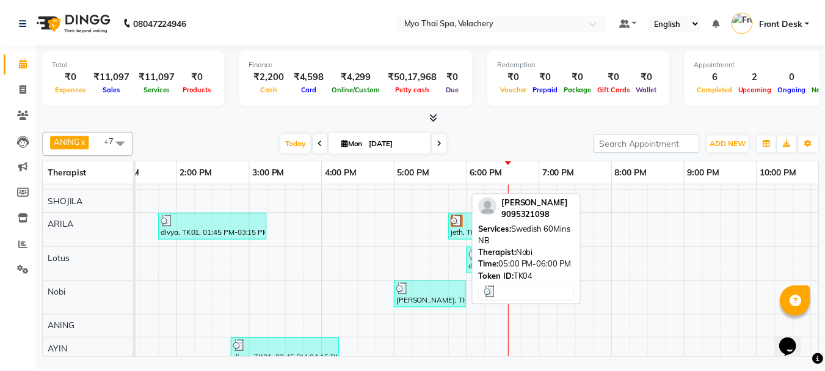
scroll to position [61, 0]
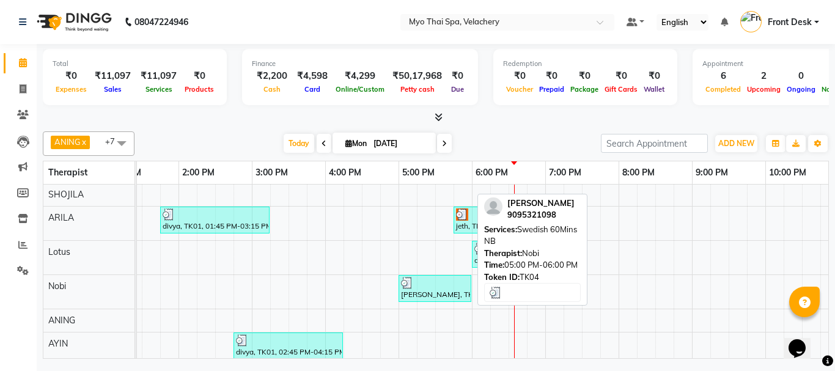
click at [425, 298] on div "[PERSON_NAME], TK04, 05:00 PM-06:00 PM, Swedish 60Mins NB" at bounding box center [435, 288] width 70 height 23
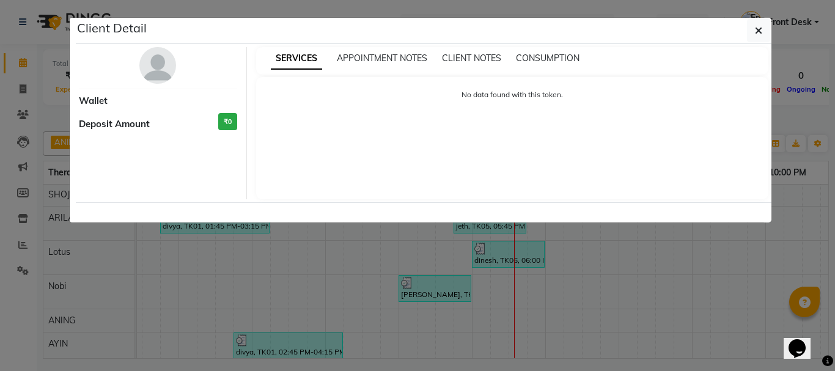
select select "3"
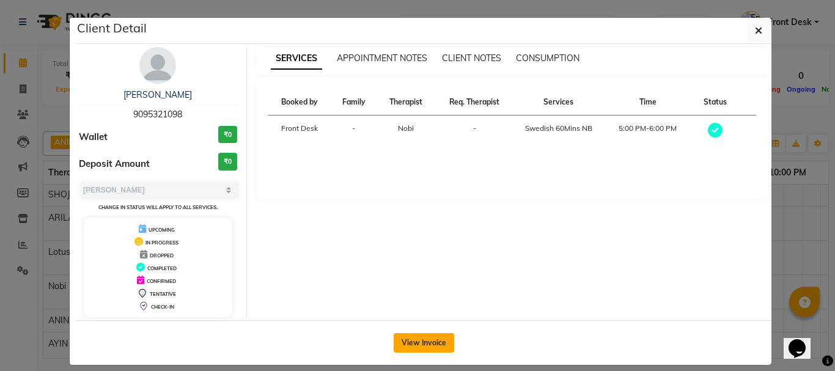
click at [406, 338] on button "View Invoice" at bounding box center [423, 343] width 60 height 20
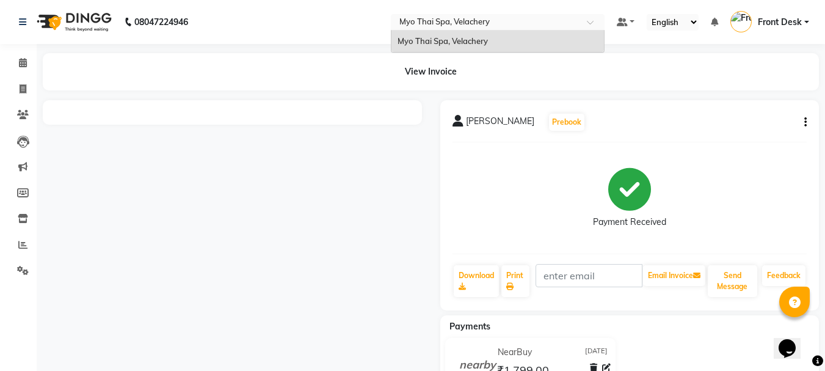
click at [590, 22] on span at bounding box center [594, 26] width 15 height 12
click at [332, 46] on div "08047224946 Select Location × Myo Thai Spa, Velachery Myo Thai Spa, Velachery D…" at bounding box center [412, 212] width 825 height 425
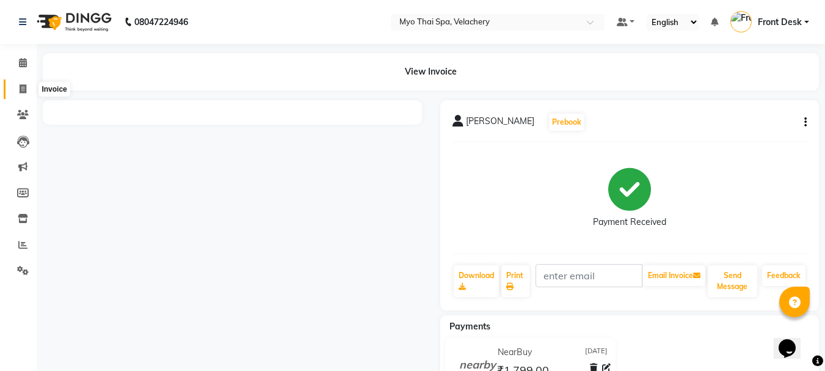
click at [23, 87] on icon at bounding box center [23, 88] width 7 height 9
select select "service"
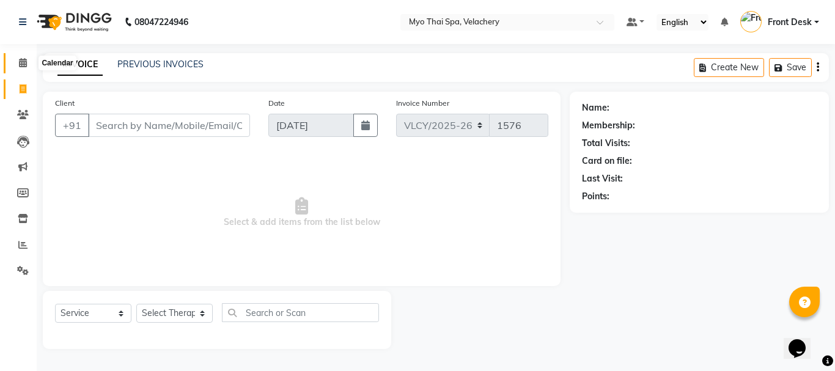
click at [23, 63] on icon at bounding box center [23, 62] width 8 height 9
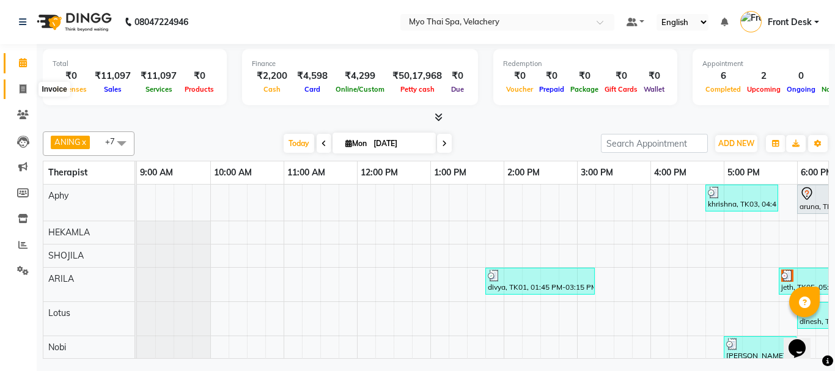
click at [20, 93] on icon at bounding box center [23, 88] width 7 height 9
select select "service"
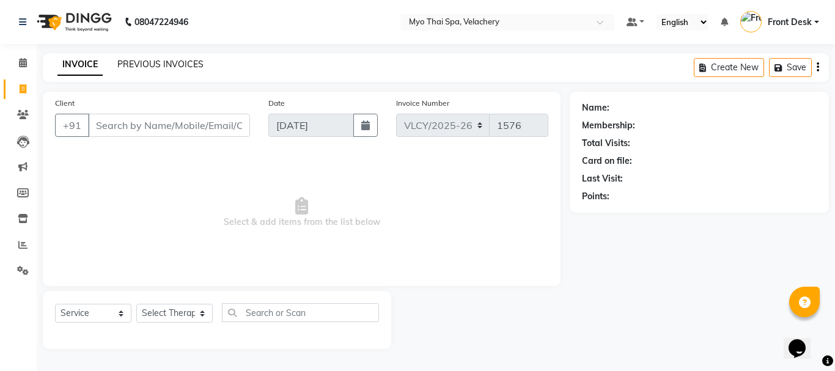
click at [136, 69] on link "PREVIOUS INVOICES" at bounding box center [160, 64] width 86 height 11
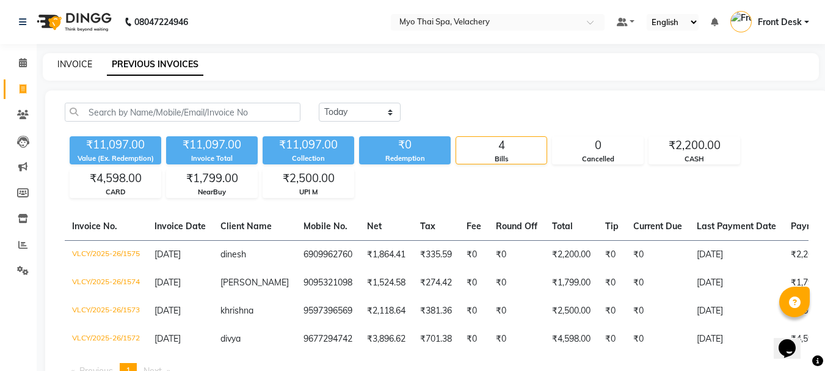
click at [64, 68] on link "INVOICE" at bounding box center [74, 64] width 35 height 11
select select "service"
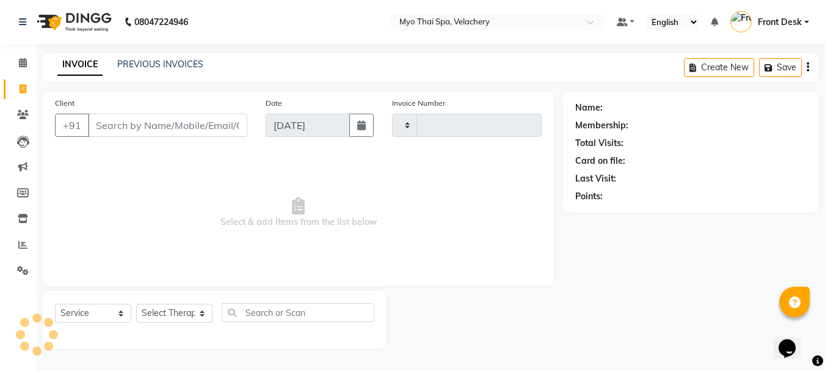
type input "1576"
select select "5554"
click at [196, 65] on link "PREVIOUS INVOICES" at bounding box center [160, 64] width 86 height 11
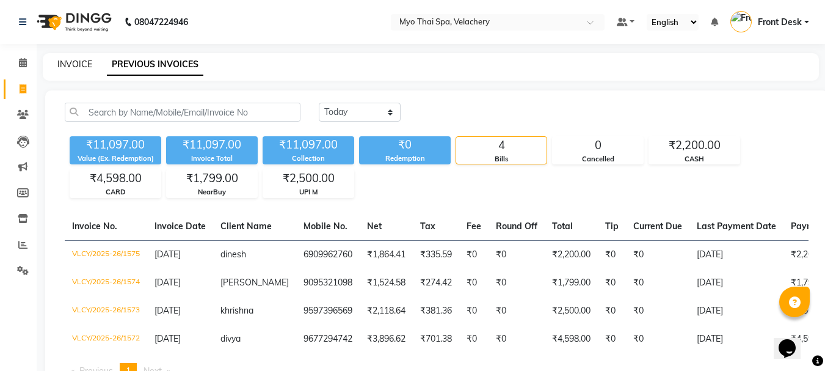
click at [62, 65] on link "INVOICE" at bounding box center [74, 64] width 35 height 11
select select "service"
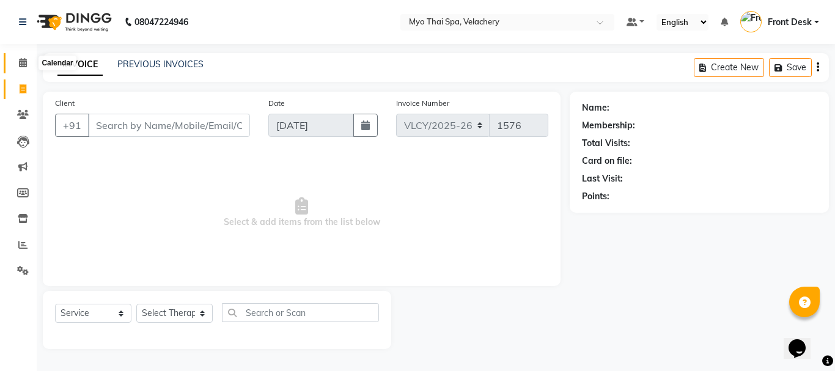
click at [21, 64] on icon at bounding box center [23, 62] width 8 height 9
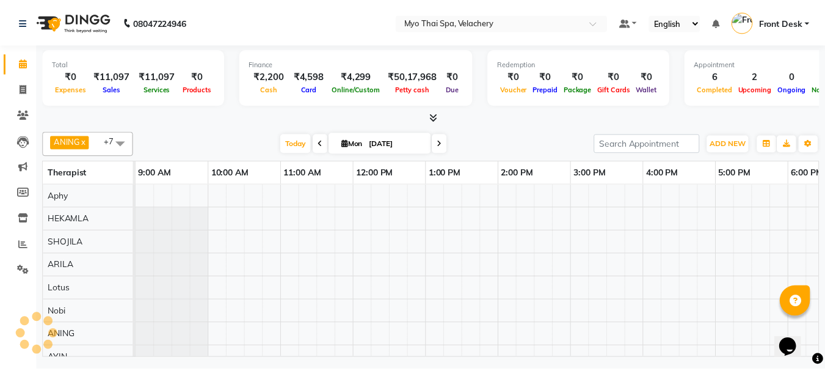
scroll to position [0, 409]
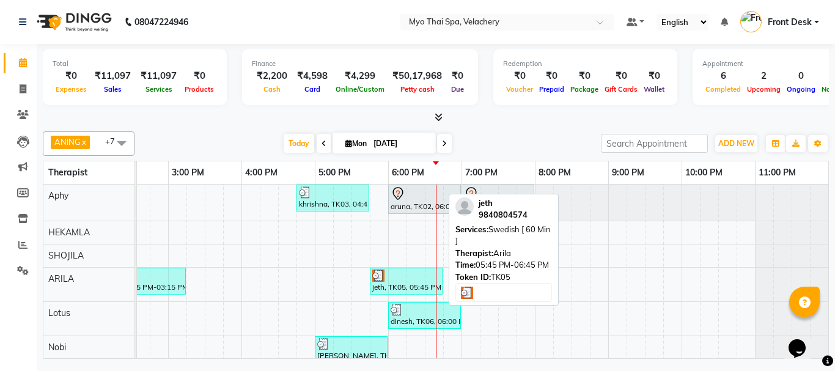
click at [387, 282] on div "jeth, TK05, 05:45 PM-06:45 PM, Swedish [ 60 Min ]" at bounding box center [406, 280] width 70 height 23
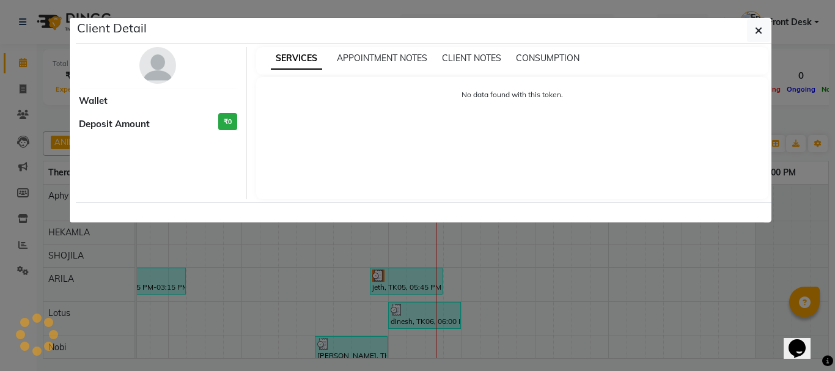
select select "3"
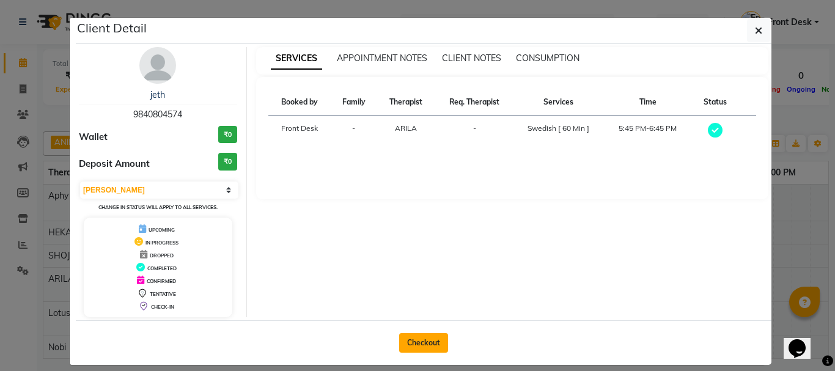
click at [418, 341] on button "Checkout" at bounding box center [423, 343] width 49 height 20
select select "service"
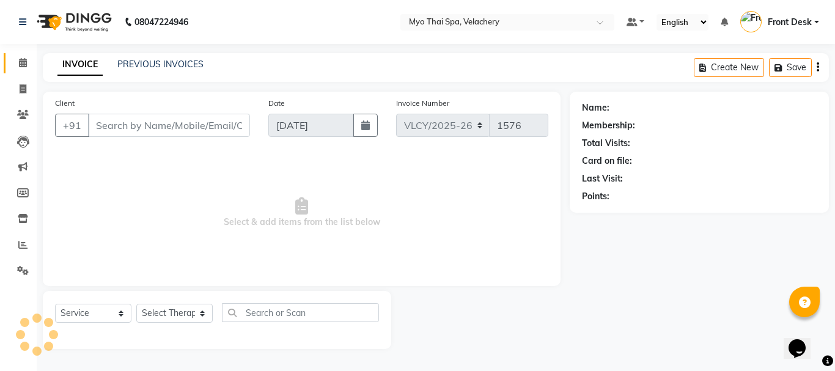
type input "9840804574"
select select "37462"
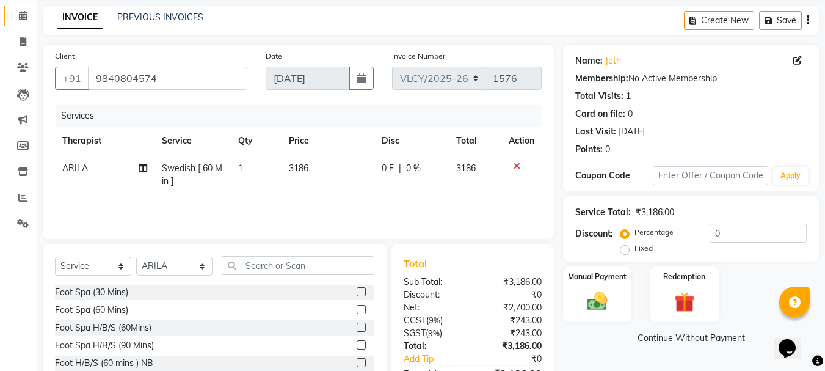
scroll to position [119, 0]
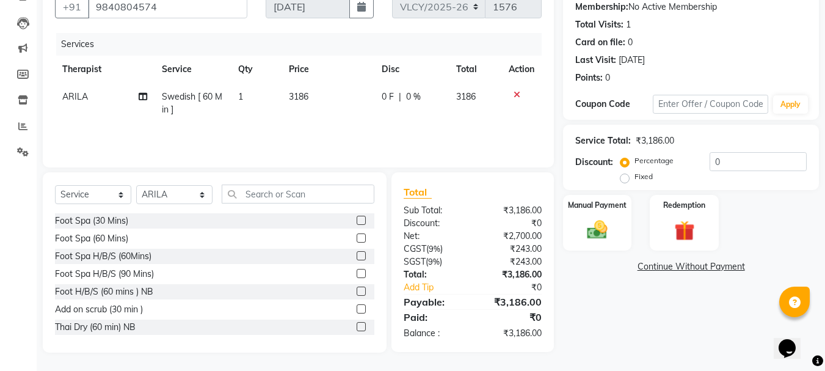
click at [635, 178] on label "Fixed" at bounding box center [644, 176] width 18 height 11
click at [625, 178] on input "Fixed" at bounding box center [627, 176] width 9 height 9
radio input "true"
click at [721, 163] on input "0" at bounding box center [758, 161] width 97 height 19
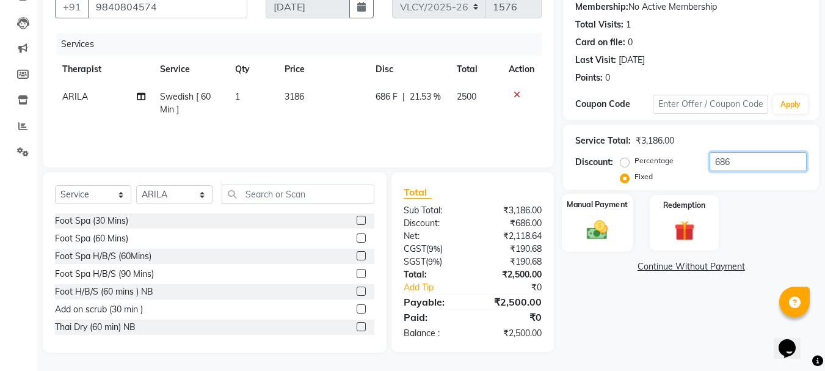
type input "686"
click at [584, 221] on img at bounding box center [597, 230] width 34 height 24
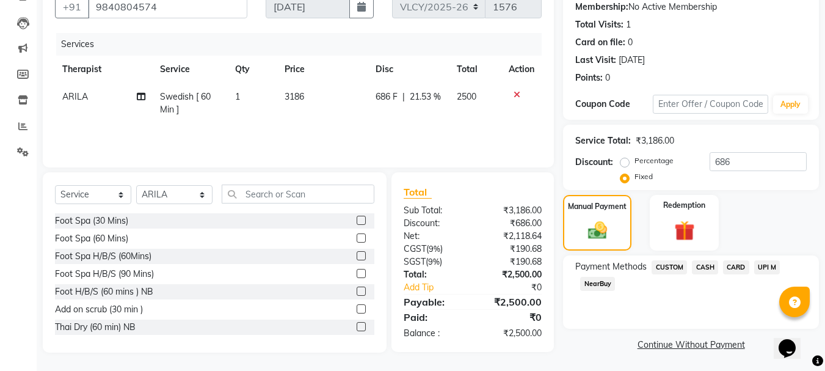
click at [706, 265] on span "CASH" at bounding box center [705, 267] width 26 height 14
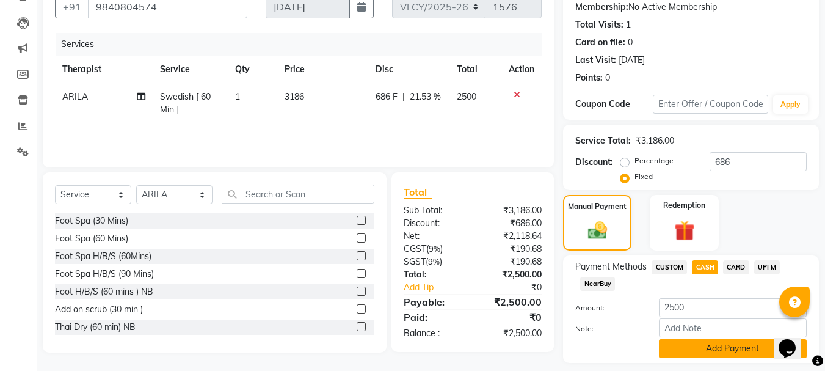
click at [689, 346] on button "Add Payment" at bounding box center [733, 348] width 148 height 19
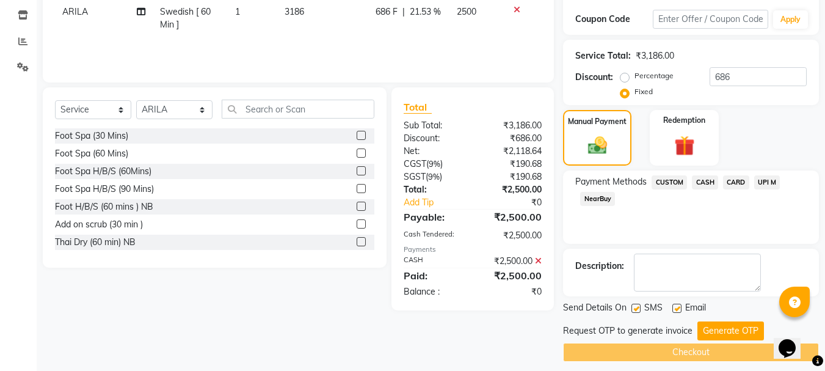
scroll to position [213, 0]
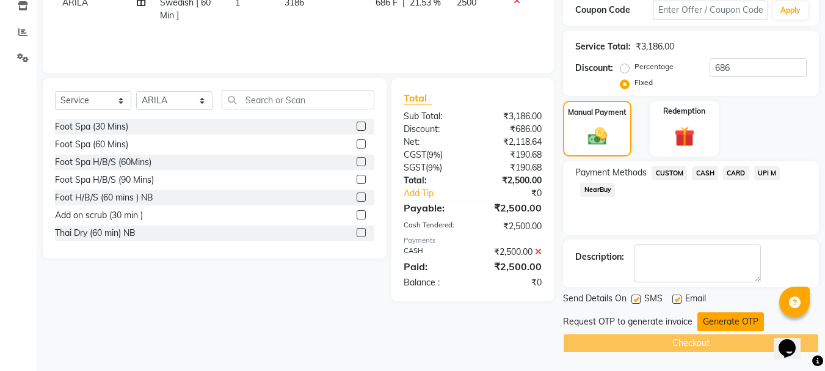
click at [717, 318] on button "Generate OTP" at bounding box center [731, 321] width 67 height 19
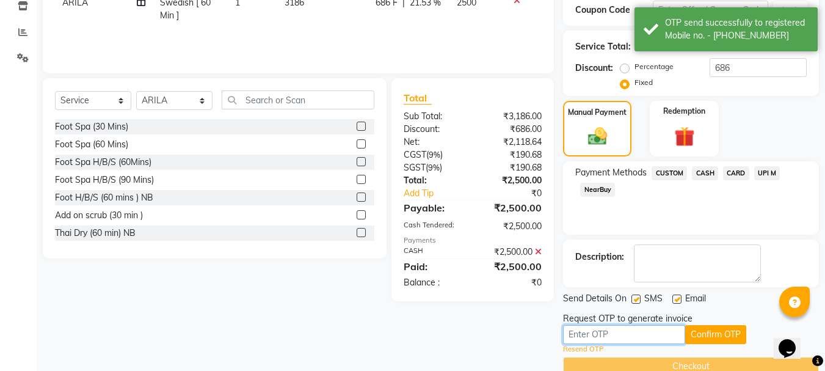
click at [579, 331] on input "text" at bounding box center [624, 334] width 122 height 19
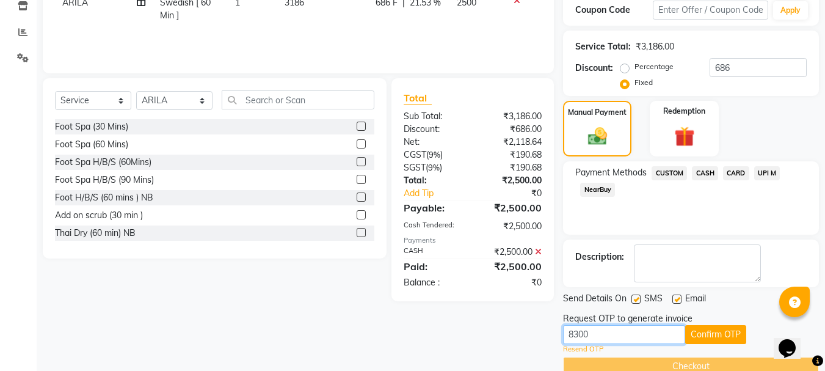
type input "8300"
click at [673, 298] on label at bounding box center [677, 298] width 9 height 9
click at [673, 298] on input "checkbox" at bounding box center [677, 300] width 8 height 8
checkbox input "false"
click at [635, 300] on label at bounding box center [636, 298] width 9 height 9
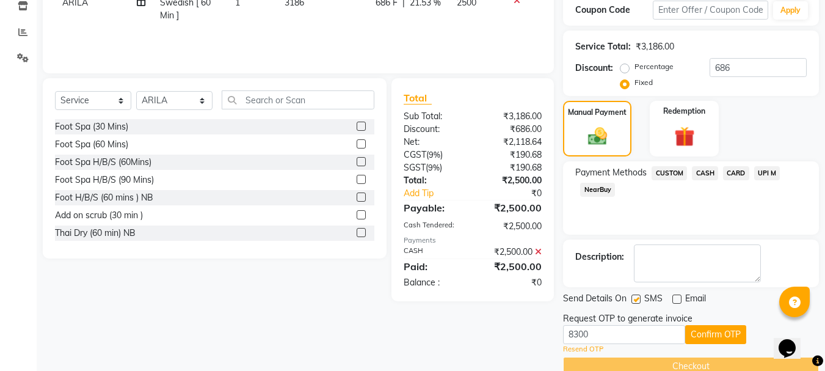
click at [635, 300] on input "checkbox" at bounding box center [636, 300] width 8 height 8
checkbox input "false"
click at [705, 335] on button "Confirm OTP" at bounding box center [716, 334] width 61 height 19
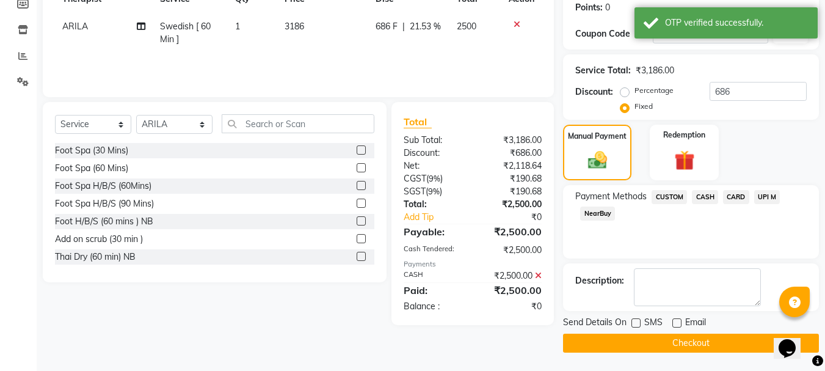
click at [686, 340] on button "Checkout" at bounding box center [691, 343] width 256 height 19
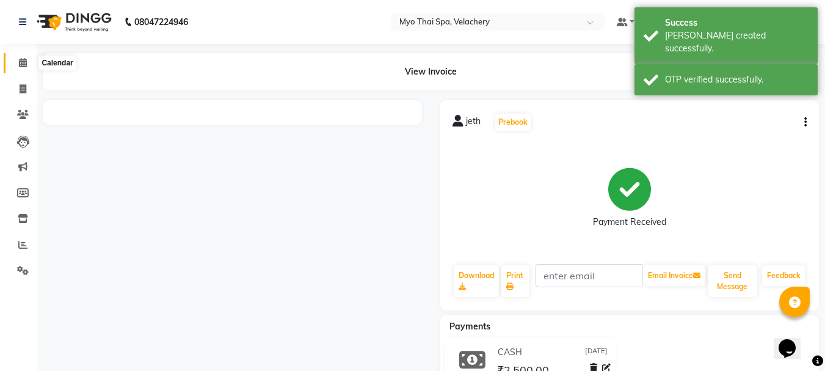
click at [20, 65] on icon at bounding box center [23, 62] width 8 height 9
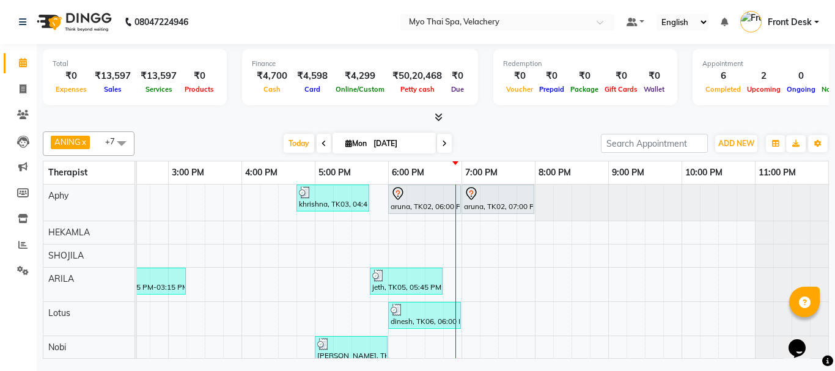
scroll to position [17, 0]
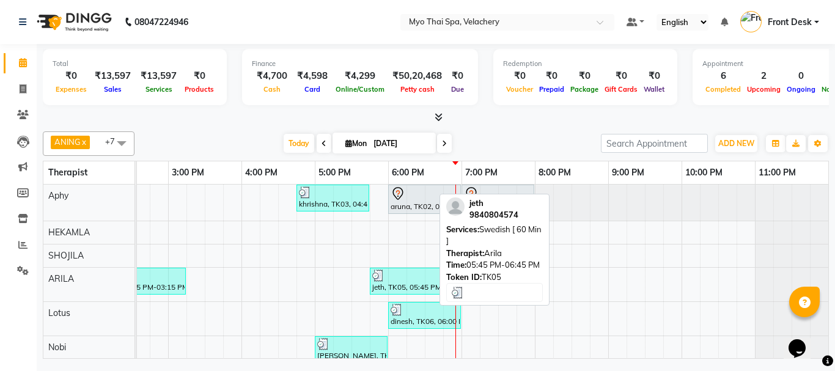
click at [392, 289] on div "jeth, TK05, 05:45 PM-06:45 PM, Swedish [ 60 Min ]" at bounding box center [406, 280] width 70 height 23
select select "3"
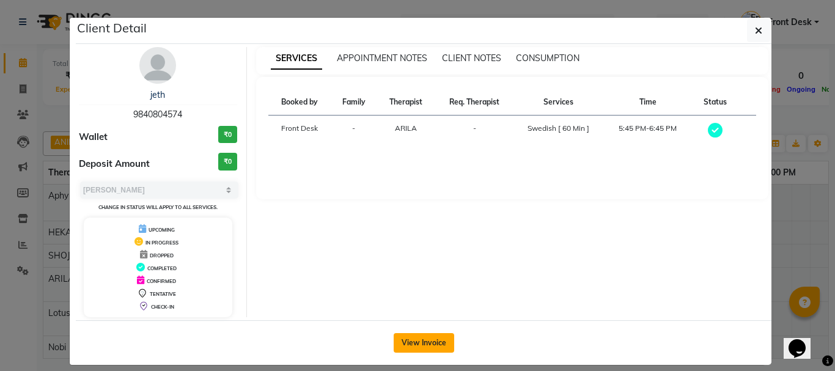
click at [417, 345] on button "View Invoice" at bounding box center [423, 343] width 60 height 20
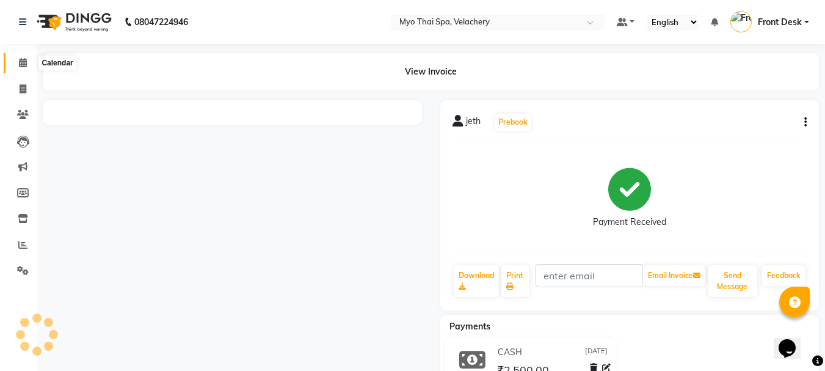
click at [23, 64] on icon at bounding box center [23, 62] width 8 height 9
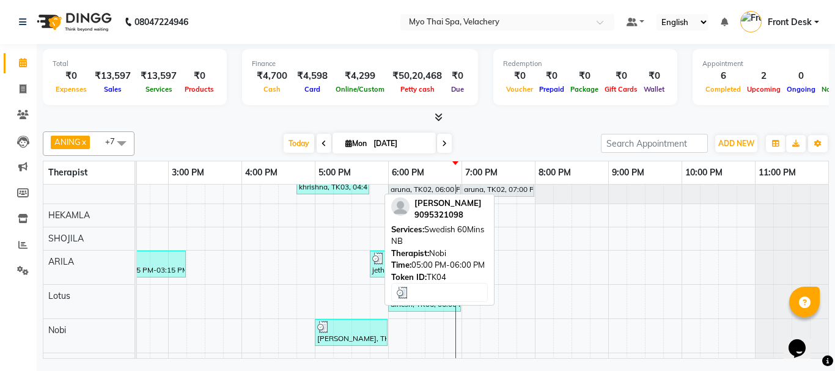
click at [326, 339] on div "[PERSON_NAME], TK04, 05:00 PM-06:00 PM, Swedish 60Mins NB" at bounding box center [351, 332] width 70 height 23
select select "3"
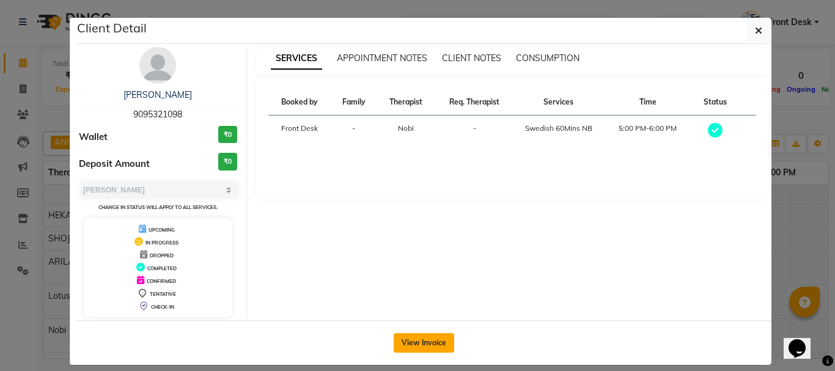
click at [425, 345] on button "View Invoice" at bounding box center [423, 343] width 60 height 20
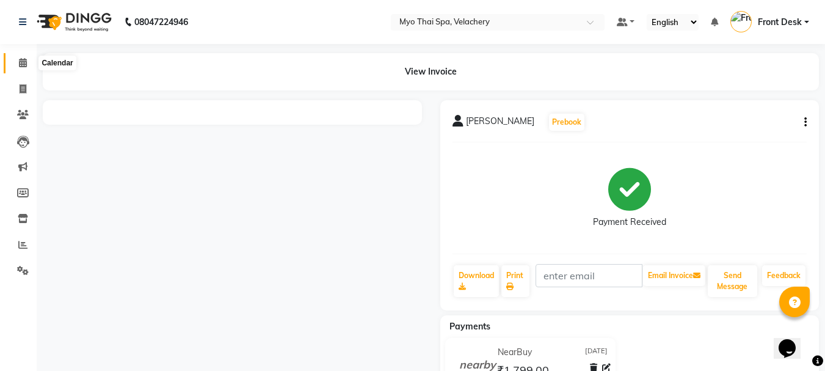
click at [21, 61] on icon at bounding box center [23, 62] width 8 height 9
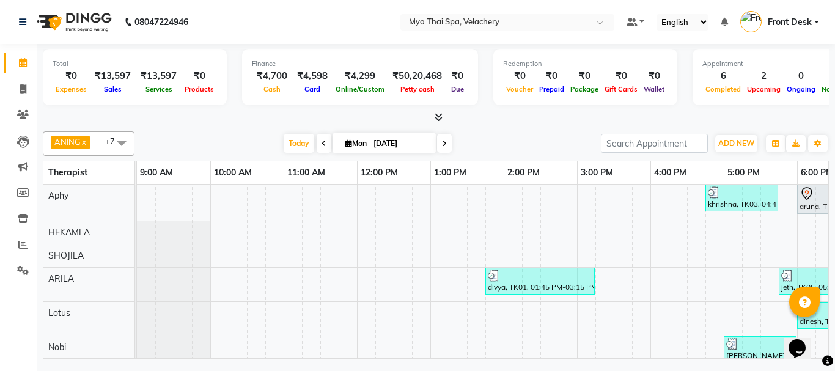
drag, startPoint x: 59, startPoint y: 98, endPoint x: 224, endPoint y: 125, distance: 167.1
click at [224, 125] on div "Total ₹0 Expenses ₹13,597 Sales ₹13,597 Services ₹0 Products Finance ₹4,700 Cas…" at bounding box center [436, 203] width 798 height 318
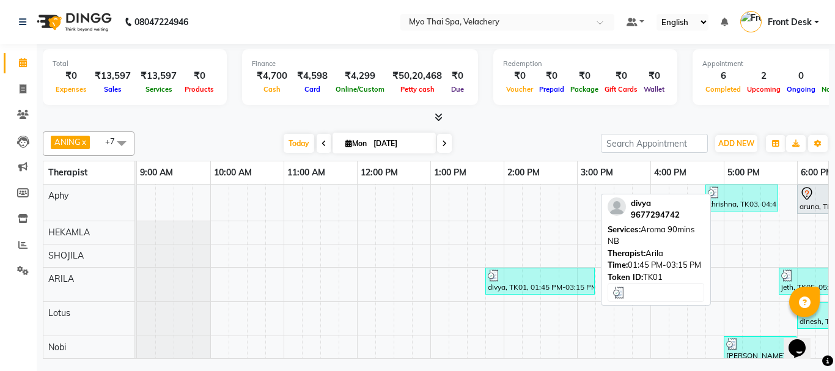
click at [556, 279] on div at bounding box center [540, 275] width 104 height 12
select select "3"
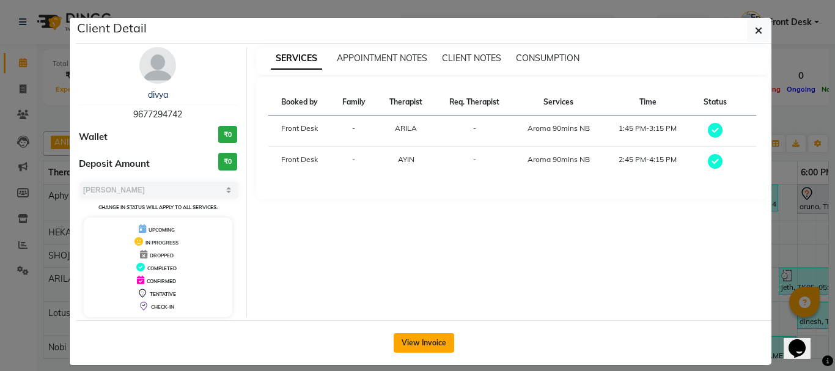
click at [412, 346] on button "View Invoice" at bounding box center [423, 343] width 60 height 20
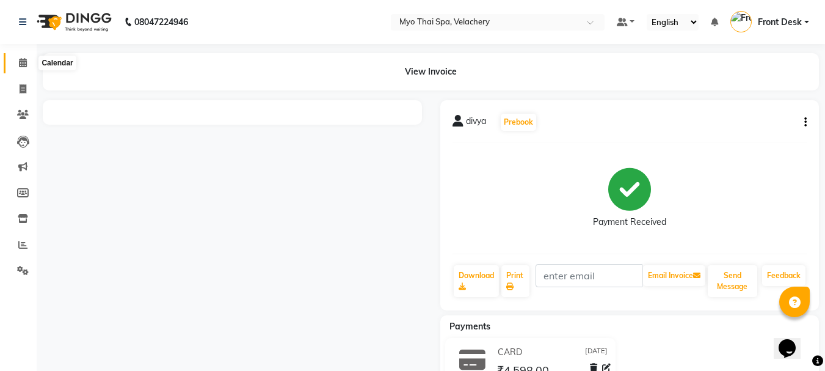
click at [21, 62] on icon at bounding box center [23, 62] width 8 height 9
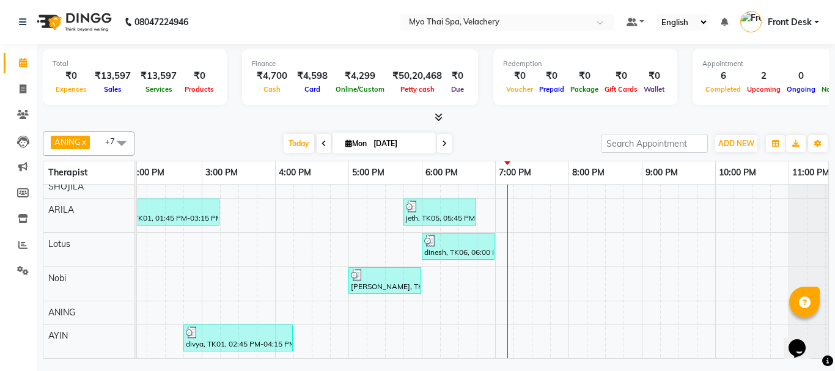
scroll to position [0, 409]
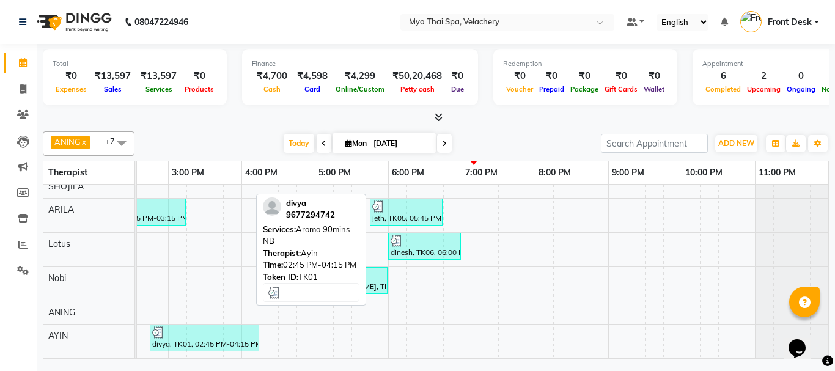
click at [156, 335] on div "divya, TK01, 02:45 PM-04:15 PM, Aroma 90mins NB" at bounding box center [204, 337] width 107 height 23
select select "3"
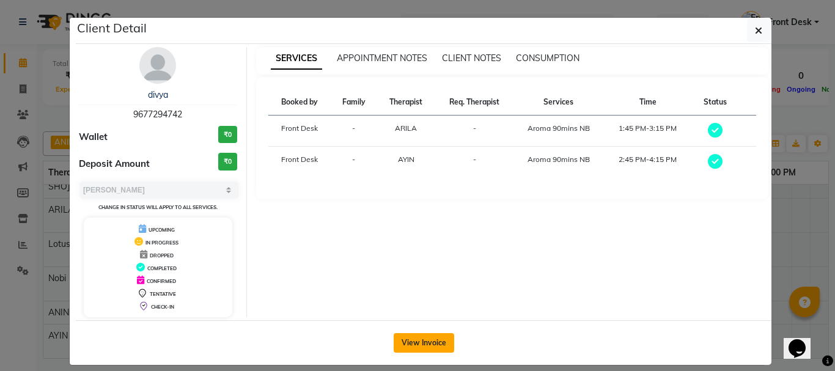
click at [414, 335] on button "View Invoice" at bounding box center [423, 343] width 60 height 20
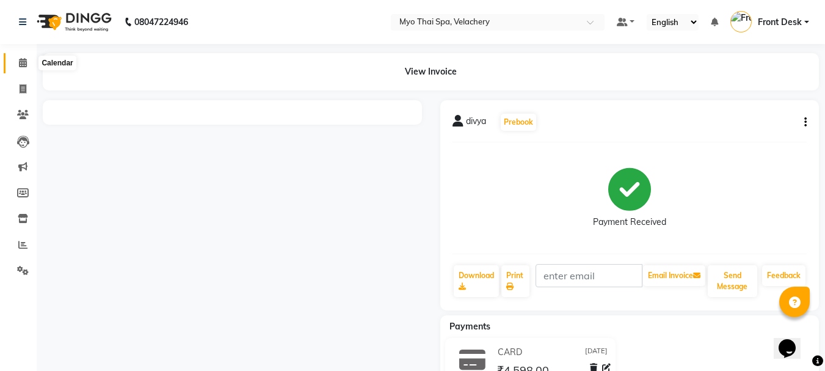
click at [24, 64] on icon at bounding box center [23, 62] width 8 height 9
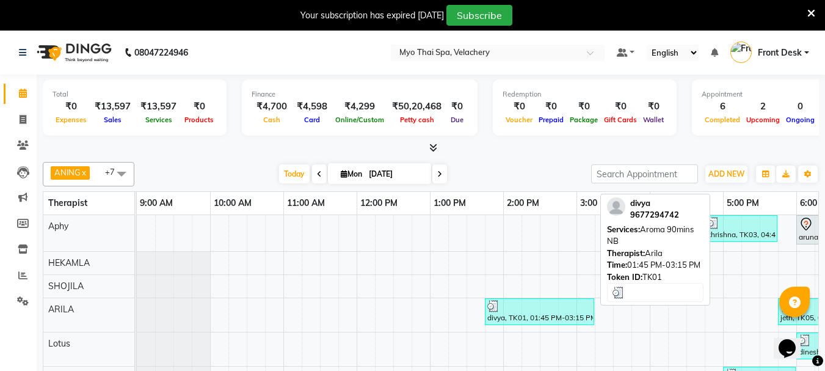
click at [531, 306] on div at bounding box center [540, 306] width 104 height 12
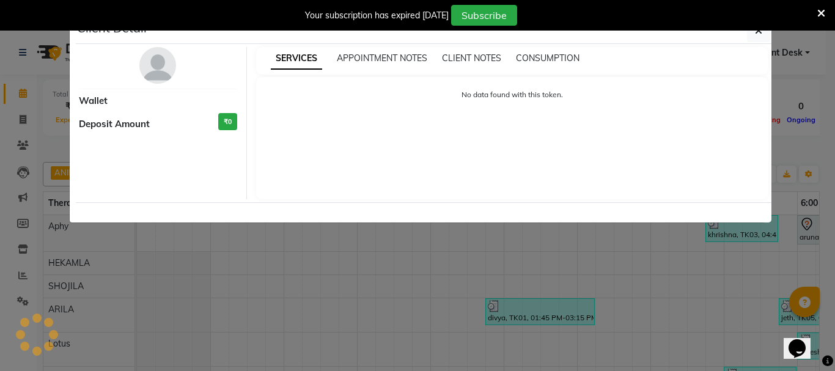
select select "3"
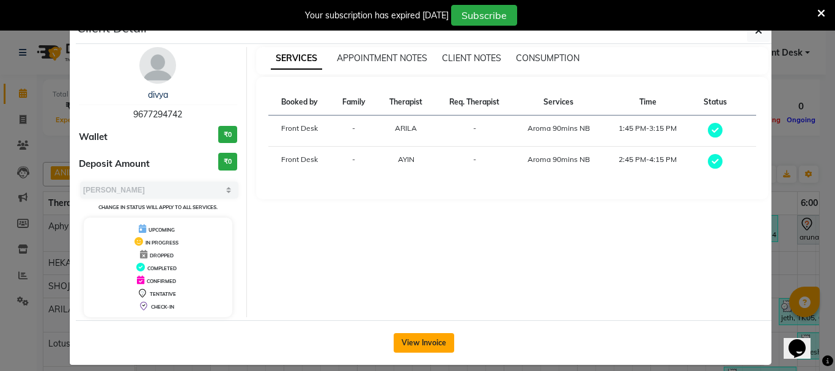
click at [419, 340] on button "View Invoice" at bounding box center [423, 343] width 60 height 20
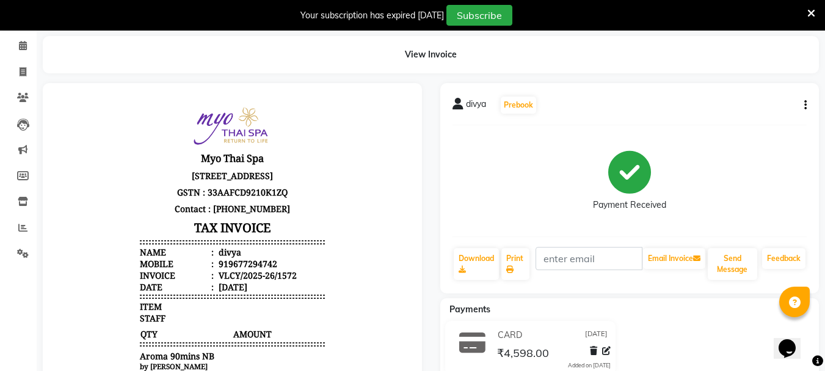
scroll to position [47, 0]
click at [21, 45] on icon at bounding box center [23, 46] width 8 height 9
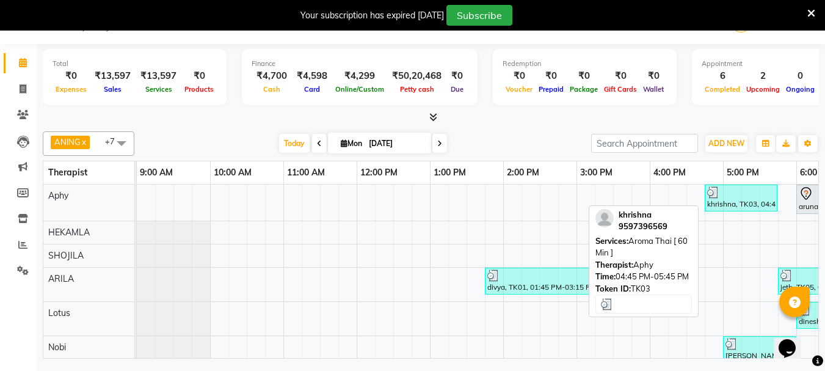
click at [749, 193] on div at bounding box center [742, 192] width 68 height 12
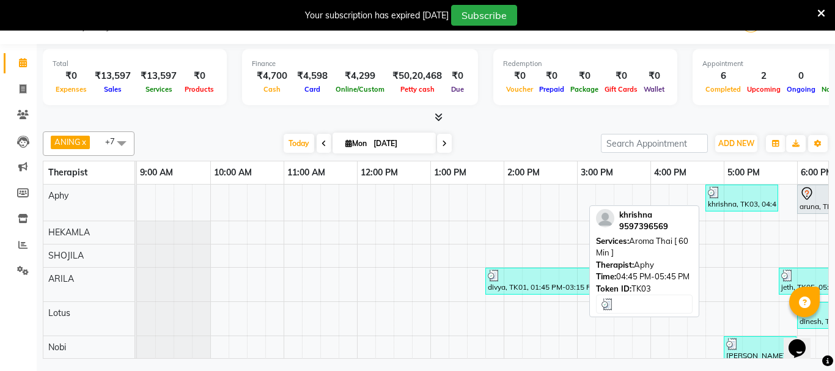
select select "3"
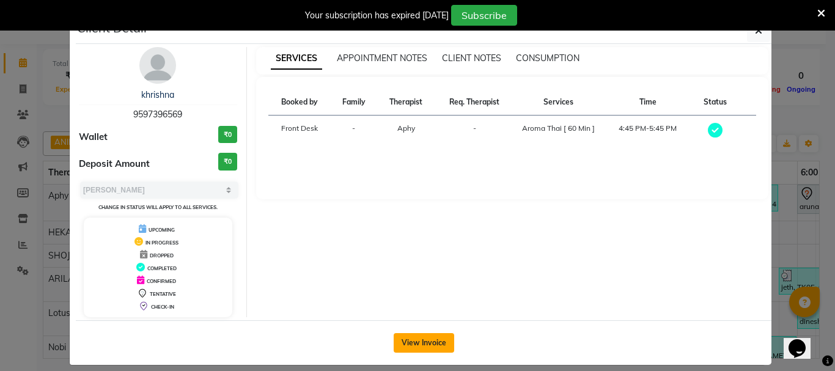
click at [402, 337] on button "View Invoice" at bounding box center [423, 343] width 60 height 20
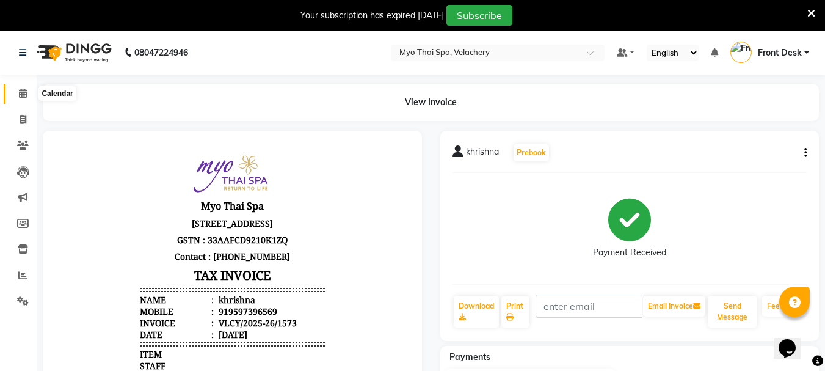
click at [22, 90] on icon at bounding box center [23, 93] width 8 height 9
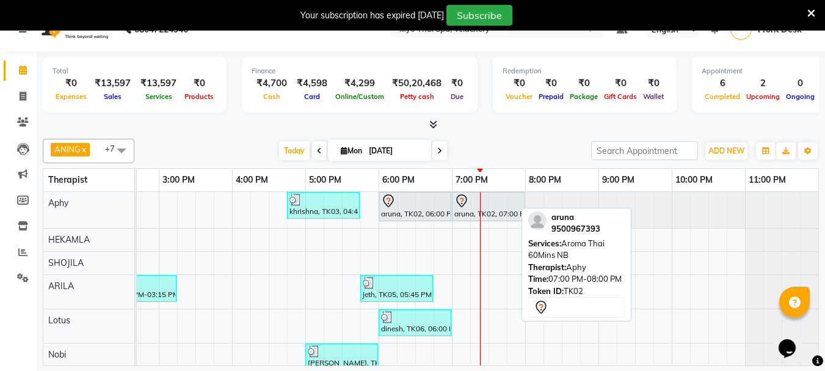
scroll to position [31, 0]
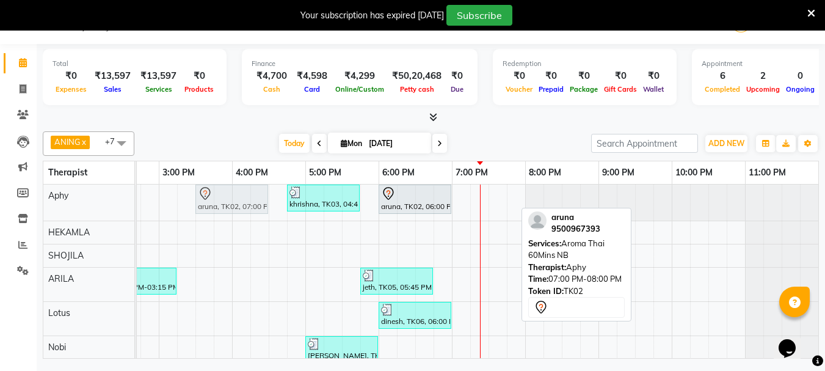
drag, startPoint x: 481, startPoint y: 204, endPoint x: 231, endPoint y: 214, distance: 250.7
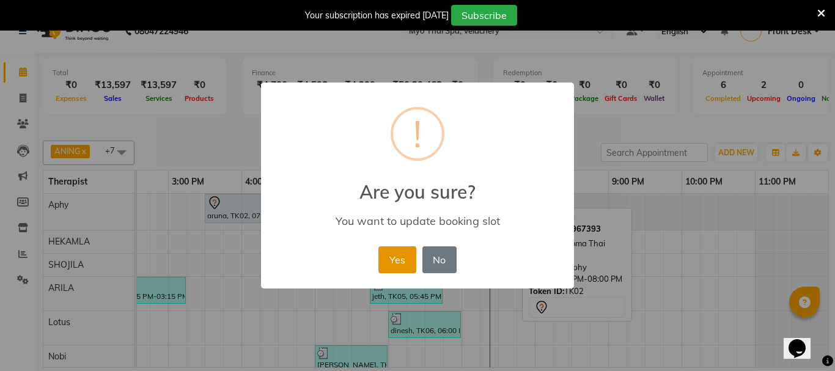
click at [397, 264] on button "Yes" at bounding box center [396, 259] width 37 height 27
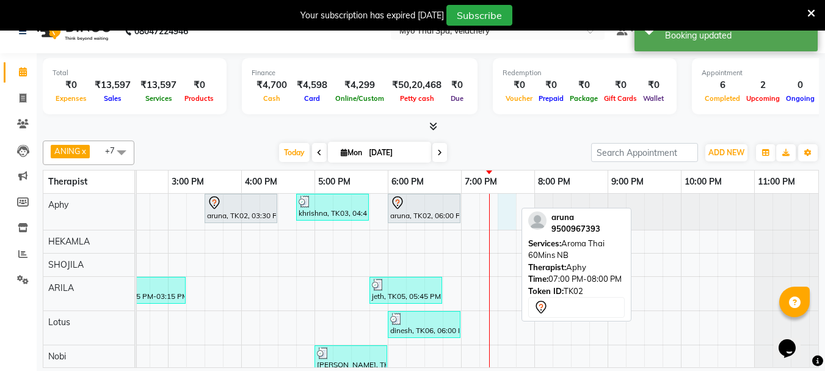
click at [510, 204] on div "aruna, TK02, 03:30 PM-04:30 PM, Aroma Thai 60Mins NB khrishna, TK03, 04:45 PM-0…" at bounding box center [278, 315] width 1100 height 243
select select "13474"
select select "1170"
select select "tentative"
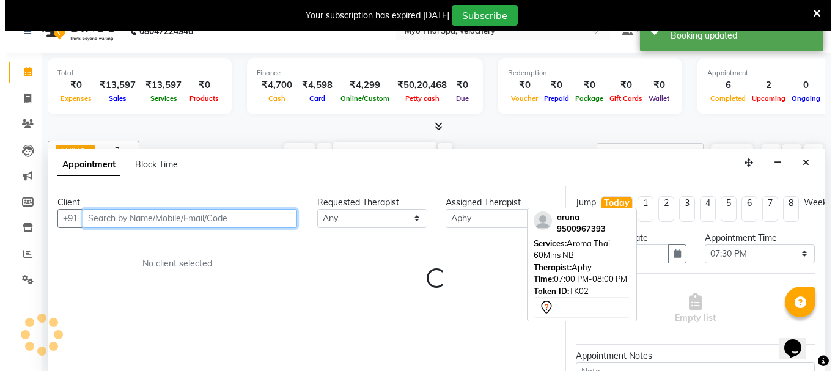
scroll to position [31, 0]
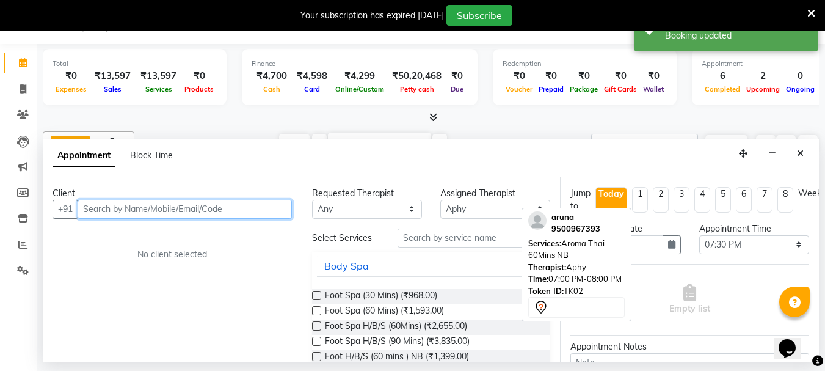
click at [116, 209] on input "text" at bounding box center [185, 209] width 214 height 19
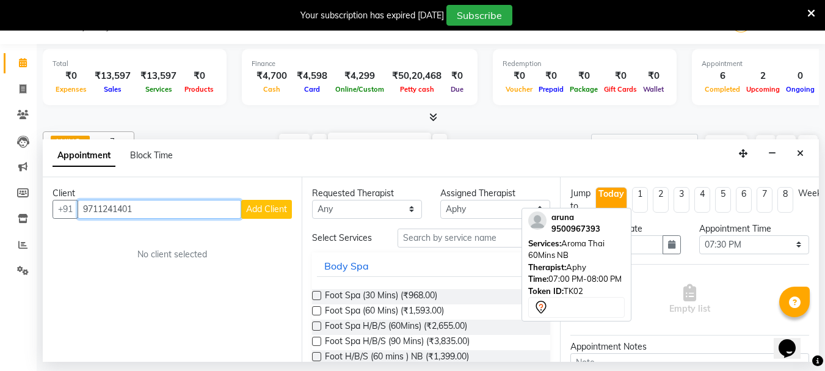
type input "9711241401"
click at [254, 210] on span "Add Client" at bounding box center [266, 208] width 41 height 11
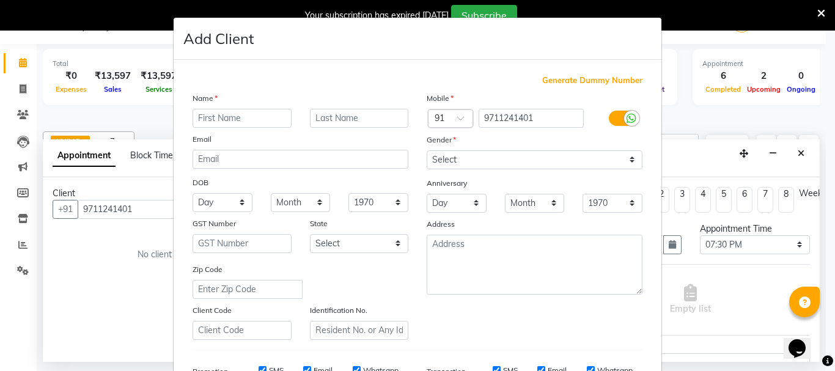
click at [211, 119] on input "text" at bounding box center [241, 118] width 99 height 19
type input "vikash"
click at [466, 156] on select "Select Male Female Other Prefer Not To Say" at bounding box center [534, 159] width 216 height 19
select select "male"
click at [426, 150] on select "Select Male Female Other Prefer Not To Say" at bounding box center [534, 159] width 216 height 19
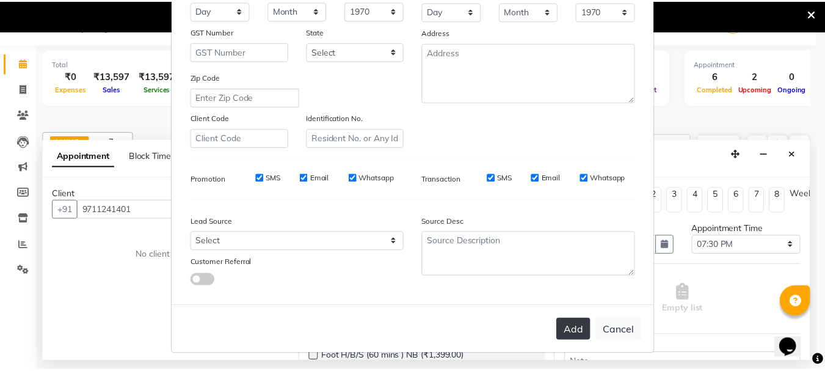
scroll to position [193, 0]
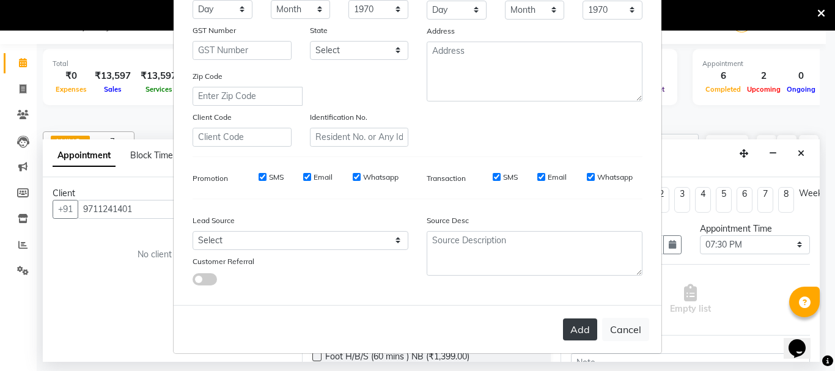
click at [575, 334] on button "Add" at bounding box center [580, 329] width 34 height 22
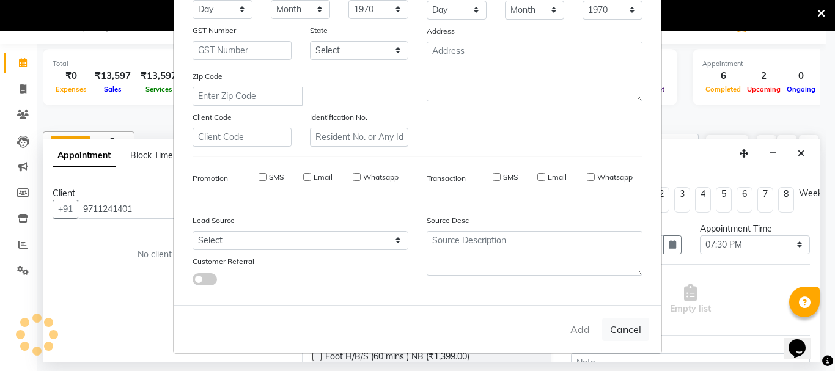
select select
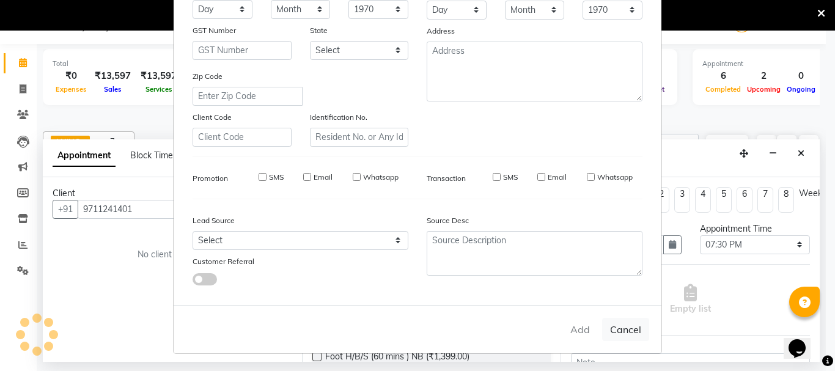
select select
checkbox input "false"
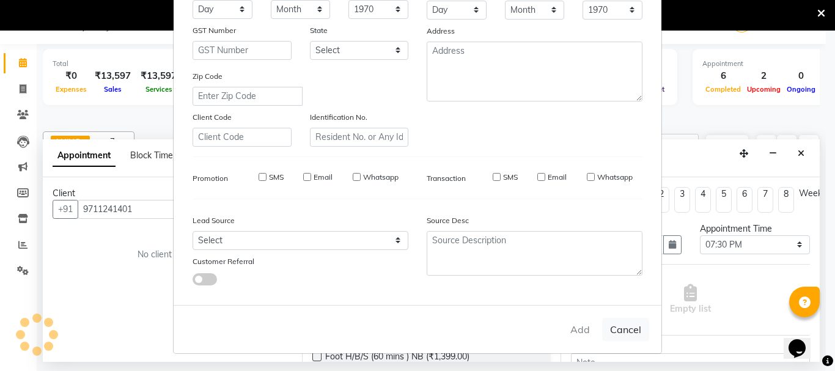
checkbox input "false"
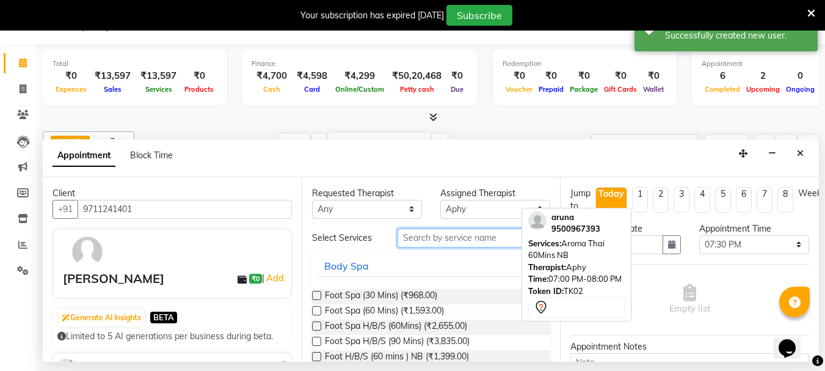
click at [437, 236] on input "text" at bounding box center [474, 238] width 153 height 19
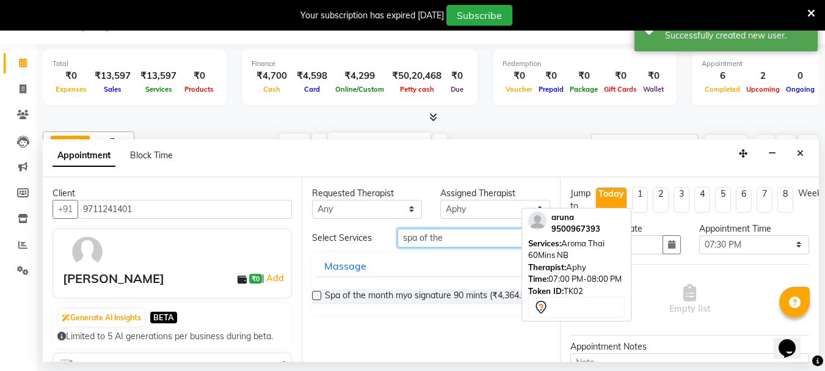
type input "spa of the"
click at [316, 296] on label at bounding box center [316, 295] width 9 height 9
click at [316, 296] on input "checkbox" at bounding box center [316, 297] width 8 height 8
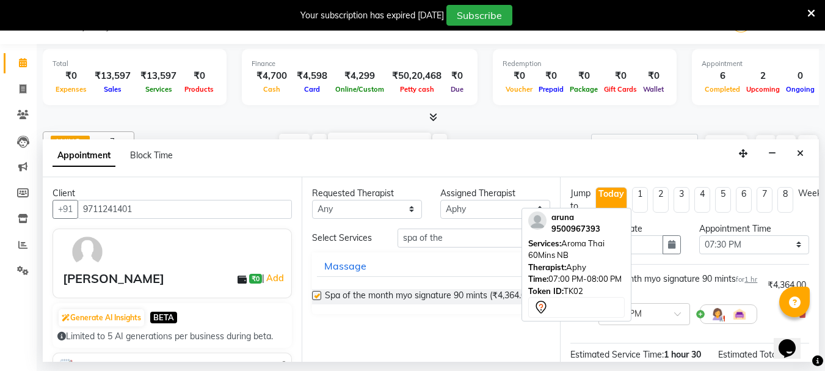
checkbox input "false"
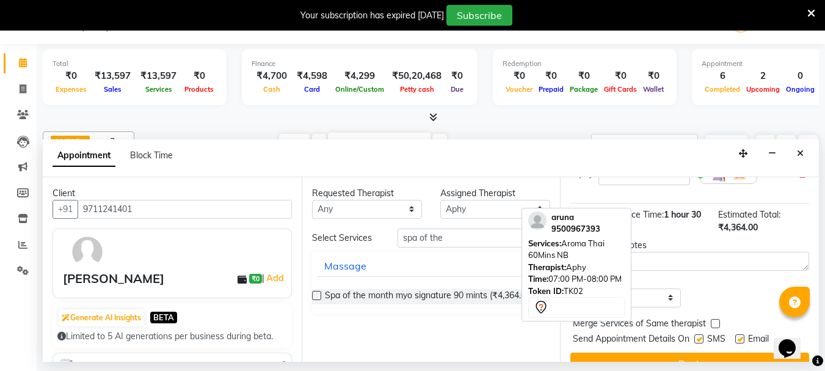
scroll to position [172, 0]
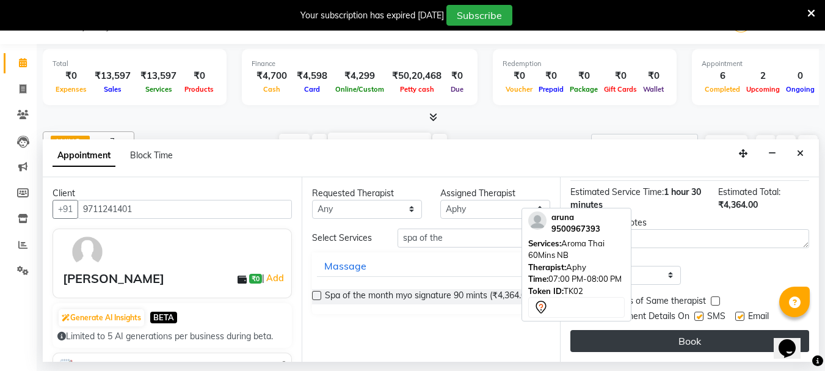
click at [723, 332] on button "Book" at bounding box center [690, 341] width 239 height 22
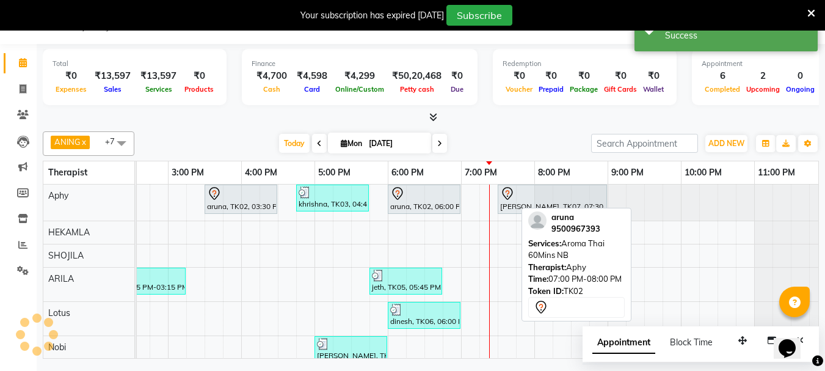
scroll to position [0, 0]
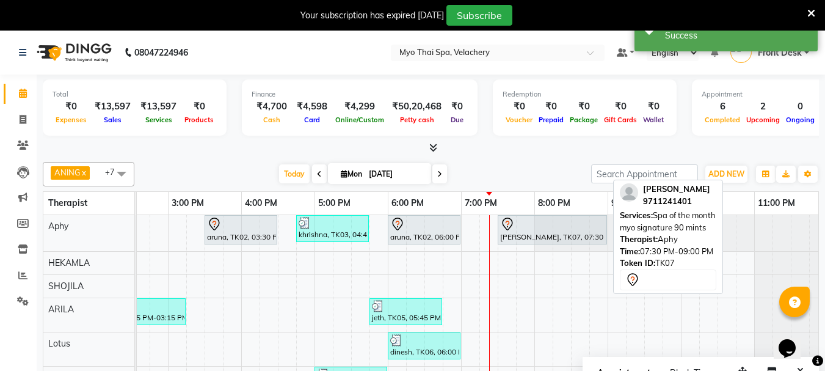
click at [516, 229] on div at bounding box center [552, 224] width 104 height 15
click at [516, 231] on div "vikash, TK07, 07:30 PM-09:00 PM, Spa of the month myo signature 90 mints" at bounding box center [552, 230] width 107 height 26
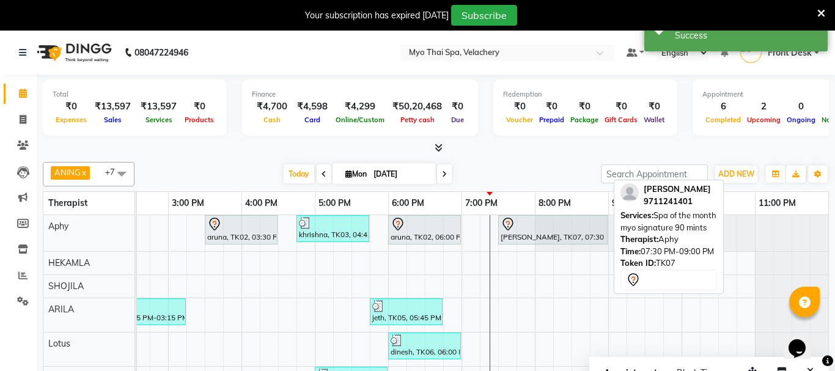
select select "7"
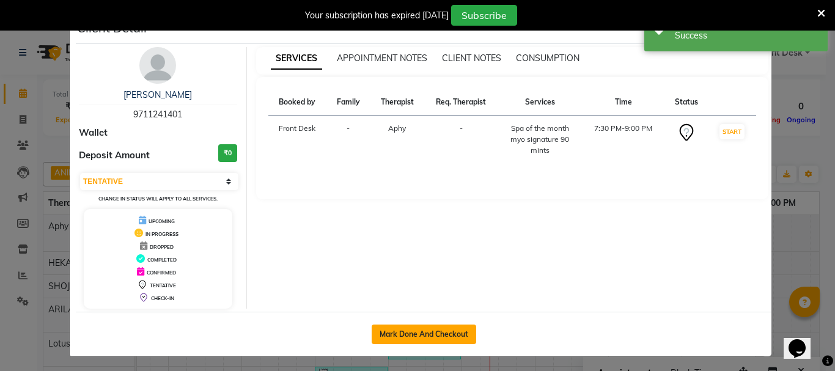
click at [411, 332] on button "Mark Done And Checkout" at bounding box center [423, 334] width 104 height 20
select select "service"
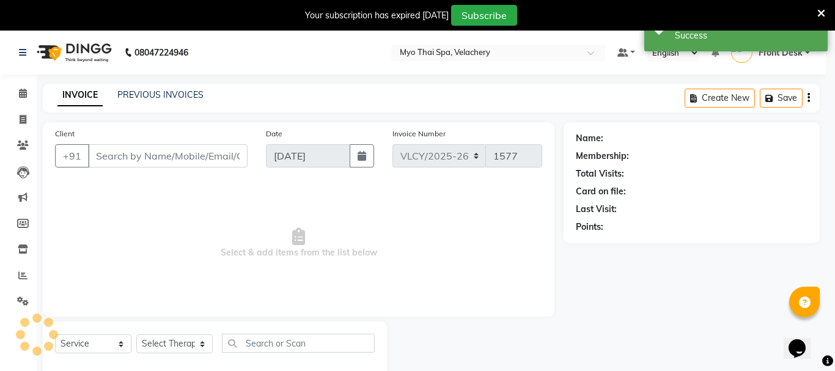
select select "3"
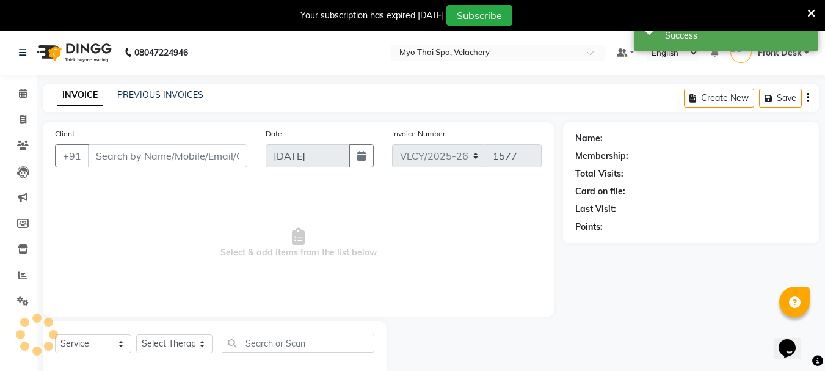
type input "9711241401"
select select "13474"
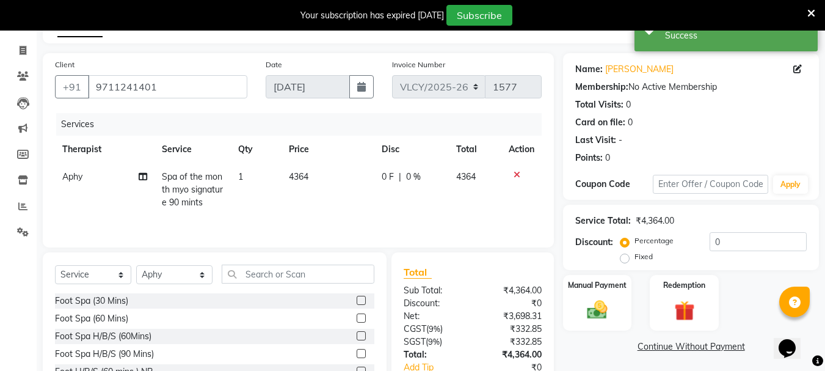
scroll to position [149, 0]
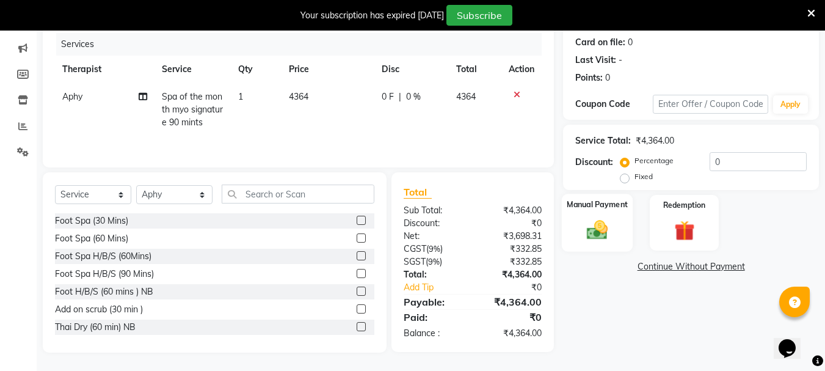
click at [597, 219] on img at bounding box center [597, 230] width 34 height 24
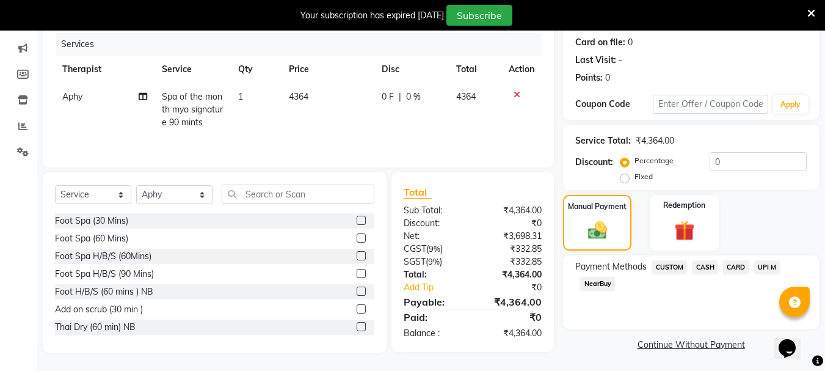
click at [635, 179] on label "Fixed" at bounding box center [644, 176] width 18 height 11
click at [629, 179] on input "Fixed" at bounding box center [627, 176] width 9 height 9
radio input "true"
click at [722, 160] on input "0" at bounding box center [758, 161] width 97 height 19
click at [766, 271] on span "UPI M" at bounding box center [768, 267] width 26 height 14
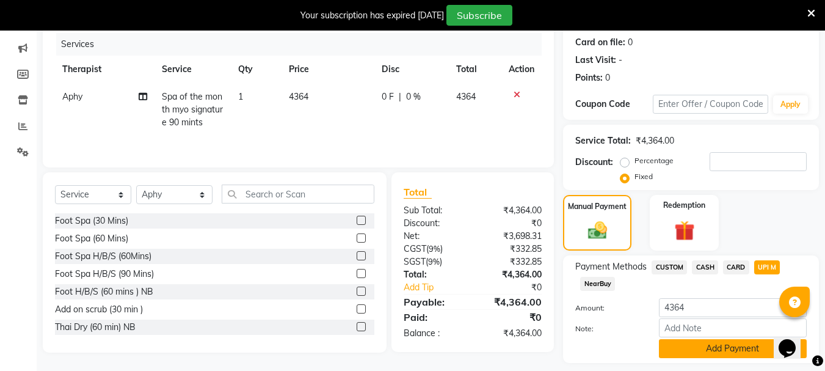
click at [693, 346] on button "Add Payment" at bounding box center [733, 348] width 148 height 19
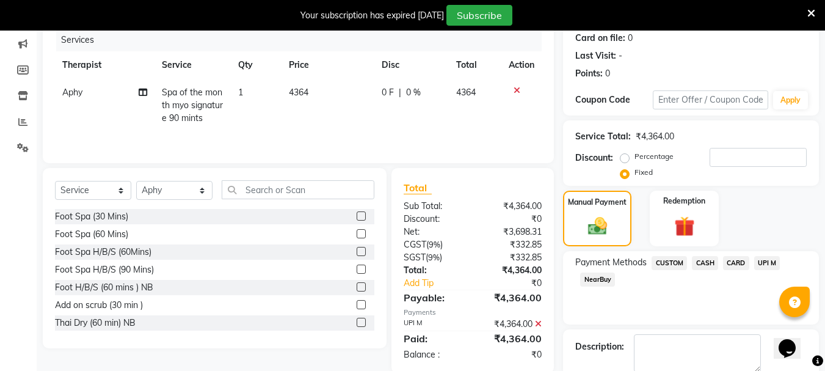
scroll to position [243, 0]
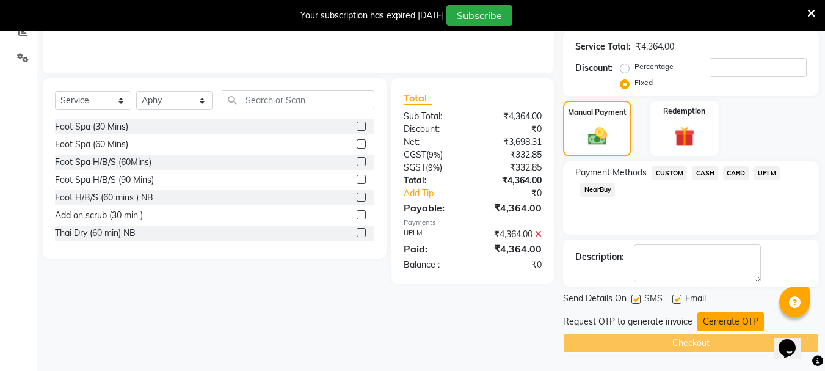
click at [722, 322] on button "Generate OTP" at bounding box center [731, 321] width 67 height 19
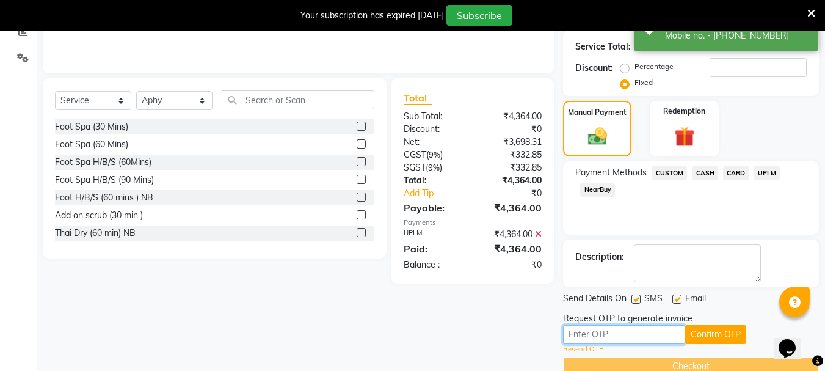
click at [589, 332] on input "text" at bounding box center [624, 334] width 122 height 19
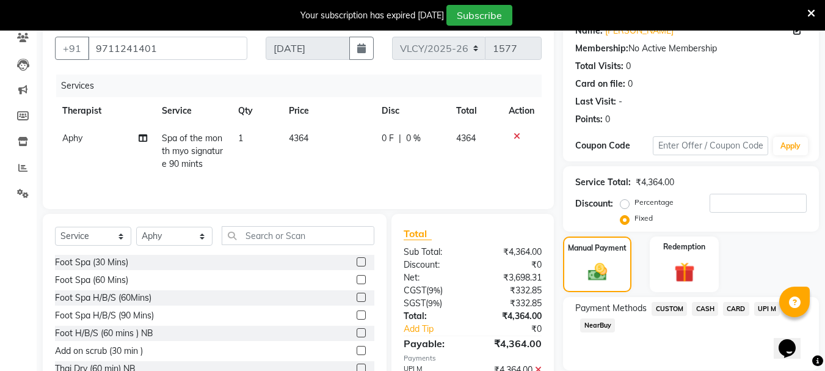
scroll to position [244, 0]
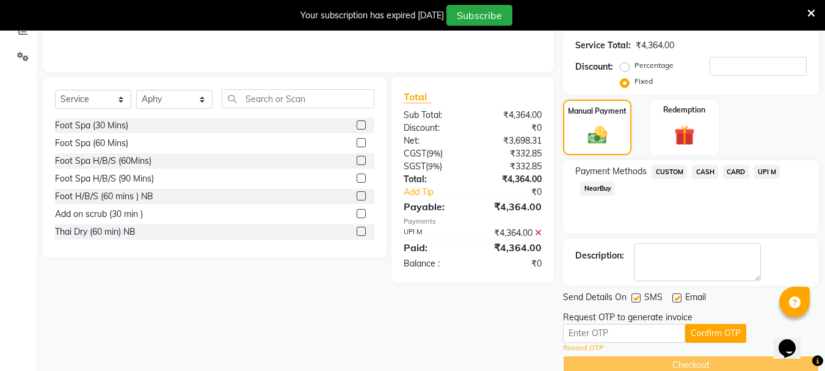
click at [574, 351] on link "Resend OTP" at bounding box center [583, 348] width 40 height 10
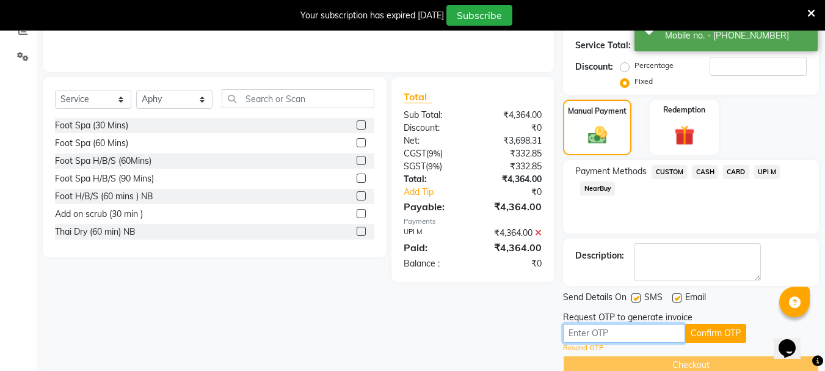
click at [586, 333] on input "text" at bounding box center [624, 333] width 122 height 19
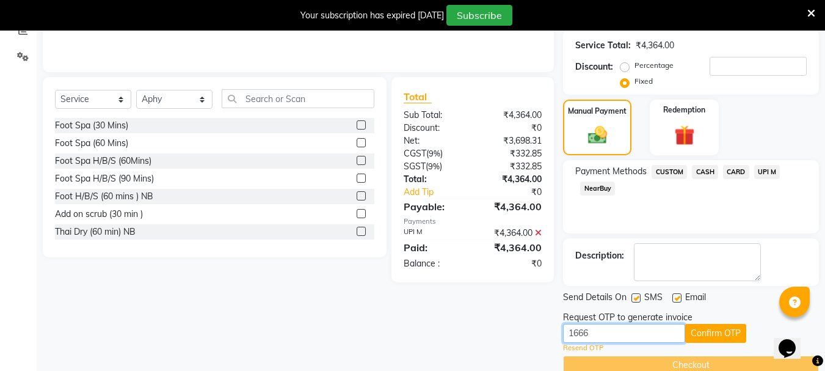
type input "1666"
click at [766, 167] on span "UPI M" at bounding box center [768, 172] width 26 height 14
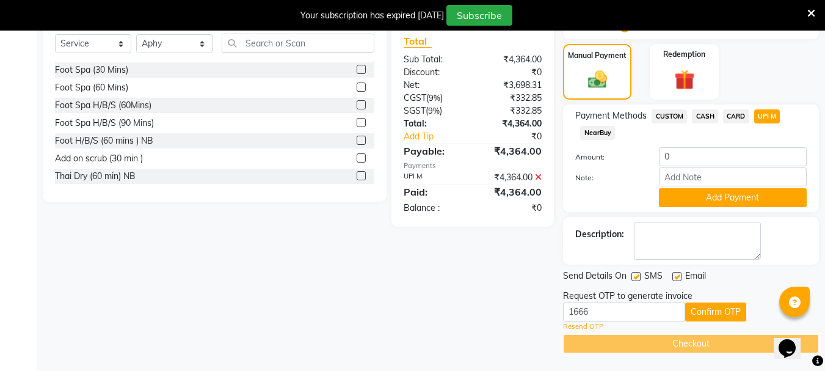
scroll to position [240, 0]
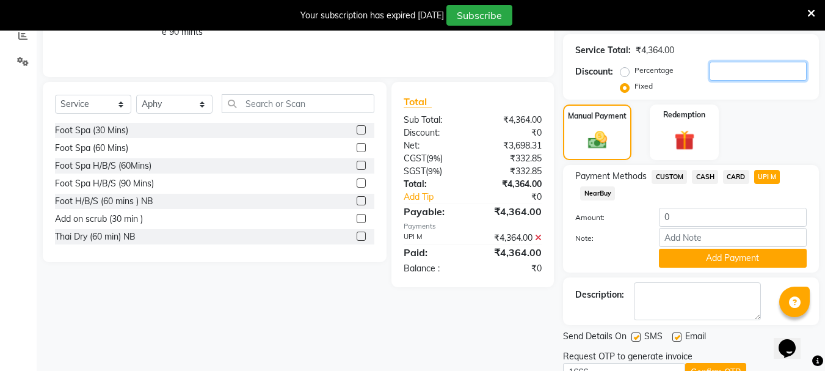
click at [720, 76] on input "number" at bounding box center [758, 71] width 97 height 19
type input "1000"
click at [539, 239] on icon at bounding box center [538, 237] width 7 height 9
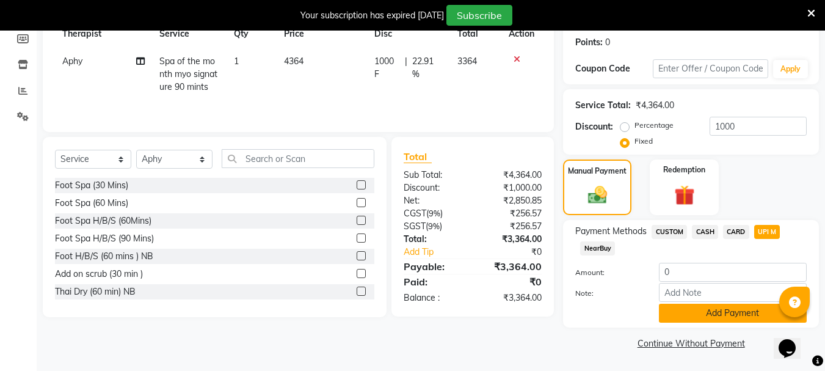
click at [742, 308] on button "Add Payment" at bounding box center [733, 313] width 148 height 19
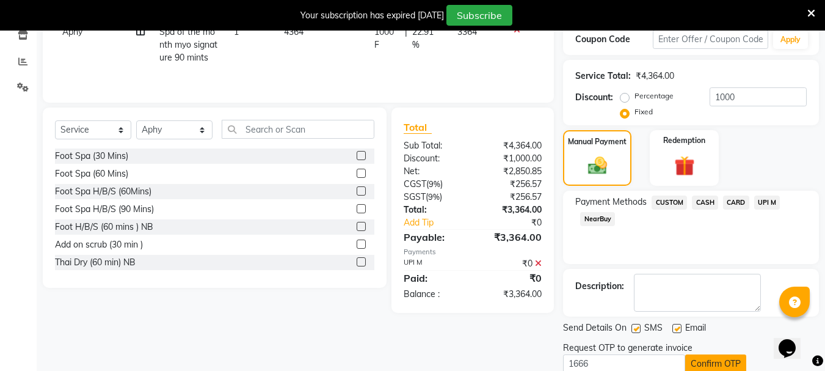
scroll to position [266, 0]
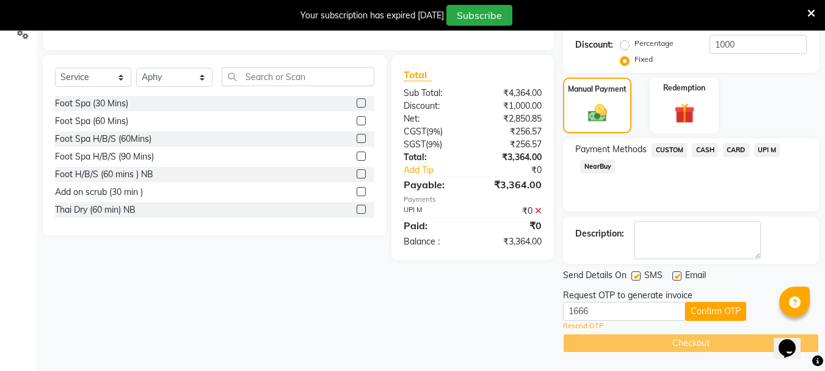
click at [637, 276] on label at bounding box center [636, 275] width 9 height 9
click at [637, 276] on input "checkbox" at bounding box center [636, 277] width 8 height 8
checkbox input "false"
click at [675, 277] on label at bounding box center [677, 275] width 9 height 9
click at [675, 277] on input "checkbox" at bounding box center [677, 277] width 8 height 8
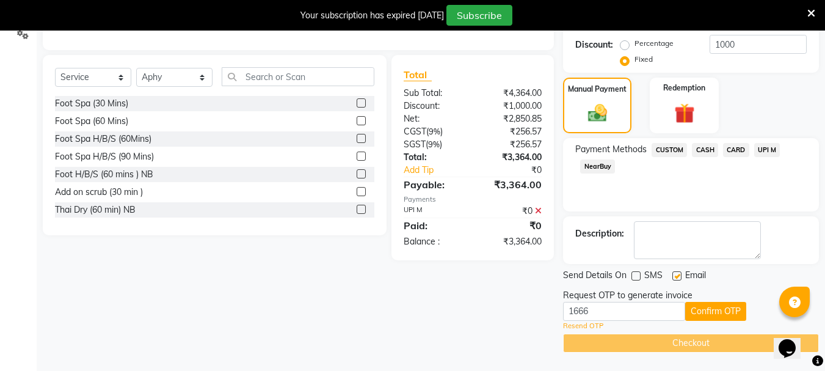
checkbox input "false"
click at [714, 320] on button "Confirm OTP" at bounding box center [716, 311] width 61 height 19
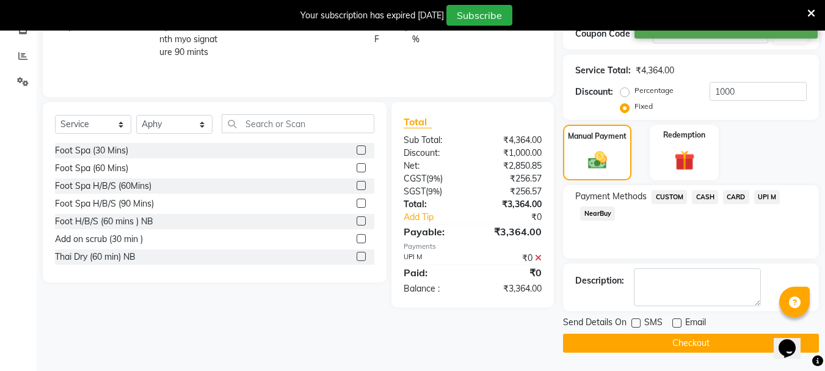
scroll to position [219, 0]
click at [701, 345] on button "Checkout" at bounding box center [691, 343] width 256 height 19
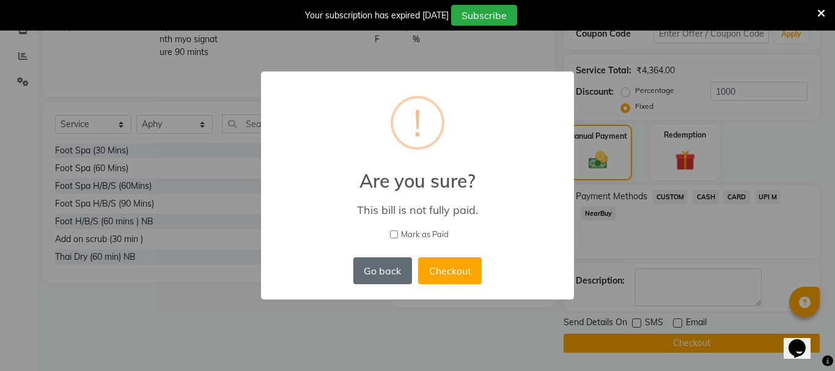
click at [381, 262] on button "Go back" at bounding box center [382, 270] width 59 height 27
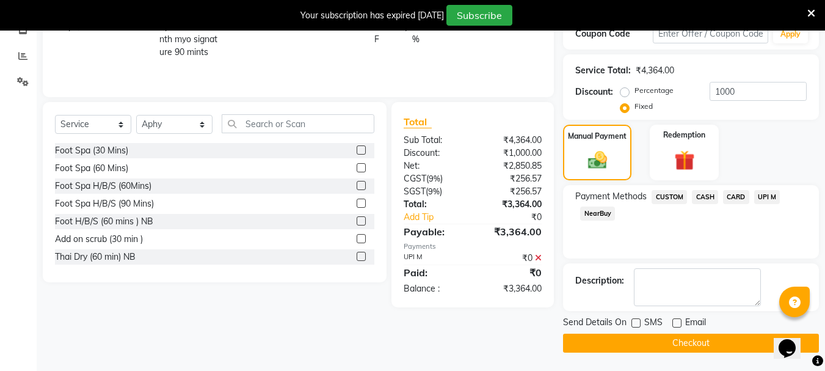
click at [538, 259] on icon at bounding box center [538, 258] width 7 height 9
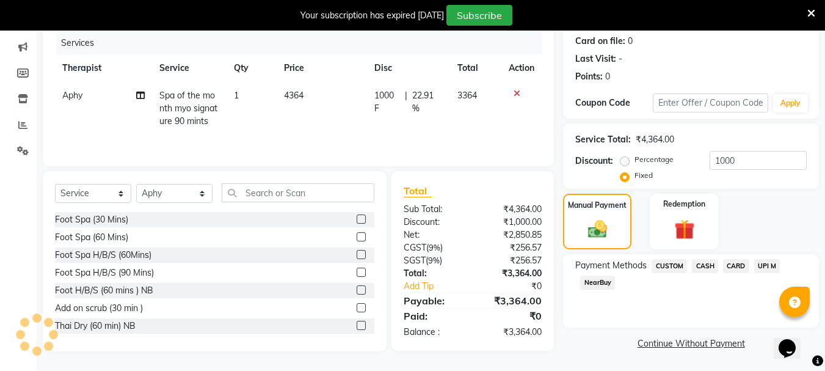
click at [765, 268] on span "UPI M" at bounding box center [768, 266] width 26 height 14
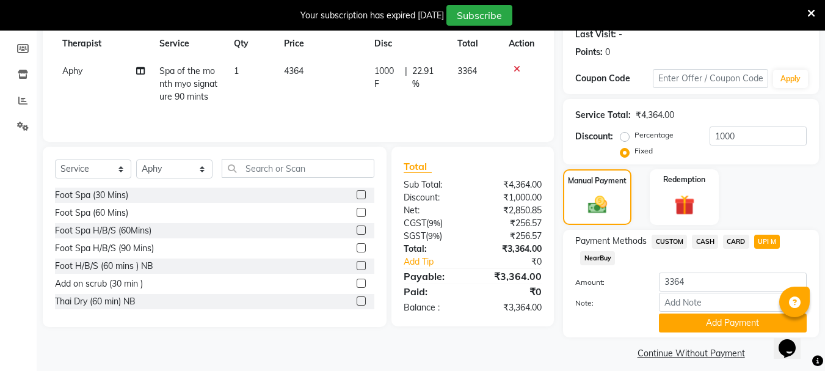
scroll to position [185, 0]
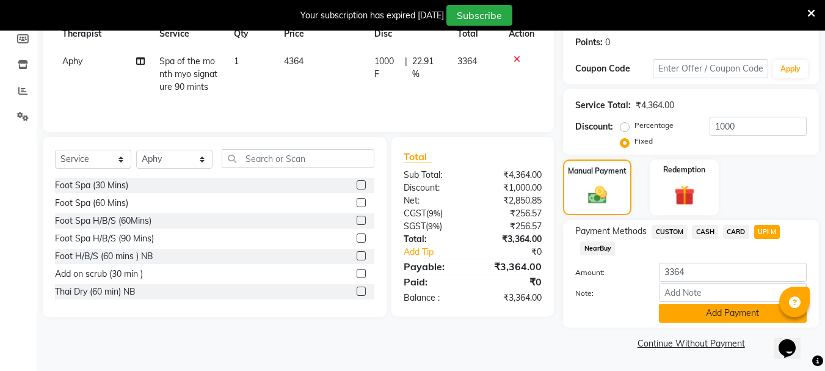
click at [705, 318] on button "Add Payment" at bounding box center [733, 313] width 148 height 19
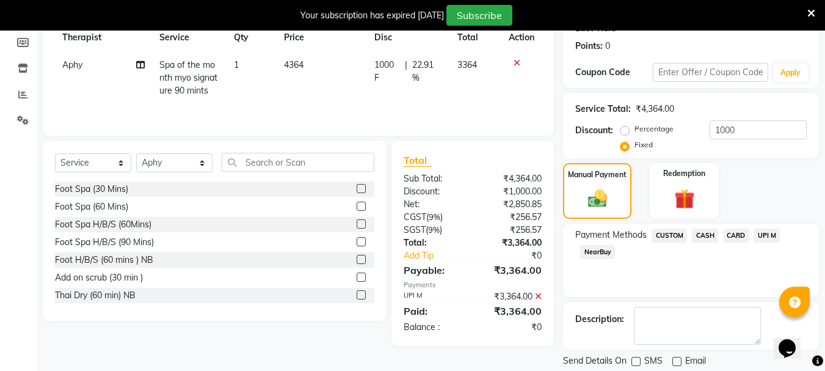
scroll to position [219, 0]
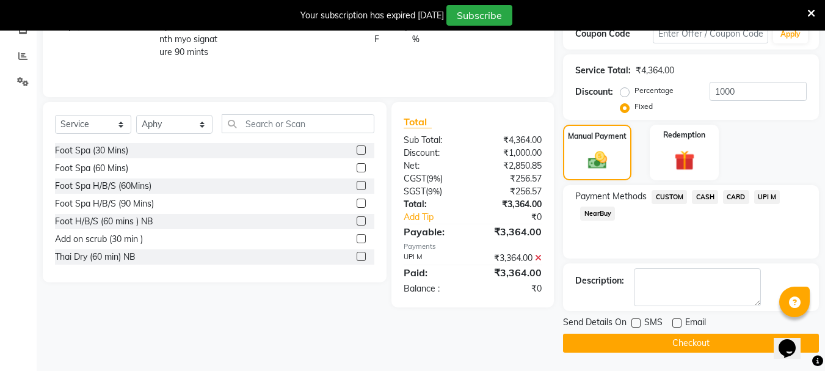
drag, startPoint x: 646, startPoint y: 342, endPoint x: 647, endPoint y: 361, distance: 19.6
click at [647, 361] on main "INVOICE PREVIOUS INVOICES Create New Save Client +91 9711241401 Date 01-09-2025…" at bounding box center [431, 117] width 789 height 507
click at [653, 344] on button "Checkout" at bounding box center [691, 343] width 256 height 19
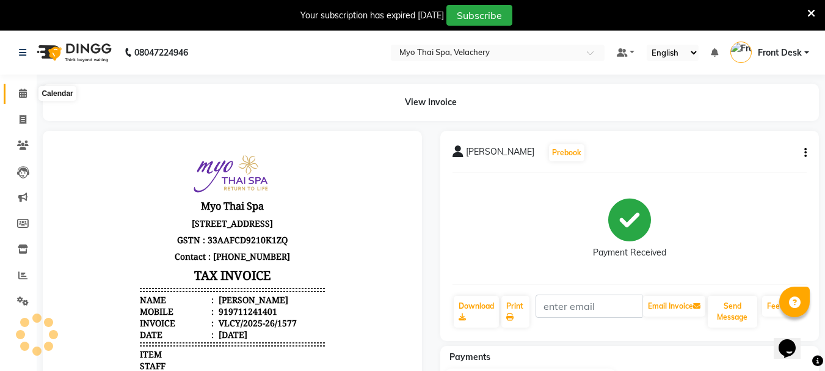
click at [24, 90] on icon at bounding box center [23, 93] width 8 height 9
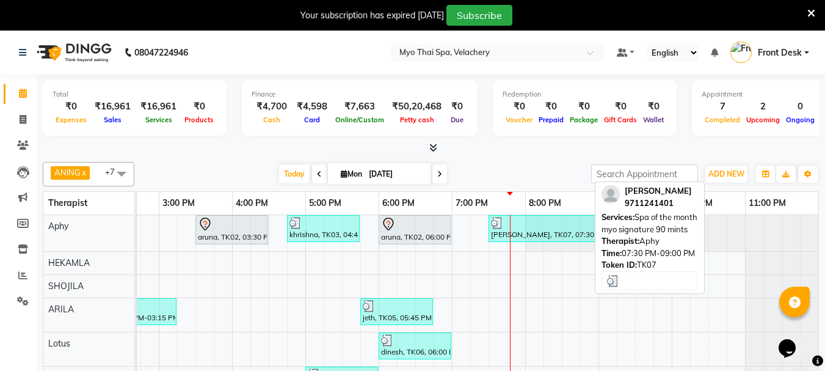
click at [547, 233] on div "vikash, TK07, 07:30 PM-09:00 PM, Spa of the month myo signature 90 mints" at bounding box center [543, 228] width 107 height 23
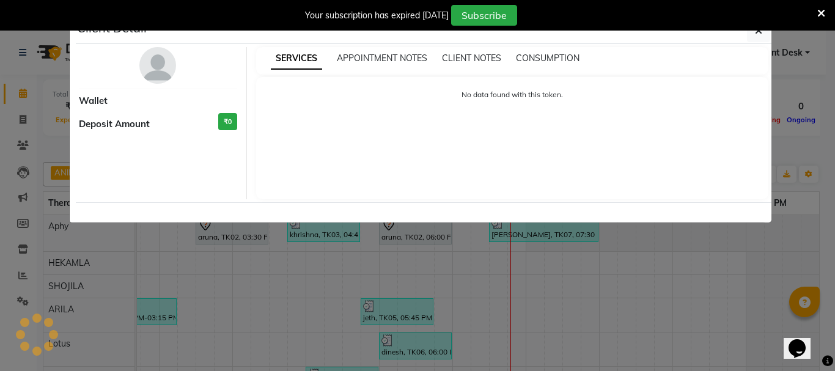
select select "3"
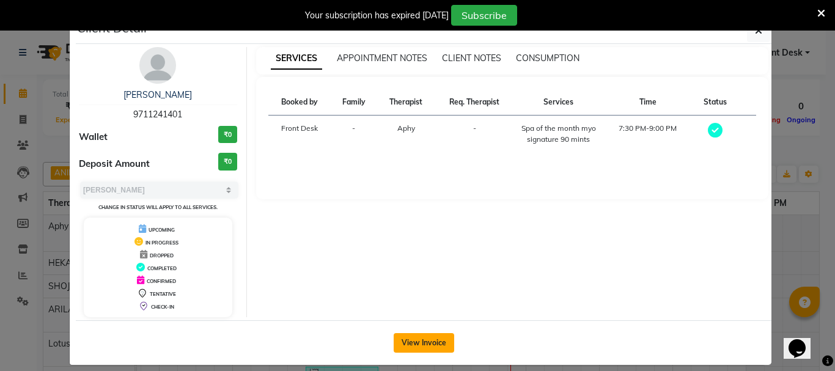
click at [414, 344] on button "View Invoice" at bounding box center [423, 343] width 60 height 20
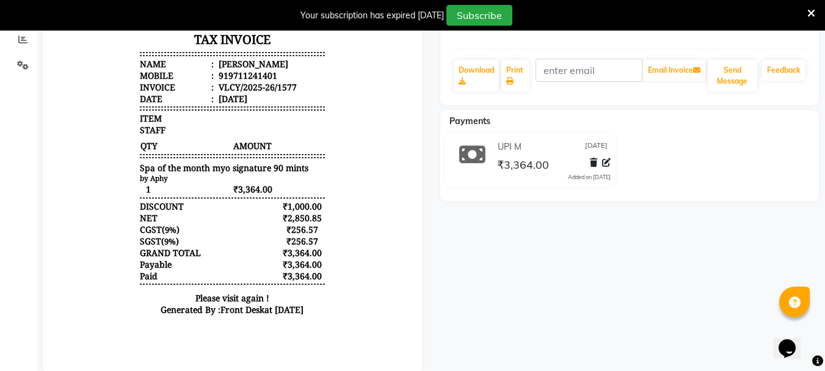
scroll to position [244, 0]
